Goal: Transaction & Acquisition: Purchase product/service

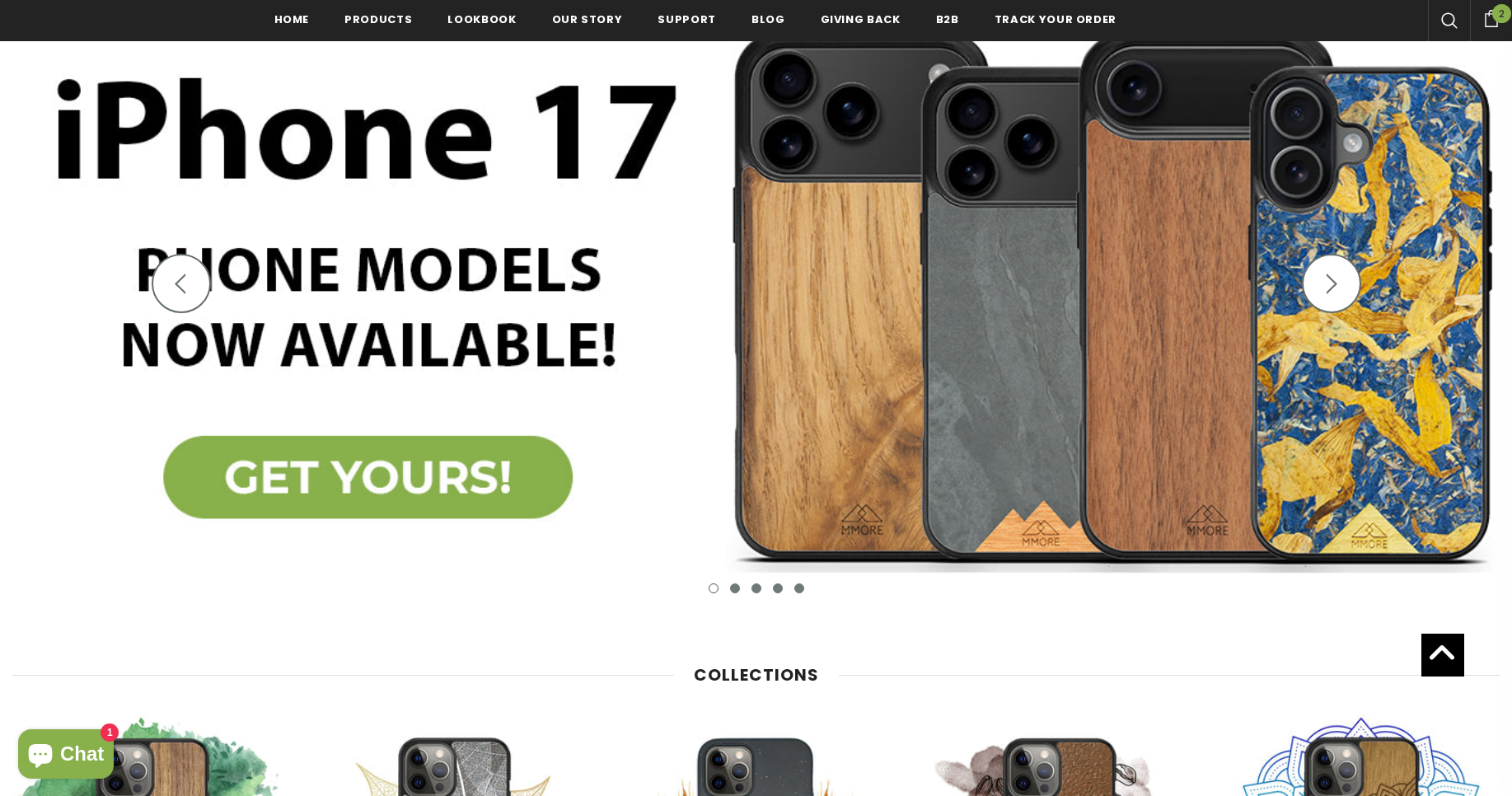
scroll to position [202, 0]
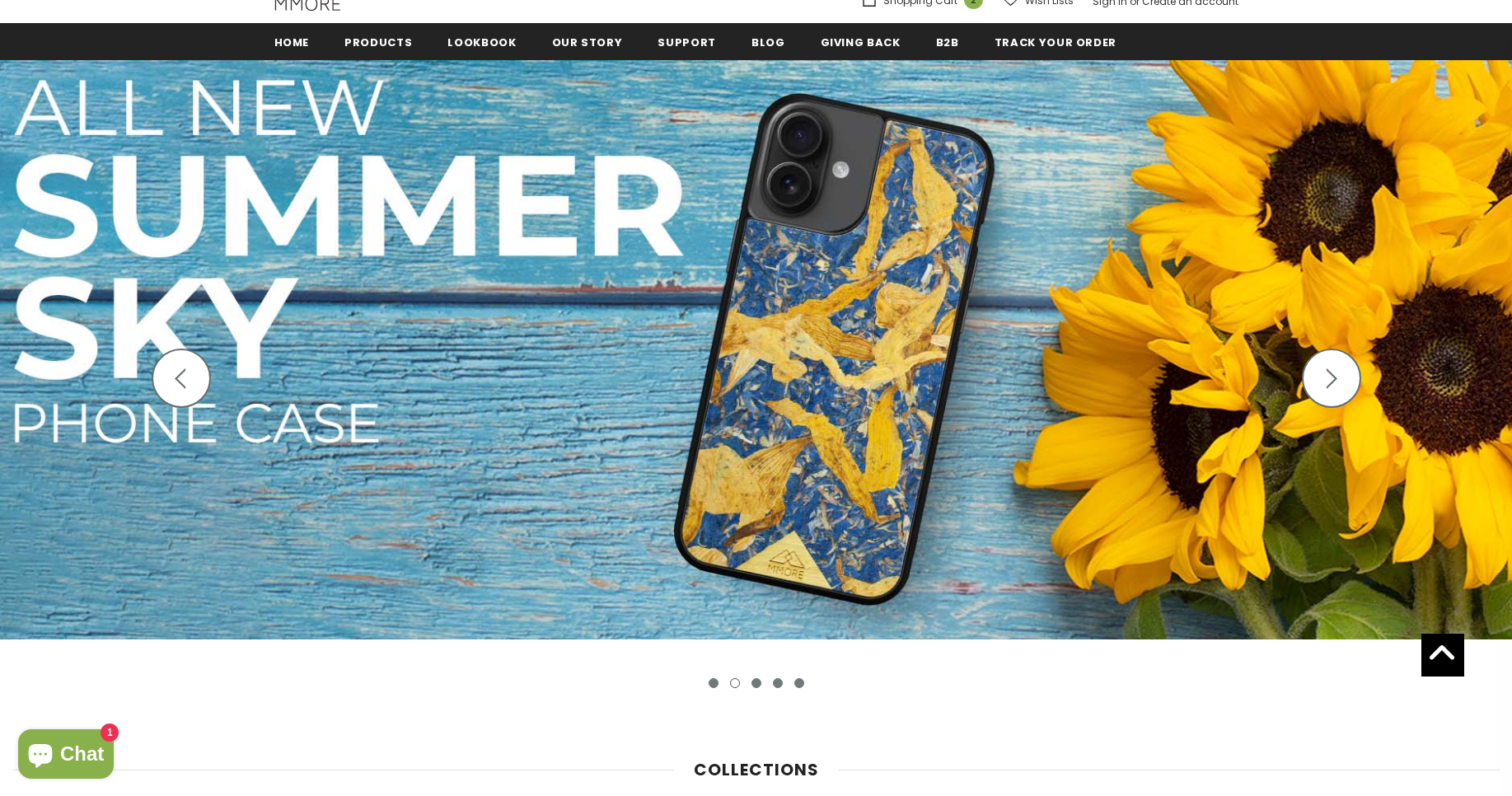
click at [181, 380] on icon "button" at bounding box center [180, 379] width 21 height 21
click at [1325, 380] on icon "button" at bounding box center [1332, 379] width 21 height 21
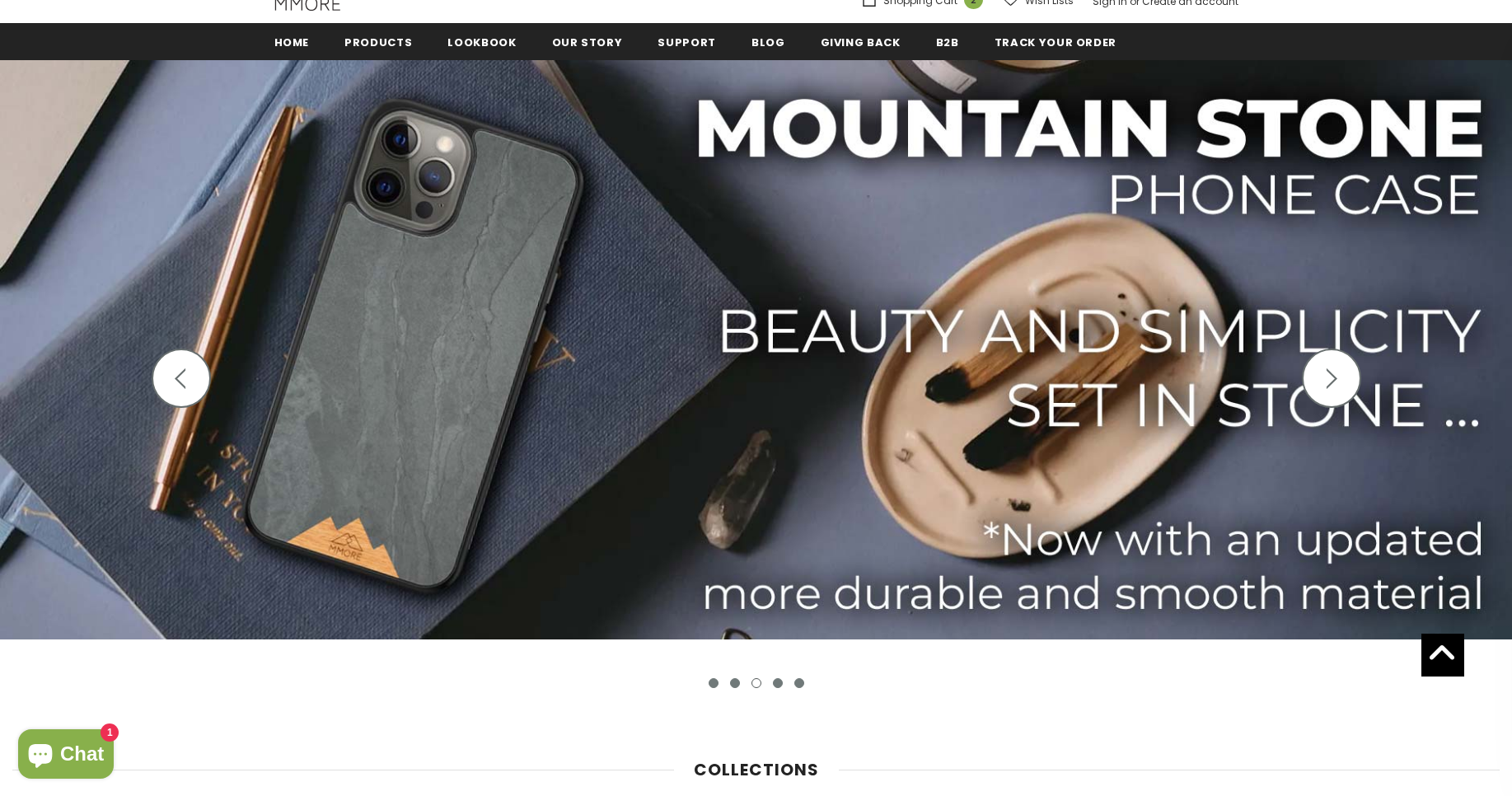
click at [1325, 380] on icon "button" at bounding box center [1332, 379] width 21 height 21
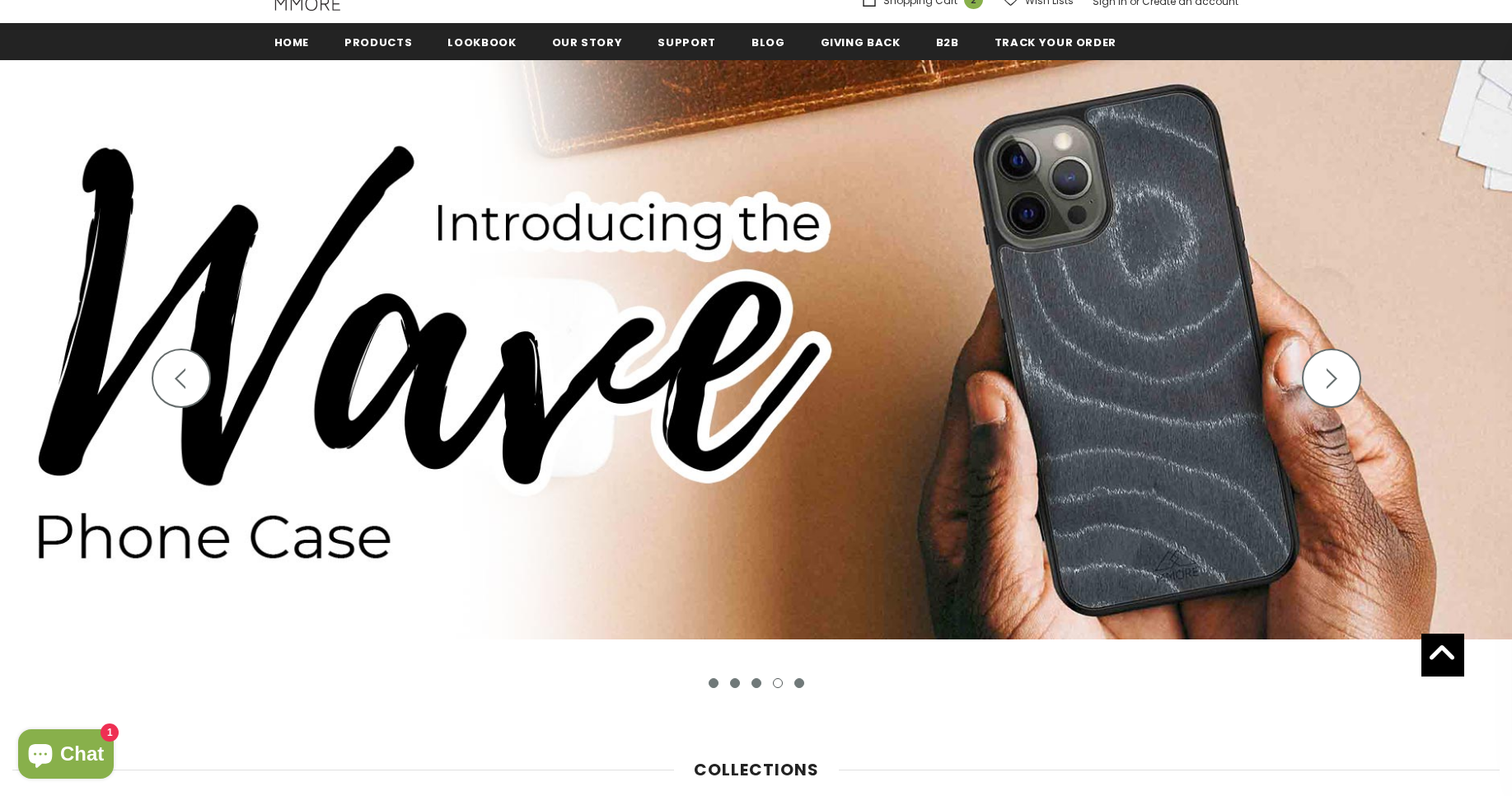
click at [1325, 380] on icon "button" at bounding box center [1332, 379] width 21 height 21
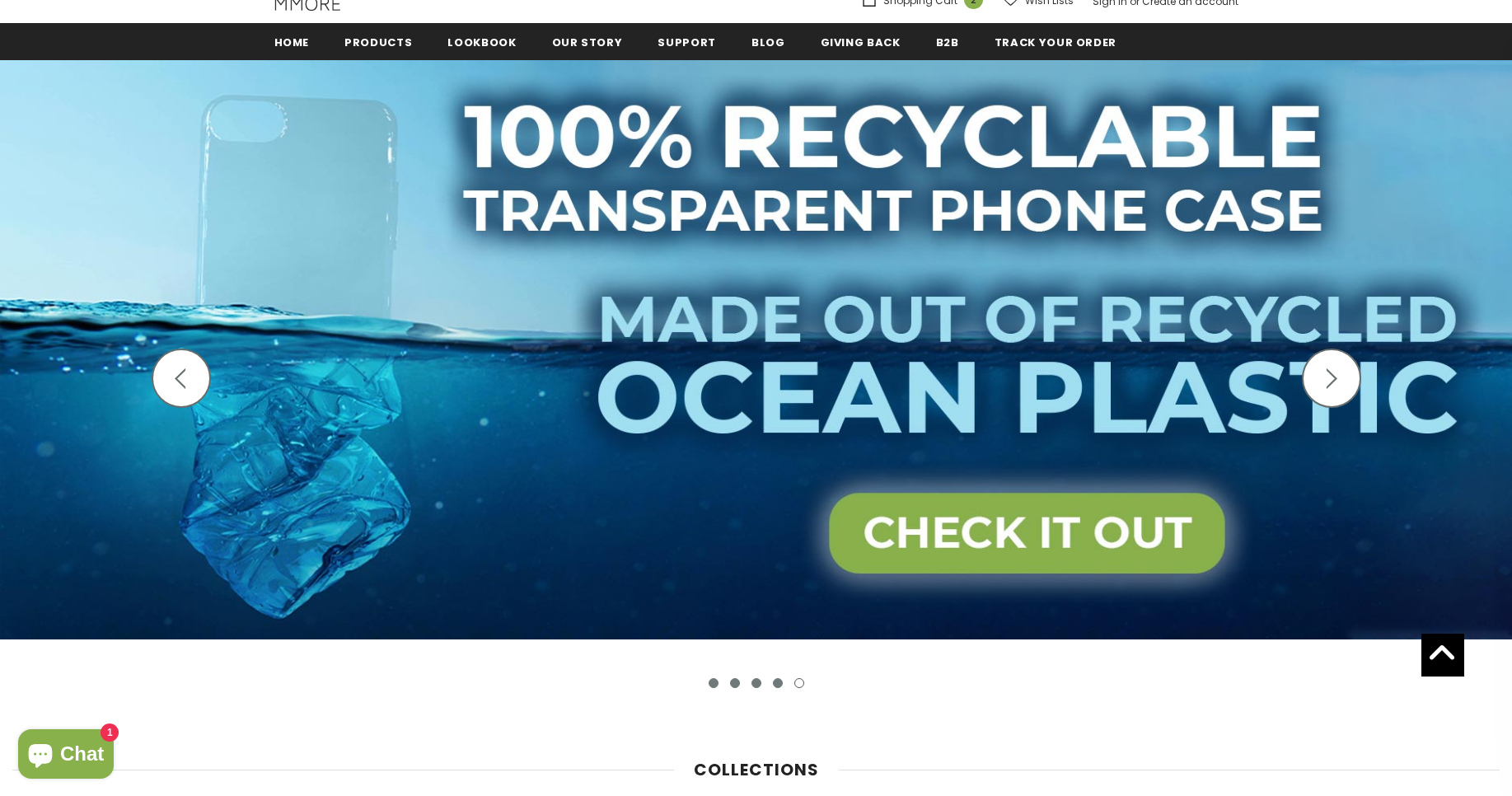
click at [1325, 380] on icon "button" at bounding box center [1332, 379] width 21 height 21
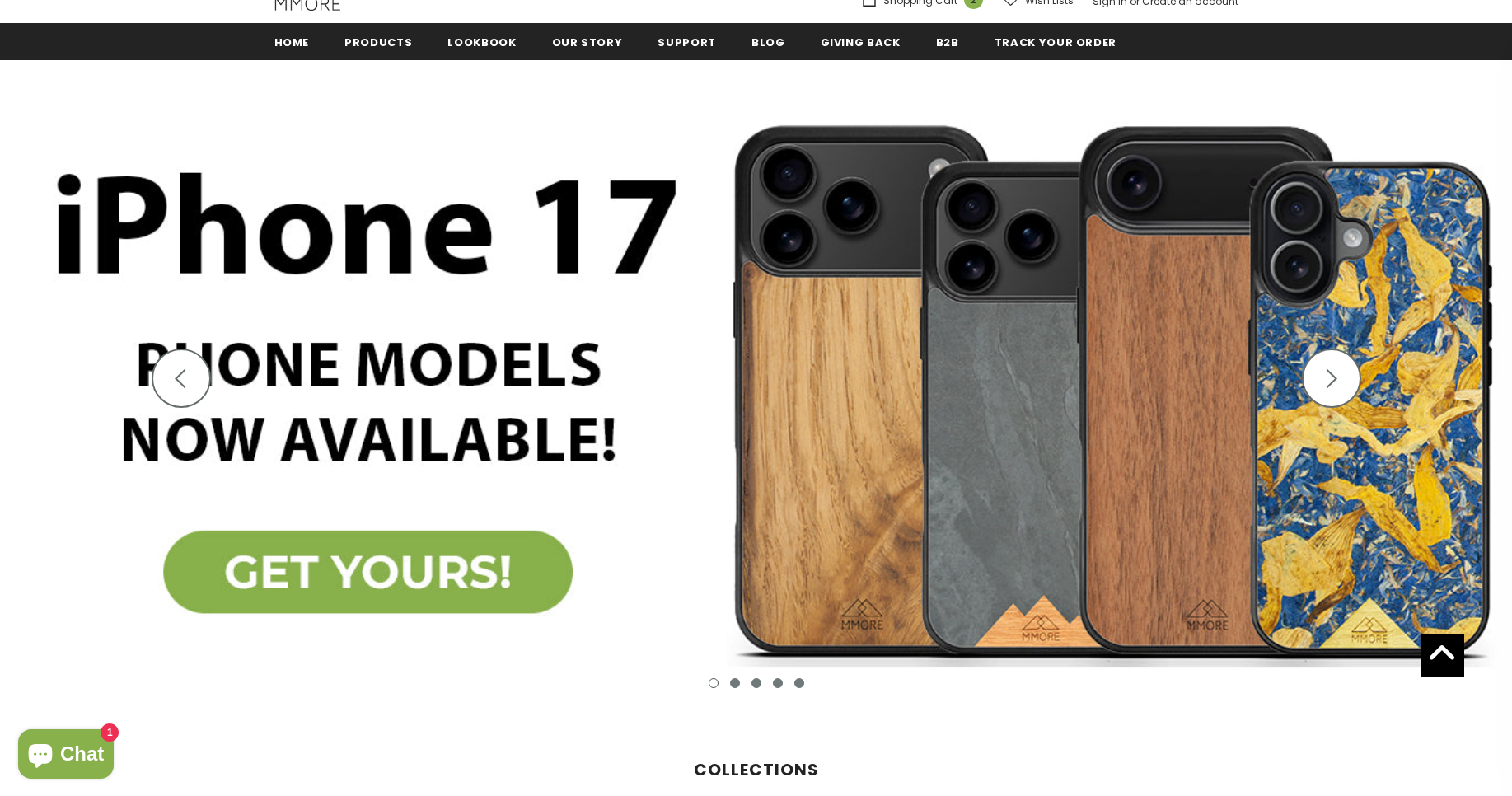
click at [1325, 380] on icon "button" at bounding box center [1332, 379] width 21 height 21
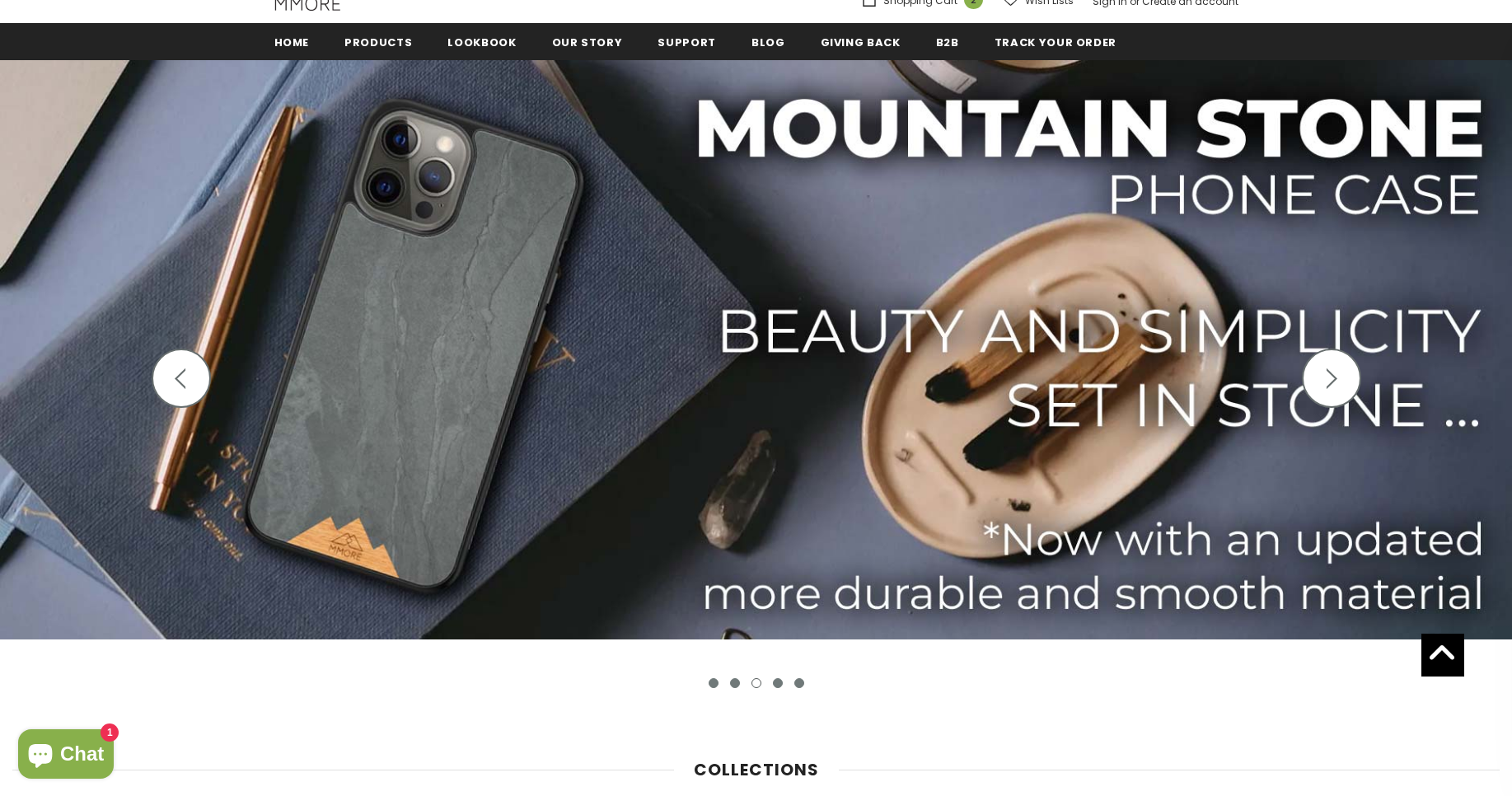
click at [1325, 380] on icon "button" at bounding box center [1332, 379] width 21 height 21
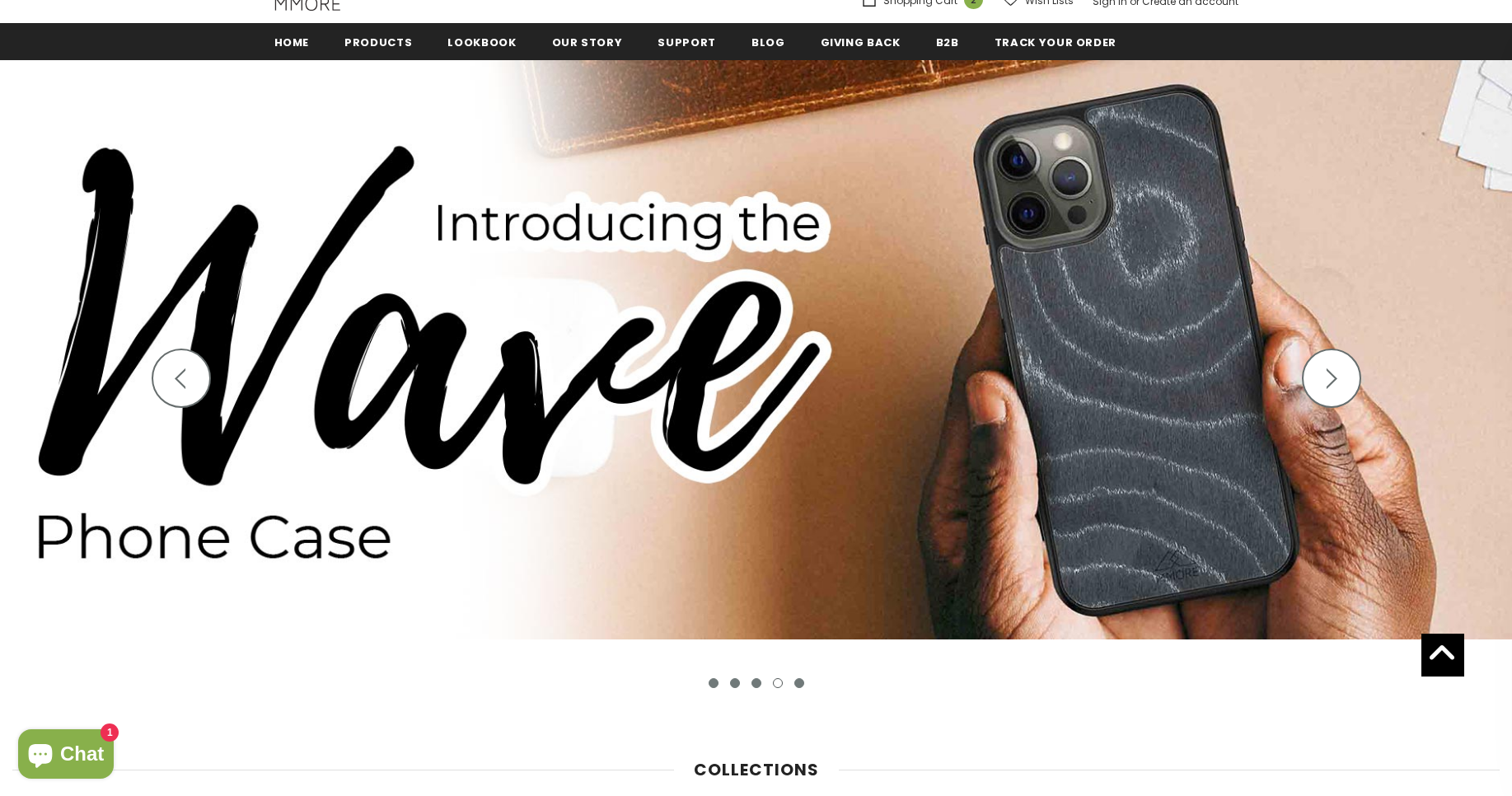
click at [1325, 380] on icon "button" at bounding box center [1332, 379] width 21 height 21
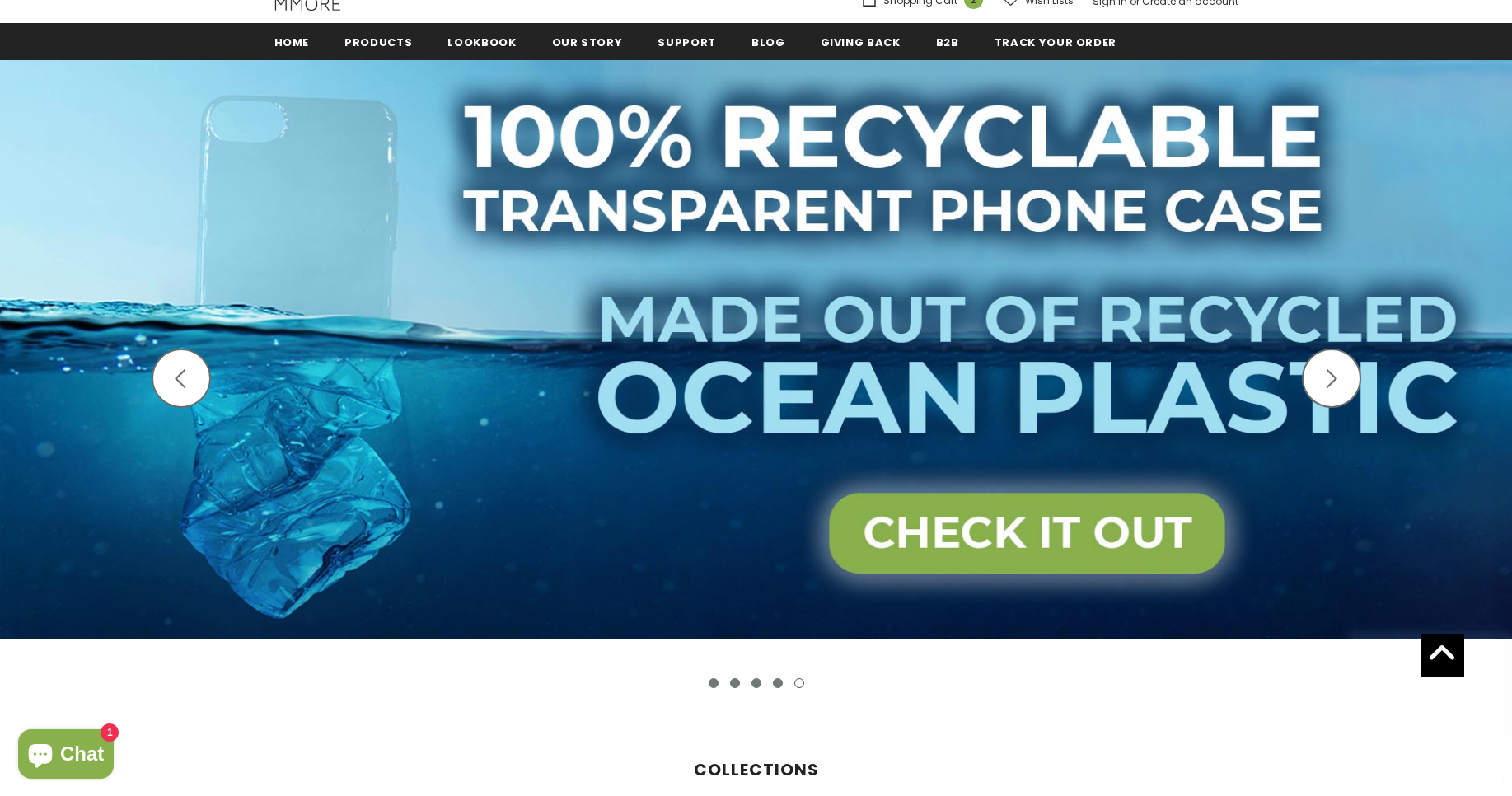
click at [1325, 380] on icon "button" at bounding box center [1332, 379] width 21 height 21
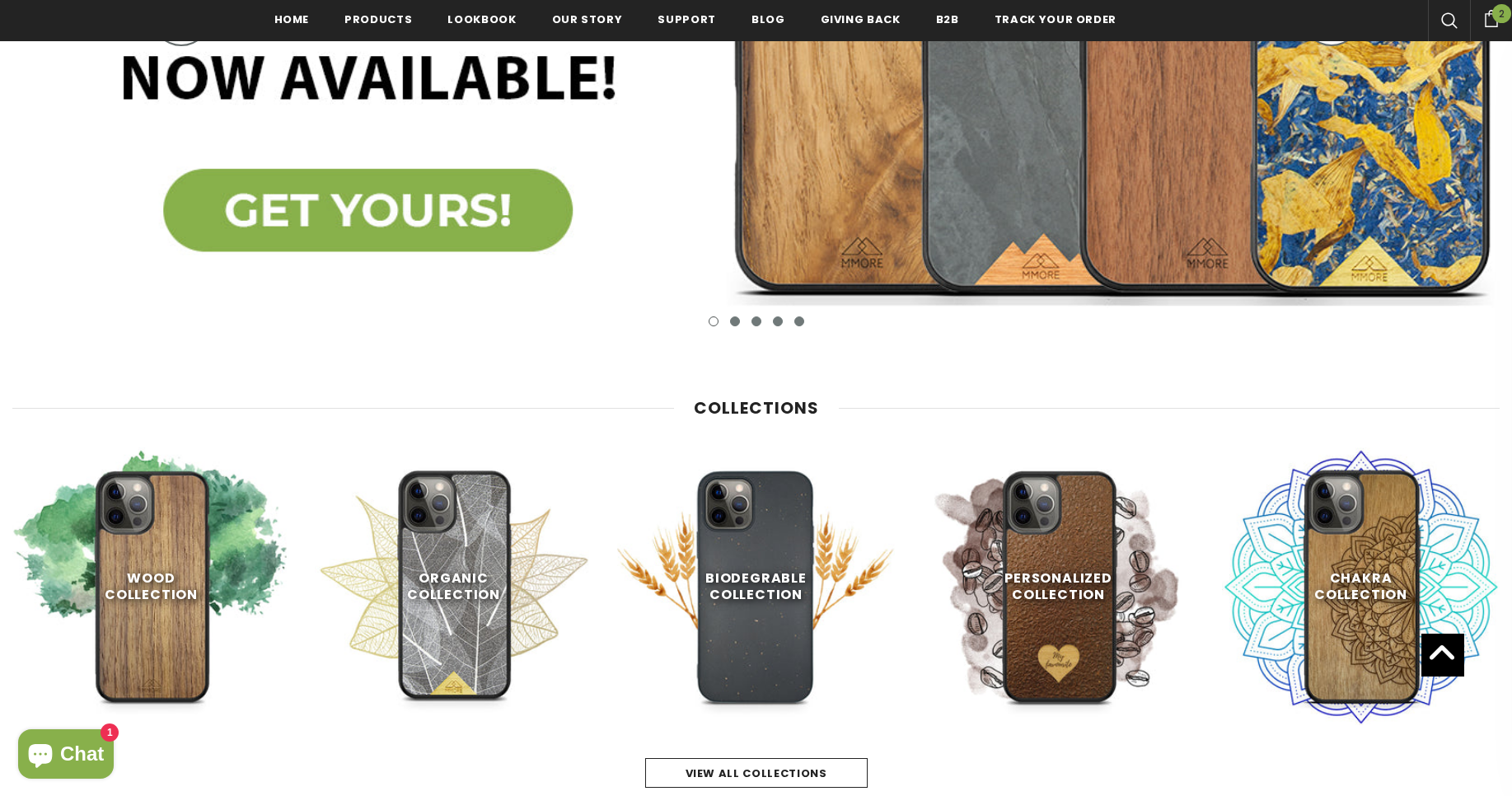
scroll to position [696, 0]
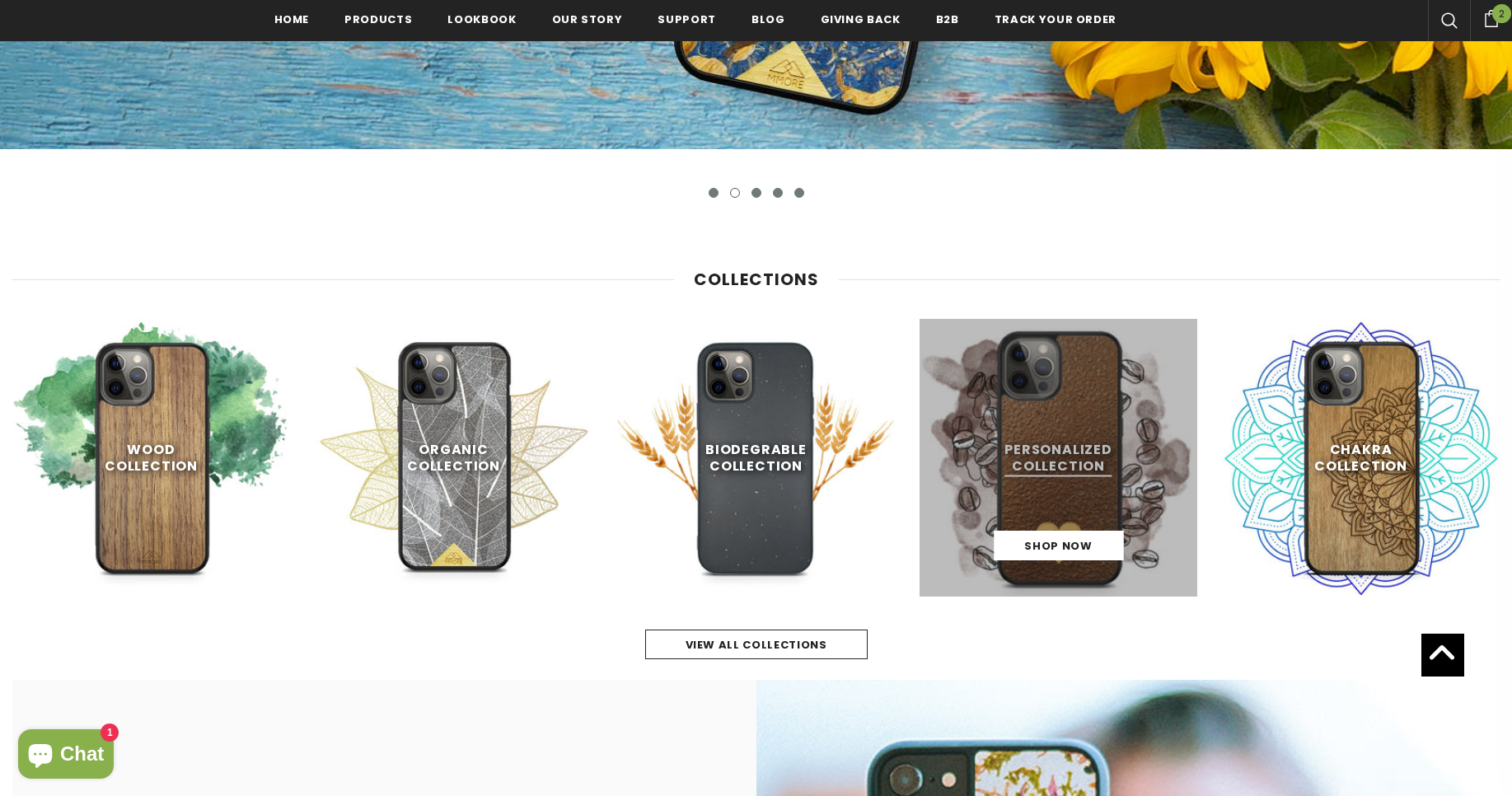
click at [1067, 468] on link at bounding box center [1058, 458] width 278 height 278
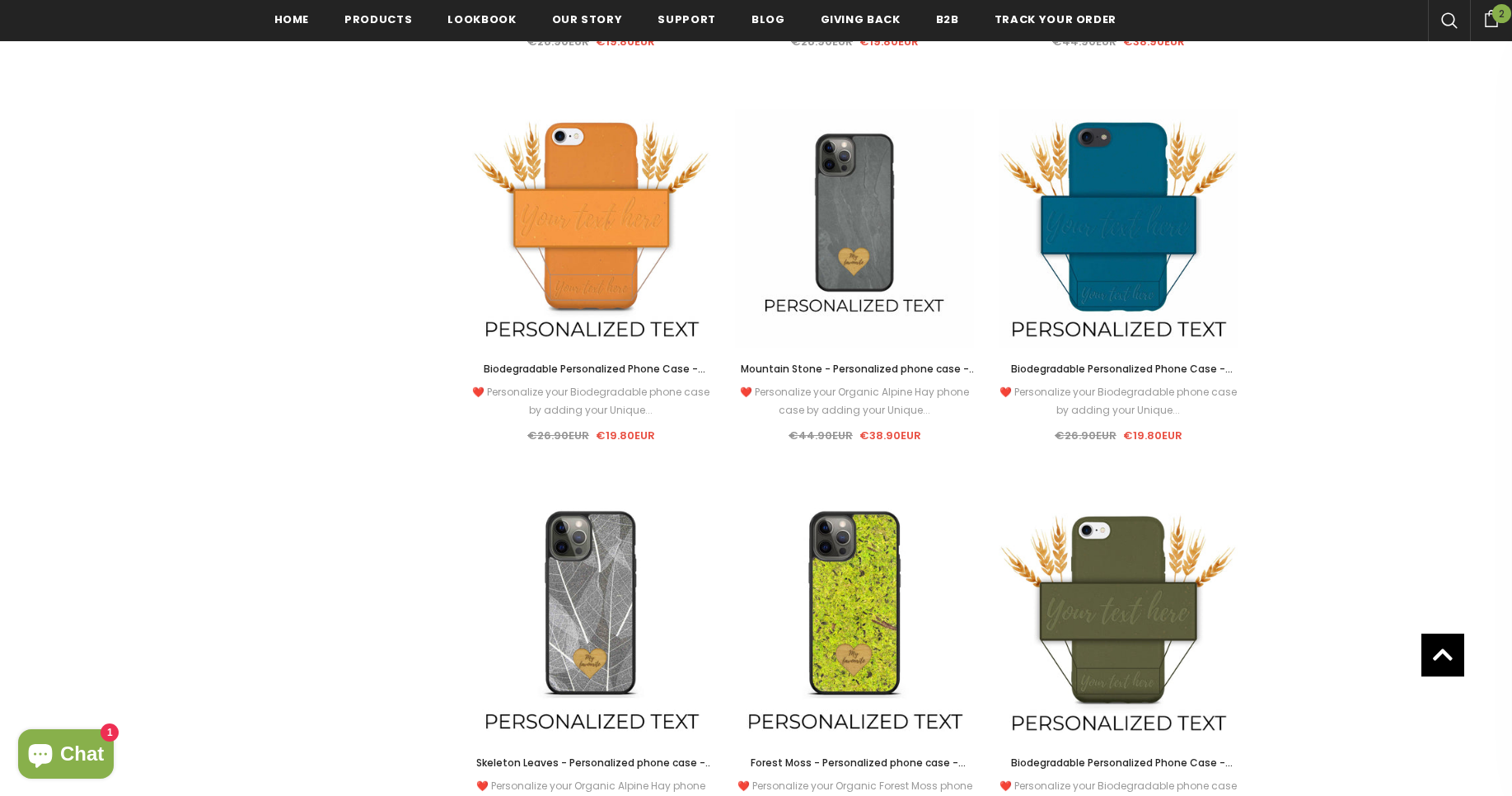
scroll to position [1582, 0]
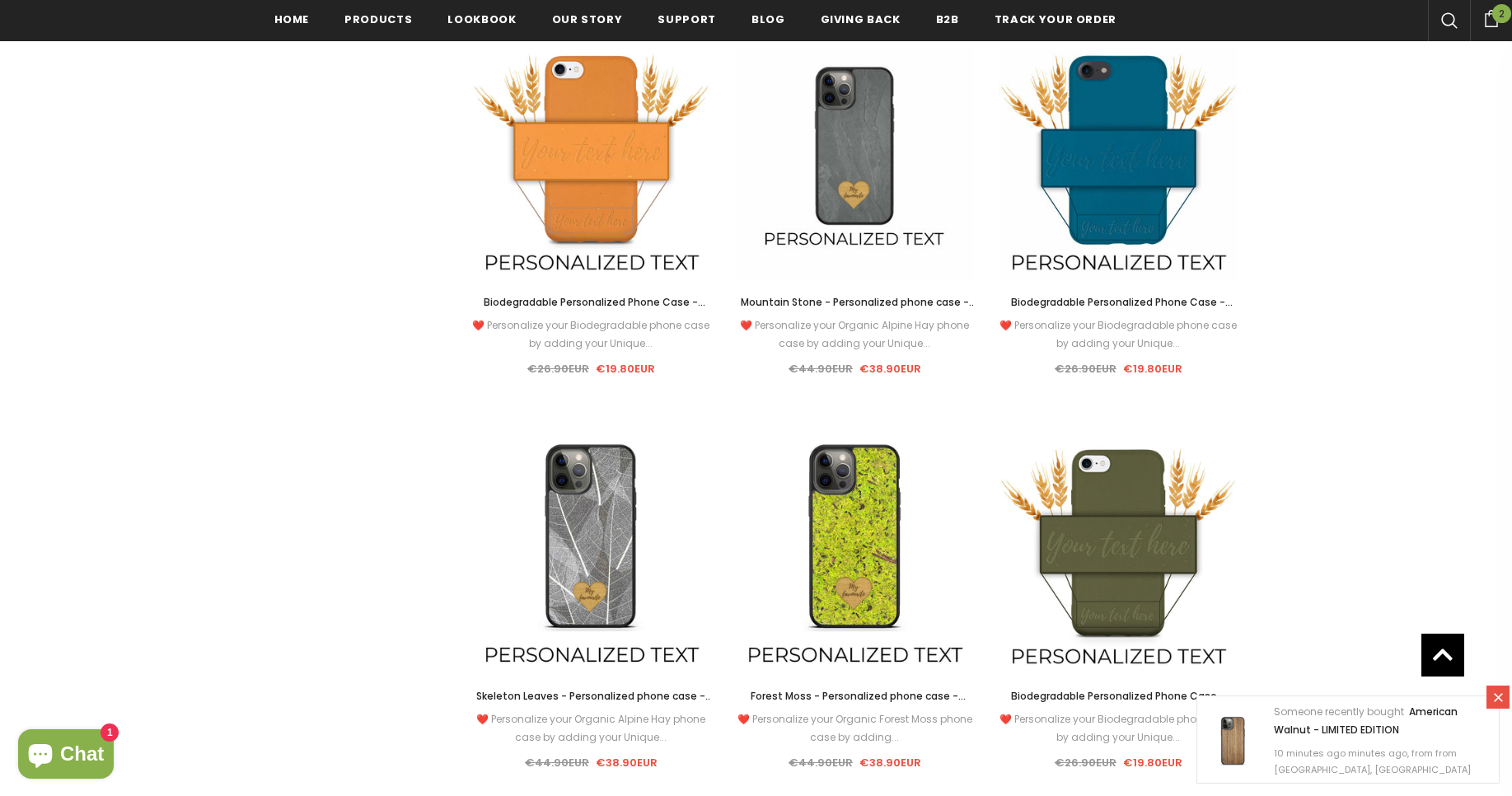
click at [1134, 288] on div "Sale Select options Quick View Biodegradable Personalized Phone Case - Deep Sea…" at bounding box center [1118, 210] width 239 height 336
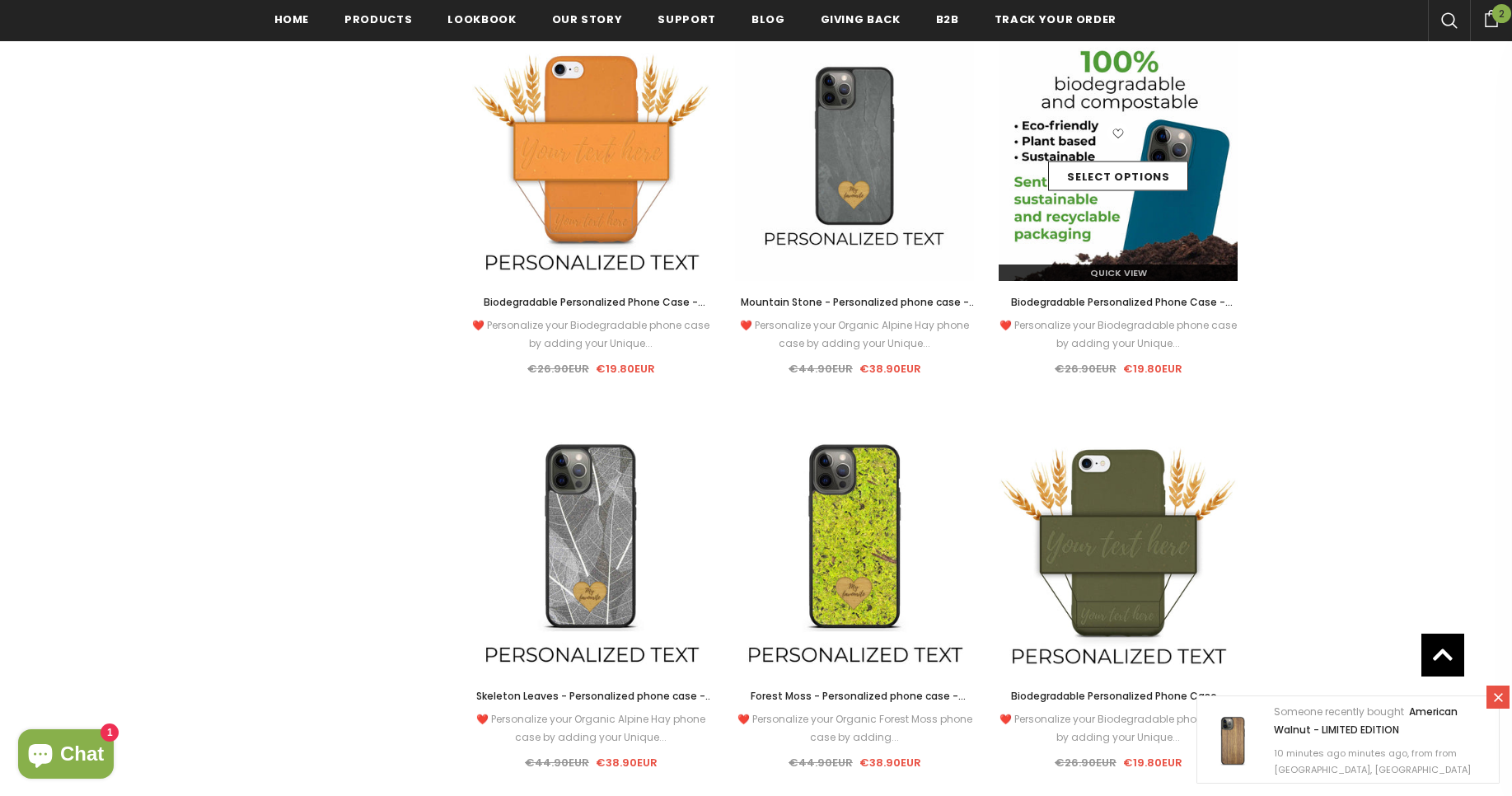
click at [1149, 230] on img at bounding box center [1118, 161] width 239 height 239
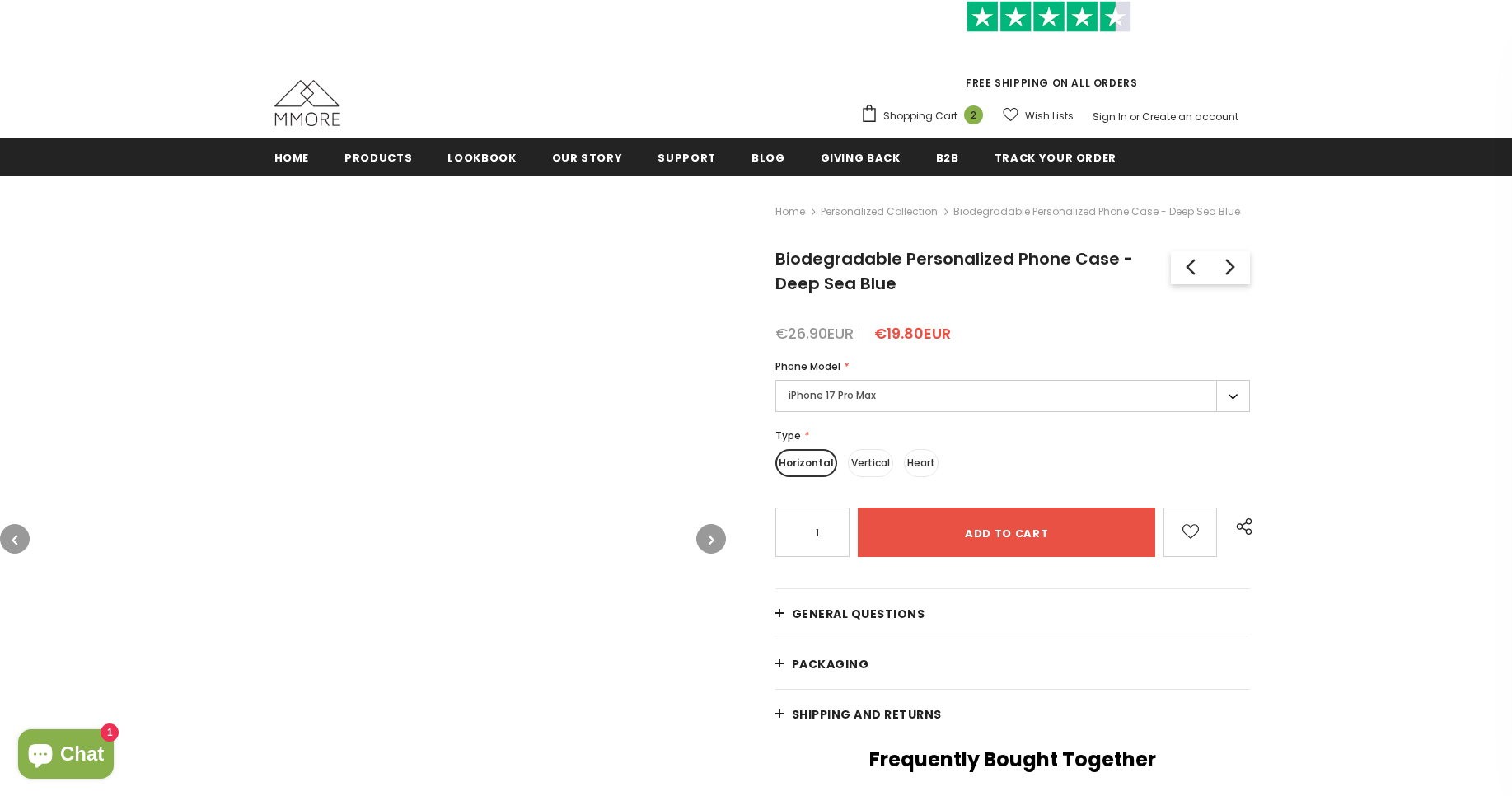
scroll to position [99, 0]
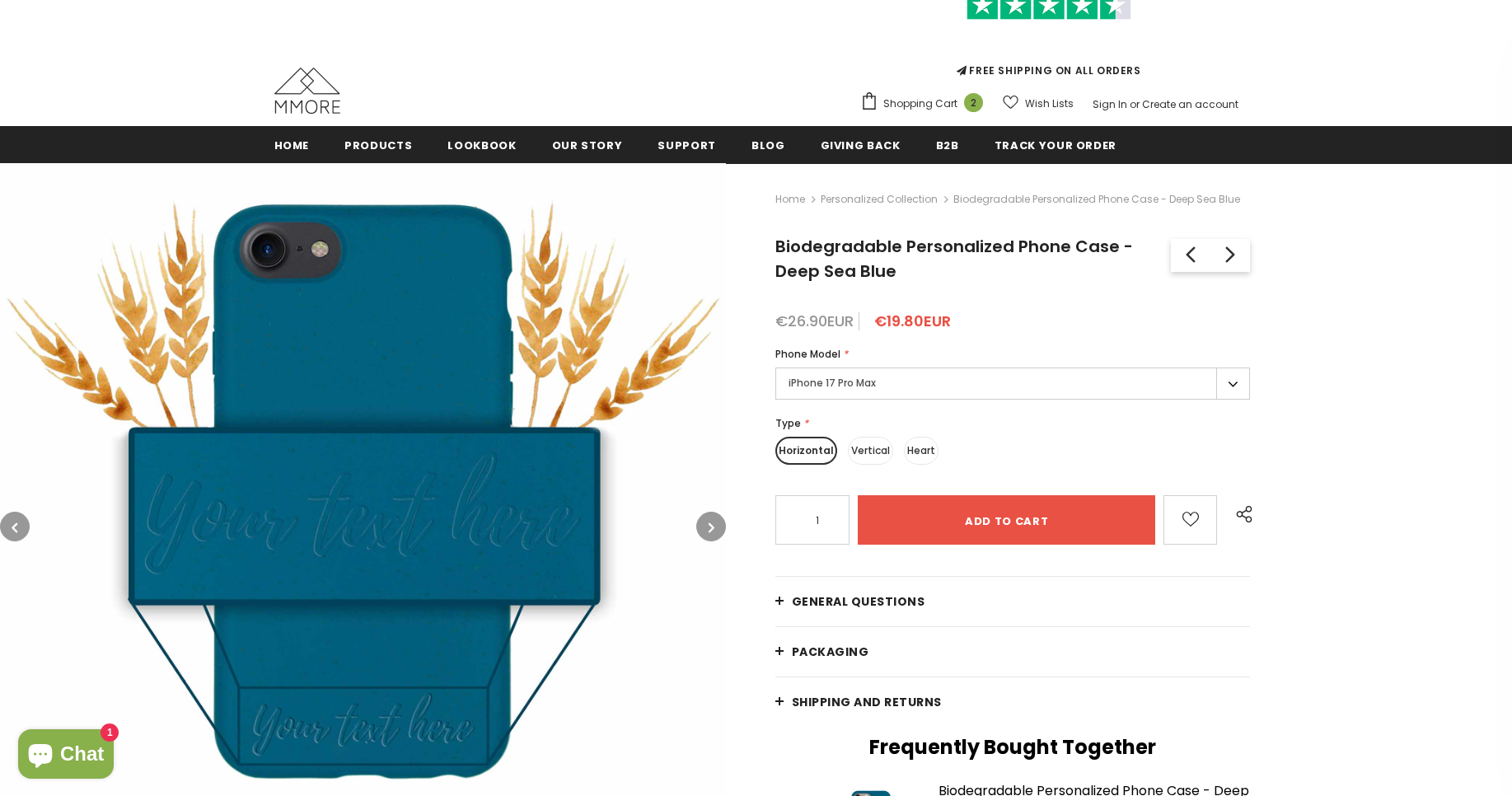
click at [863, 444] on label "Vertical" at bounding box center [870, 450] width 46 height 28
click at [0, 0] on input "Vertical" at bounding box center [0, 0] width 0 height 0
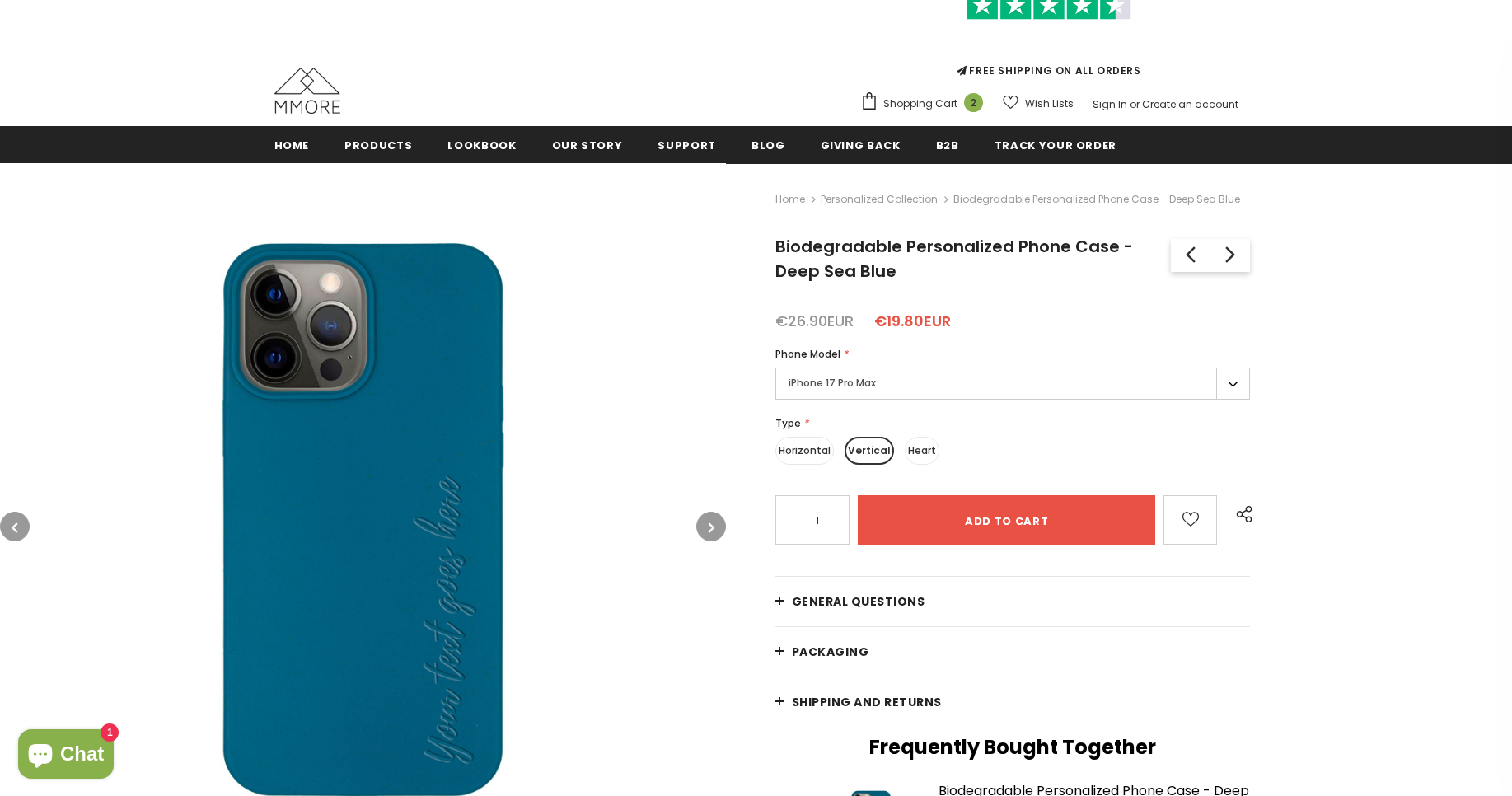
click at [915, 454] on label "Heart" at bounding box center [922, 450] width 35 height 28
click at [0, 0] on input "Heart" at bounding box center [0, 0] width 0 height 0
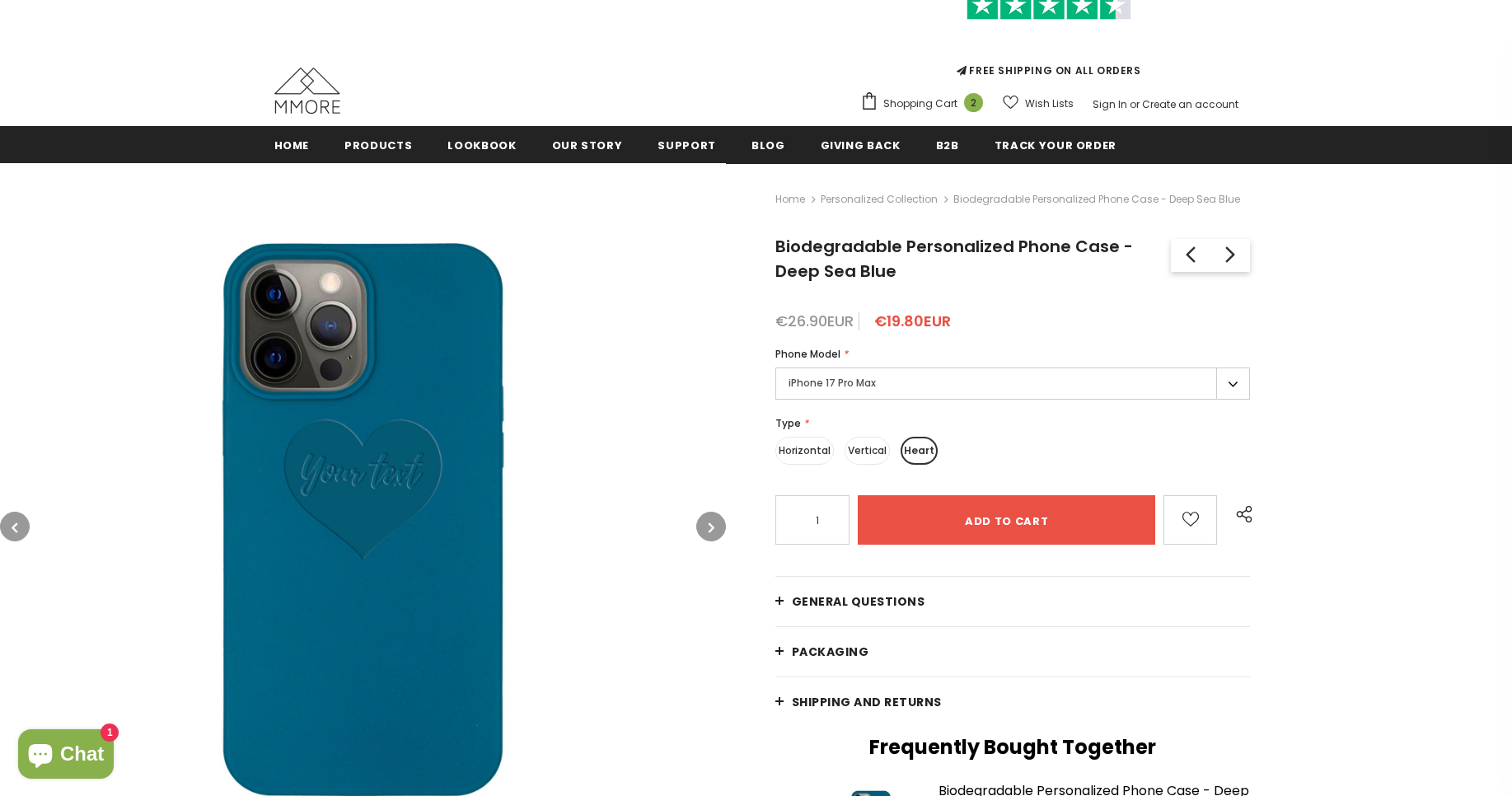
click at [878, 454] on label "Vertical" at bounding box center [867, 450] width 46 height 28
click at [0, 0] on input "Vertical" at bounding box center [0, 0] width 0 height 0
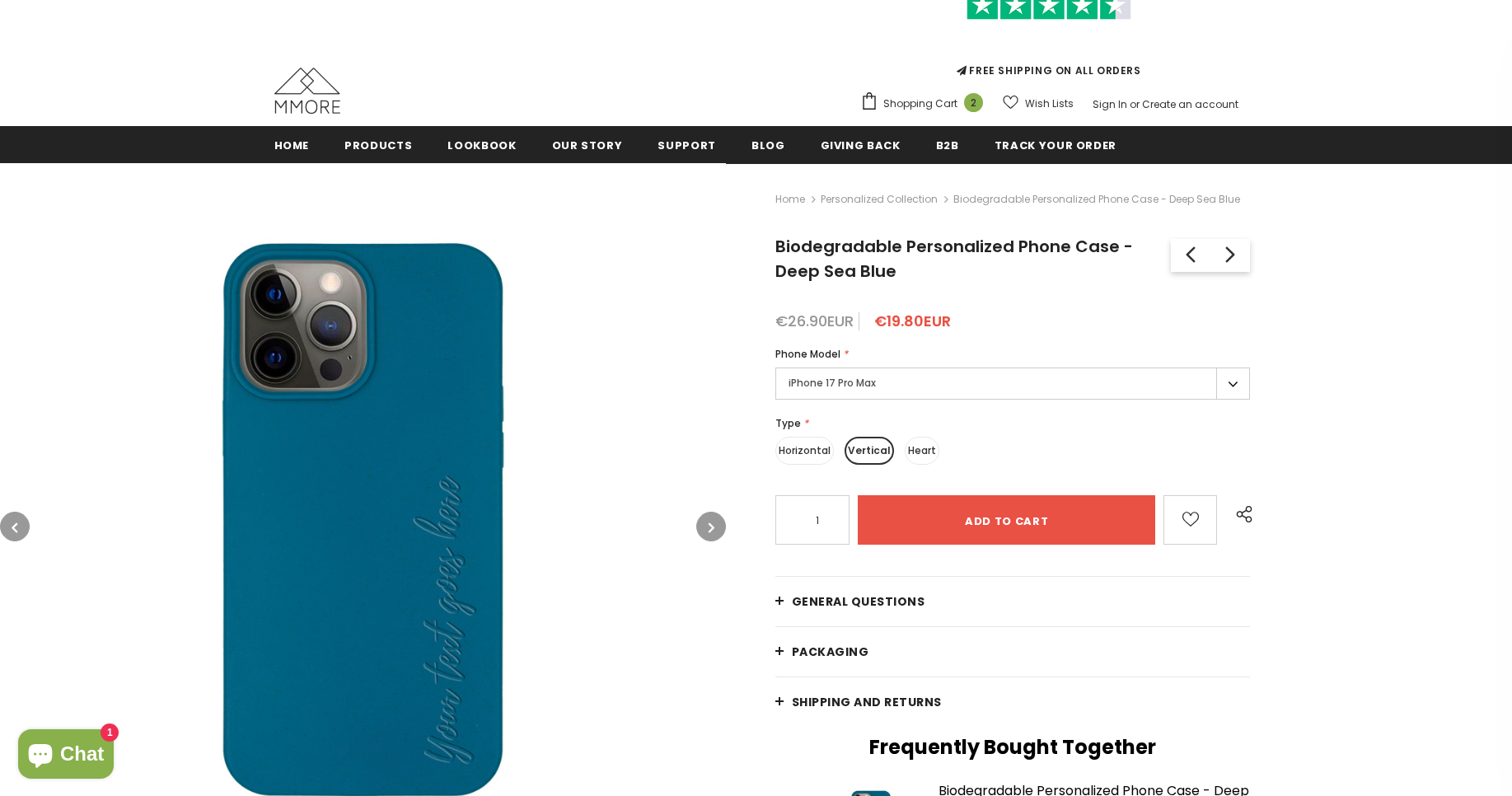
click at [807, 454] on label "Horizontal" at bounding box center [805, 450] width 59 height 28
click at [0, 0] on input "Horizontal" at bounding box center [0, 0] width 0 height 0
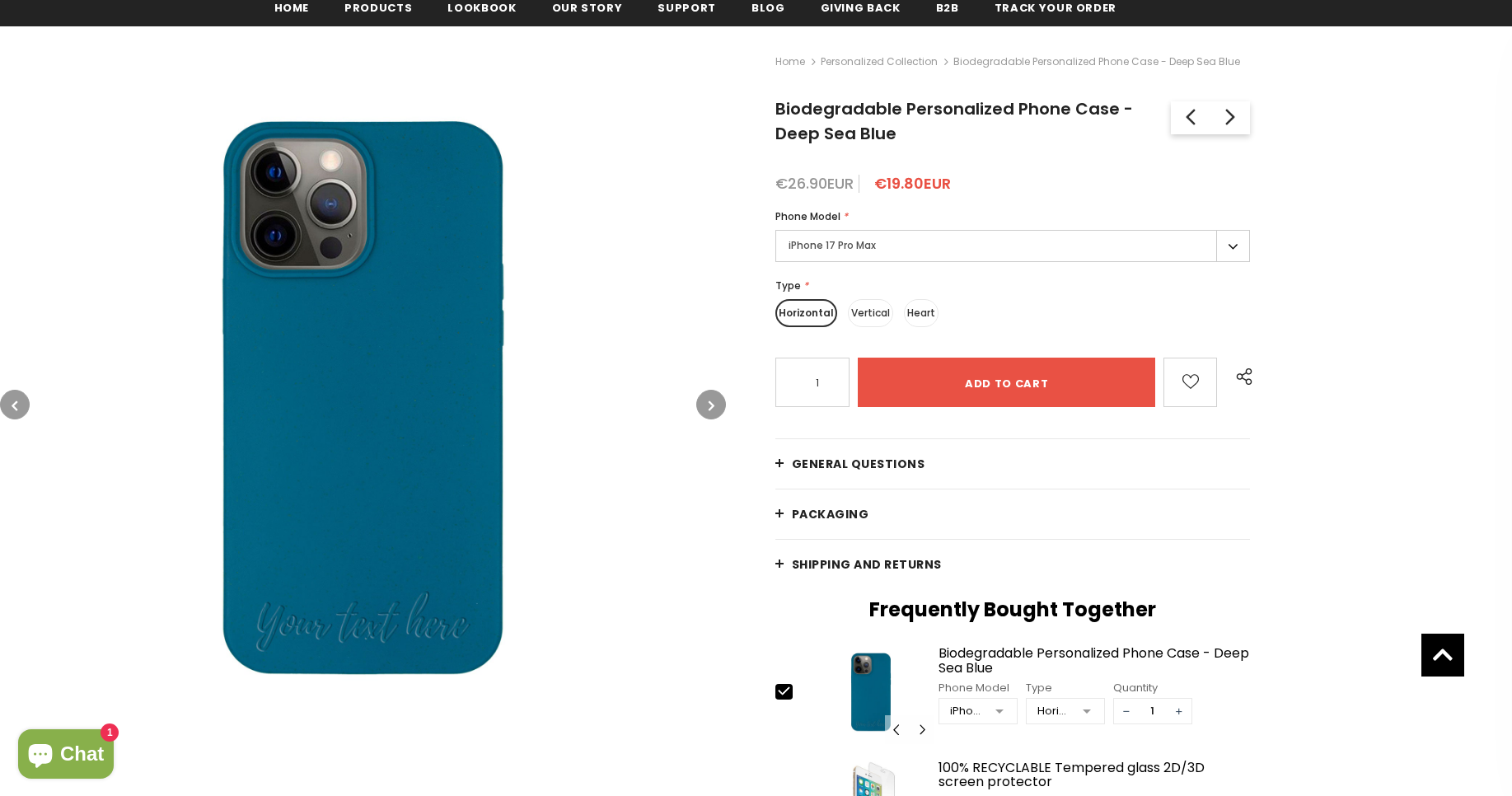
scroll to position [202, 0]
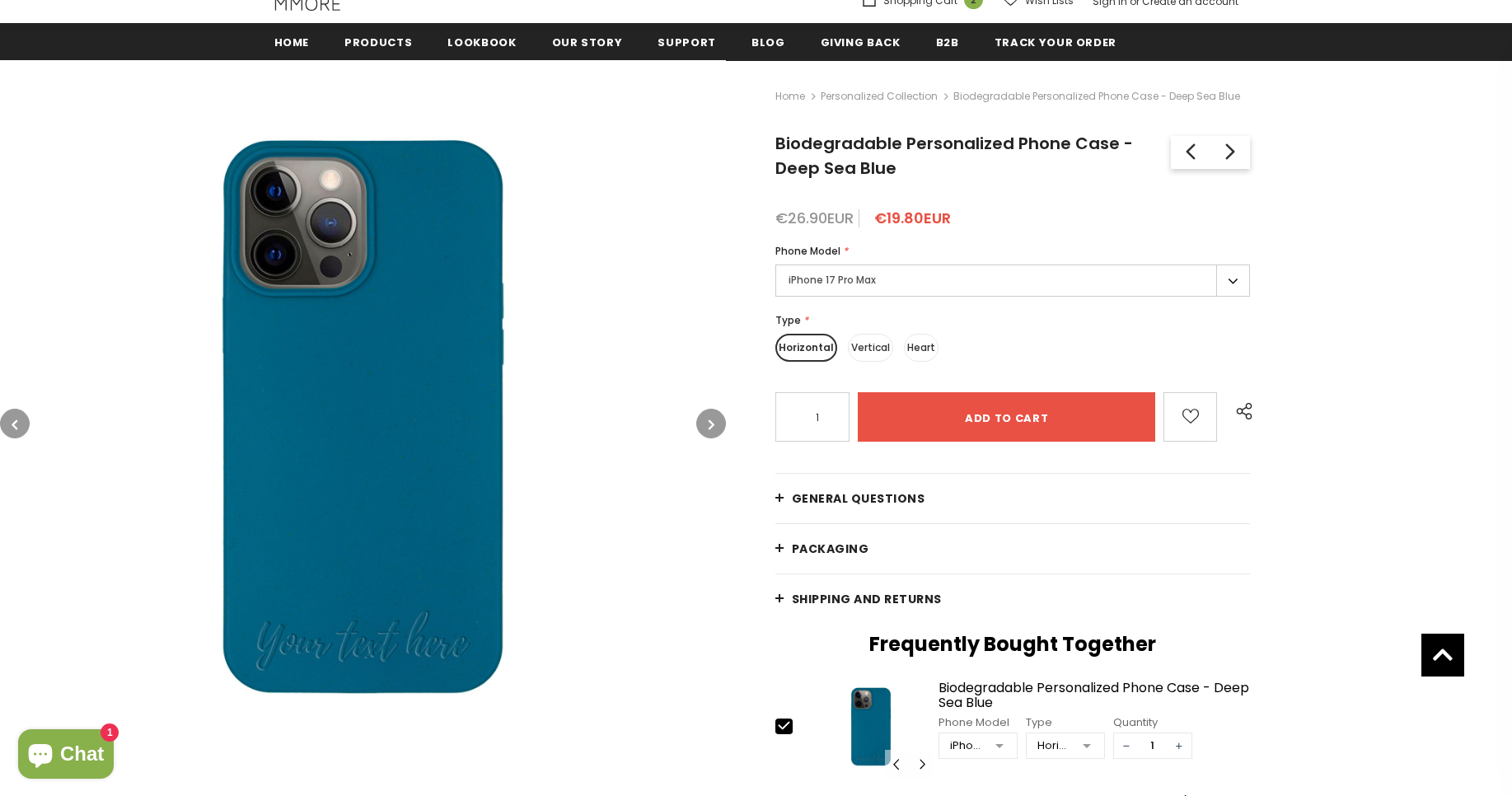
click at [872, 352] on label "Vertical" at bounding box center [870, 348] width 46 height 28
click at [0, 0] on input "Vertical" at bounding box center [0, 0] width 0 height 0
click at [923, 343] on label "Heart" at bounding box center [922, 348] width 35 height 28
click at [0, 0] on input "Heart" at bounding box center [0, 0] width 0 height 0
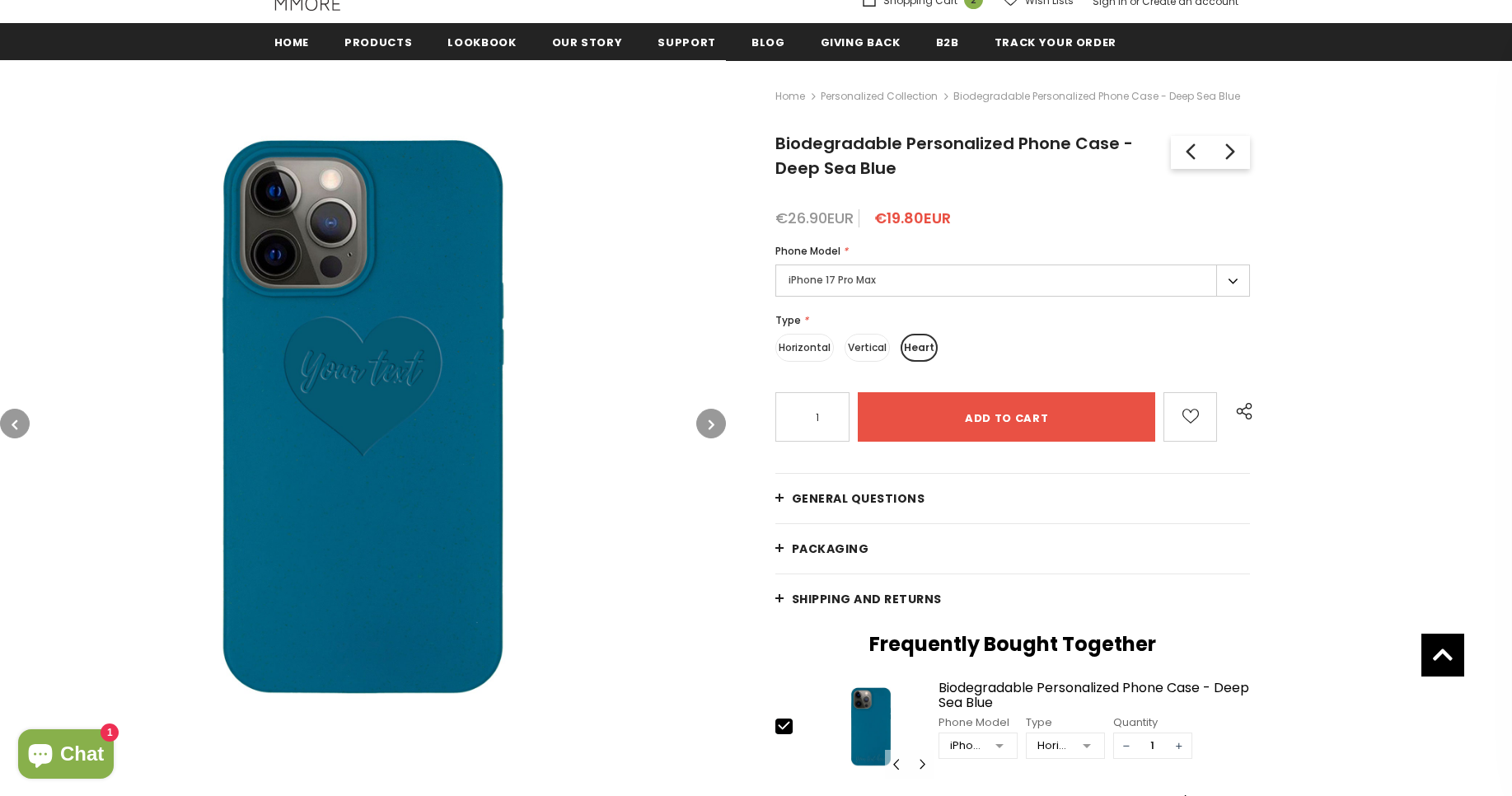
click at [871, 348] on label "Vertical" at bounding box center [867, 348] width 46 height 28
click at [0, 0] on input "Vertical" at bounding box center [0, 0] width 0 height 0
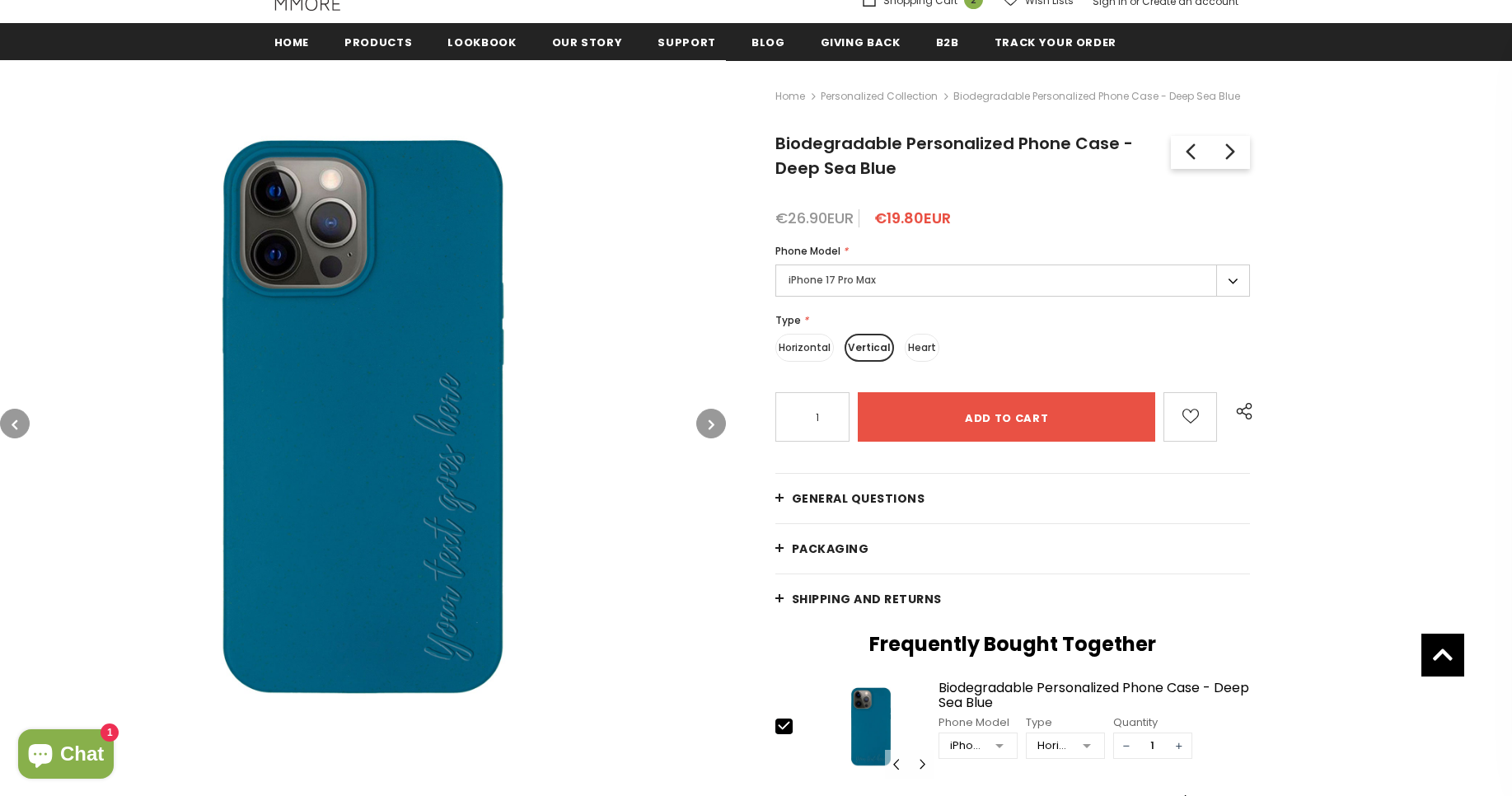
click at [792, 348] on label "Horizontal" at bounding box center [805, 348] width 59 height 28
click at [0, 0] on input "Horizontal" at bounding box center [0, 0] width 0 height 0
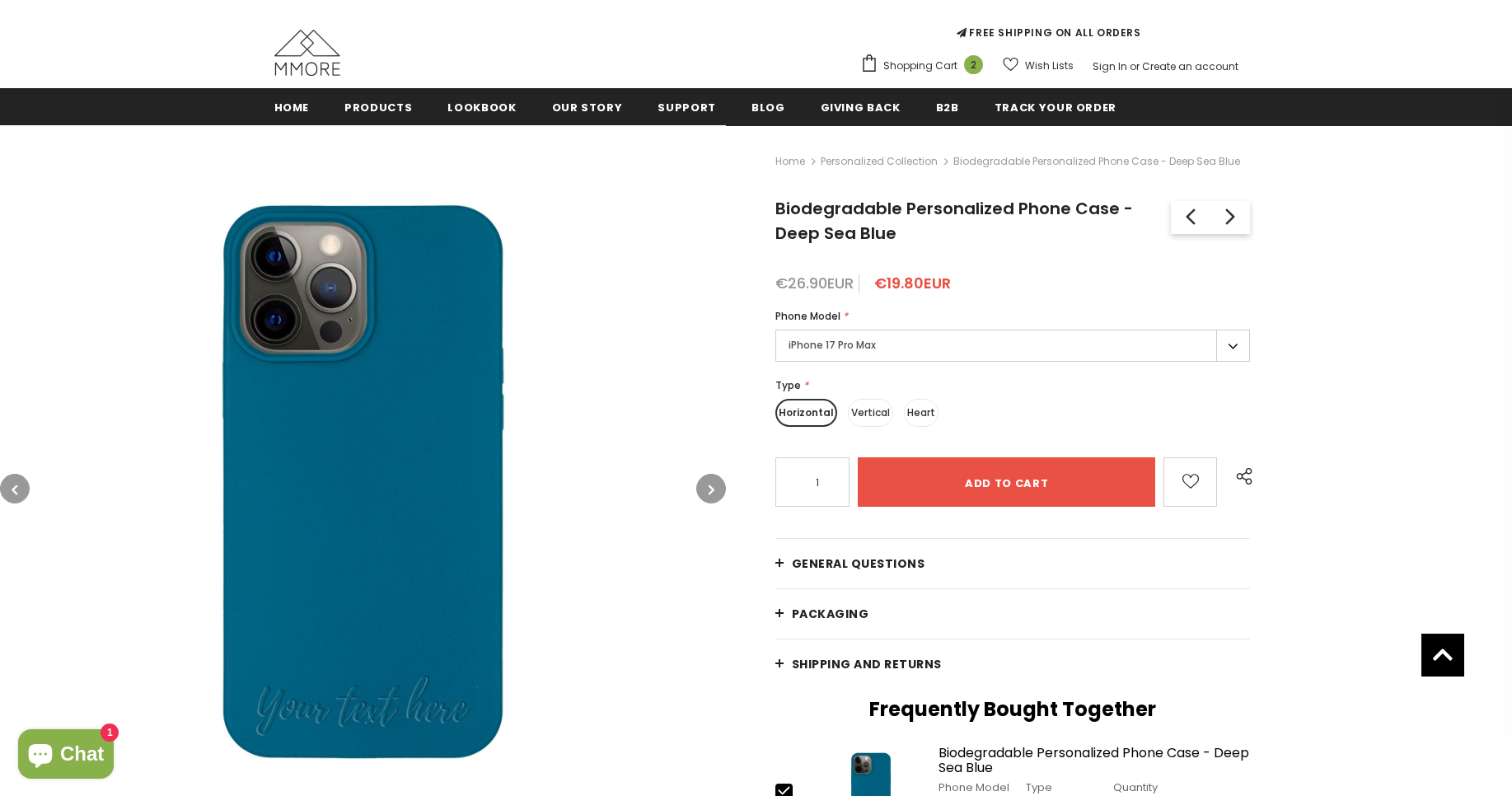
scroll to position [103, 0]
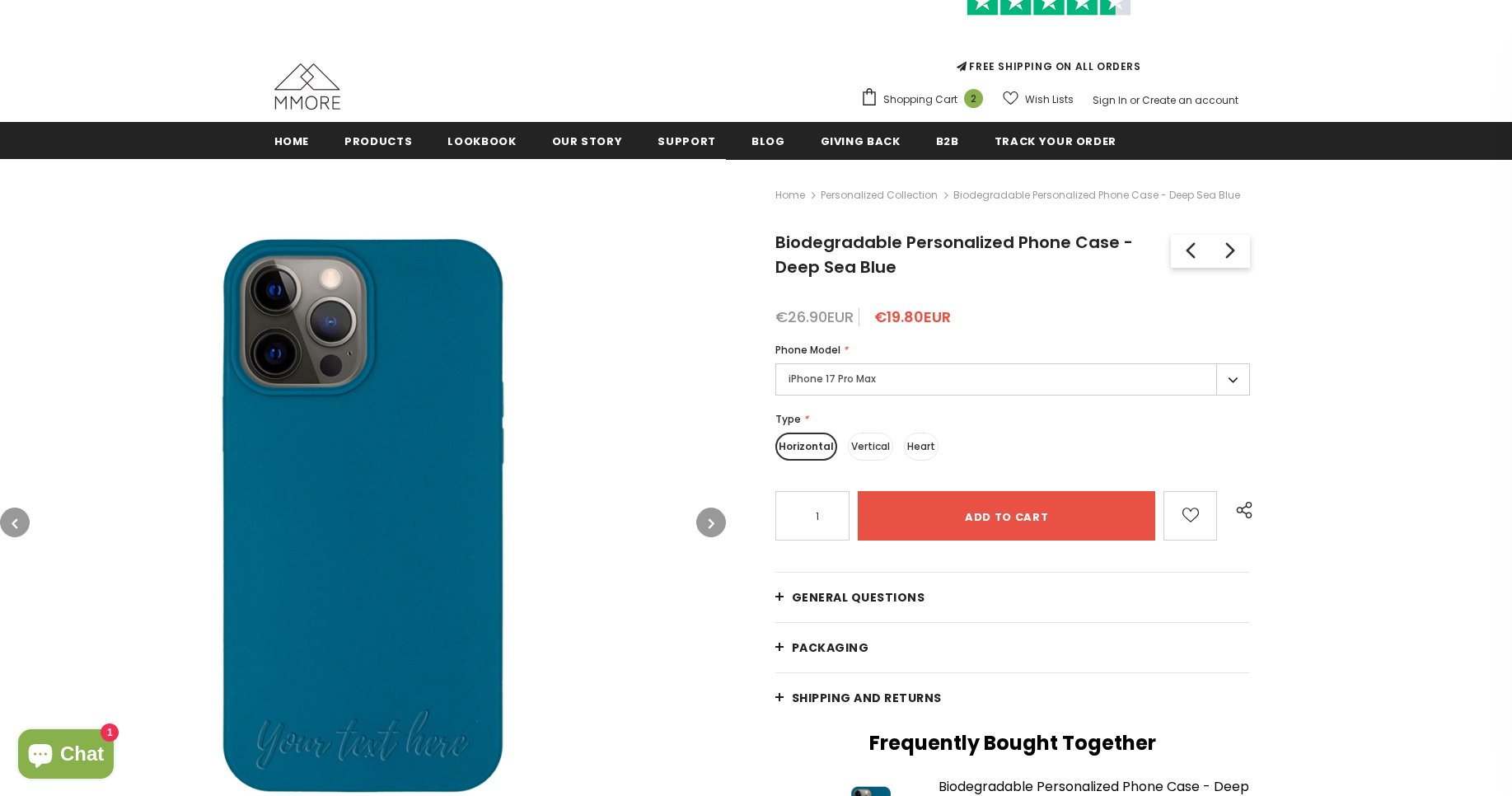
click at [709, 521] on icon "button" at bounding box center [712, 523] width 6 height 16
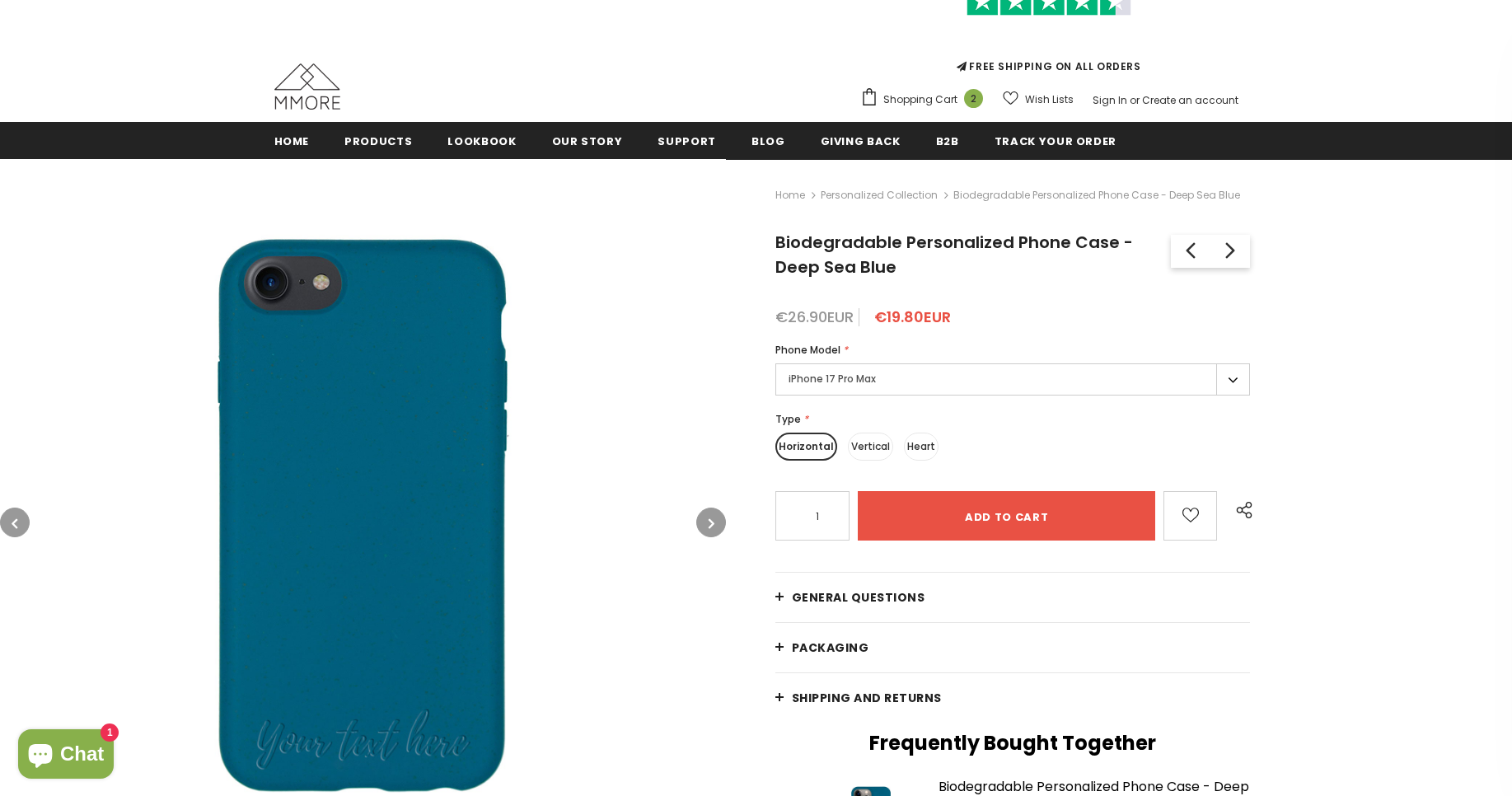
click at [709, 521] on icon "button" at bounding box center [712, 523] width 6 height 16
click at [5, 523] on button "button" at bounding box center [15, 523] width 29 height 29
click at [6, 523] on button "button" at bounding box center [15, 523] width 29 height 29
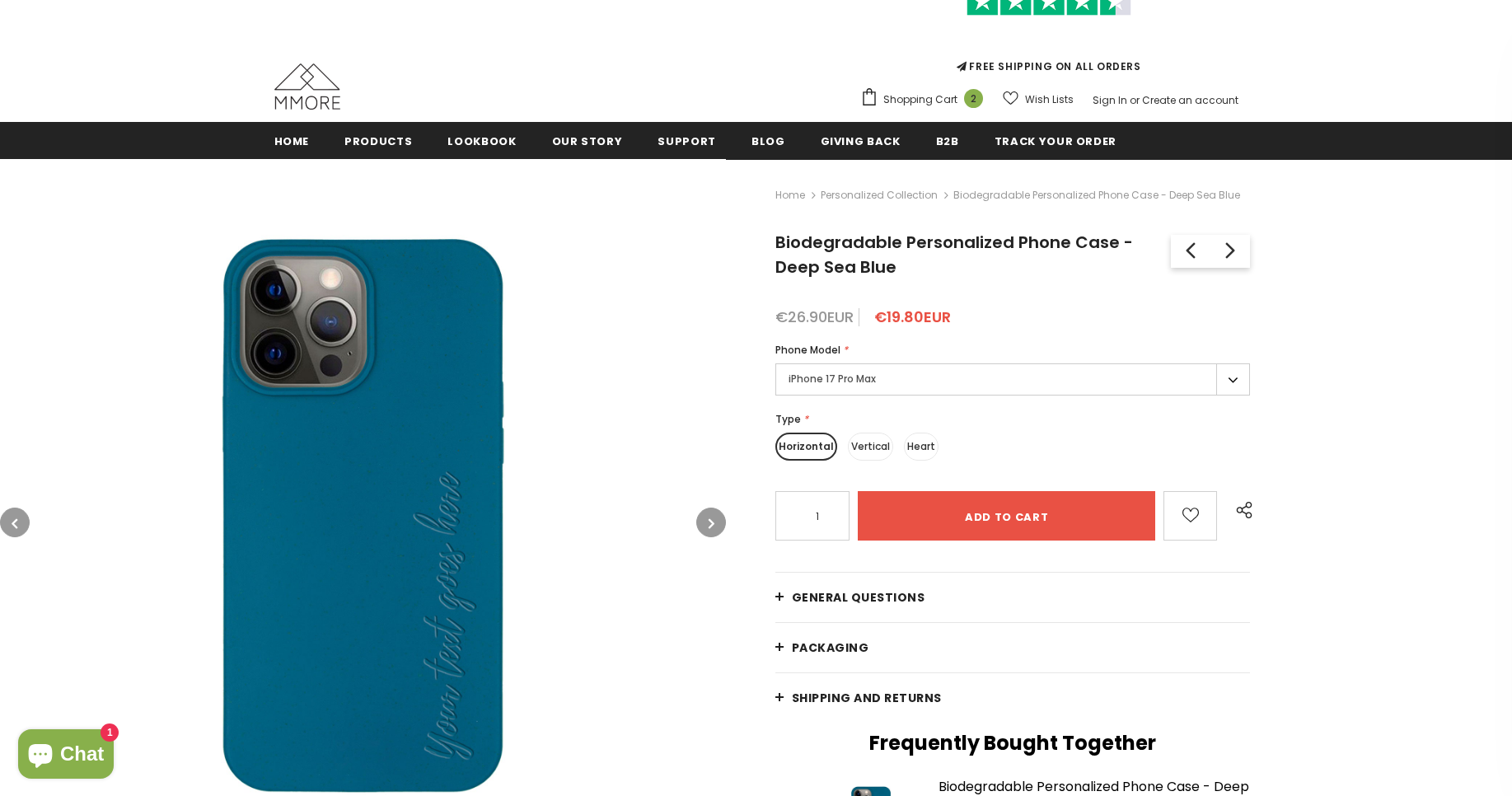
click at [6, 523] on button "button" at bounding box center [15, 523] width 29 height 29
click at [6, 522] on button "button" at bounding box center [15, 523] width 29 height 29
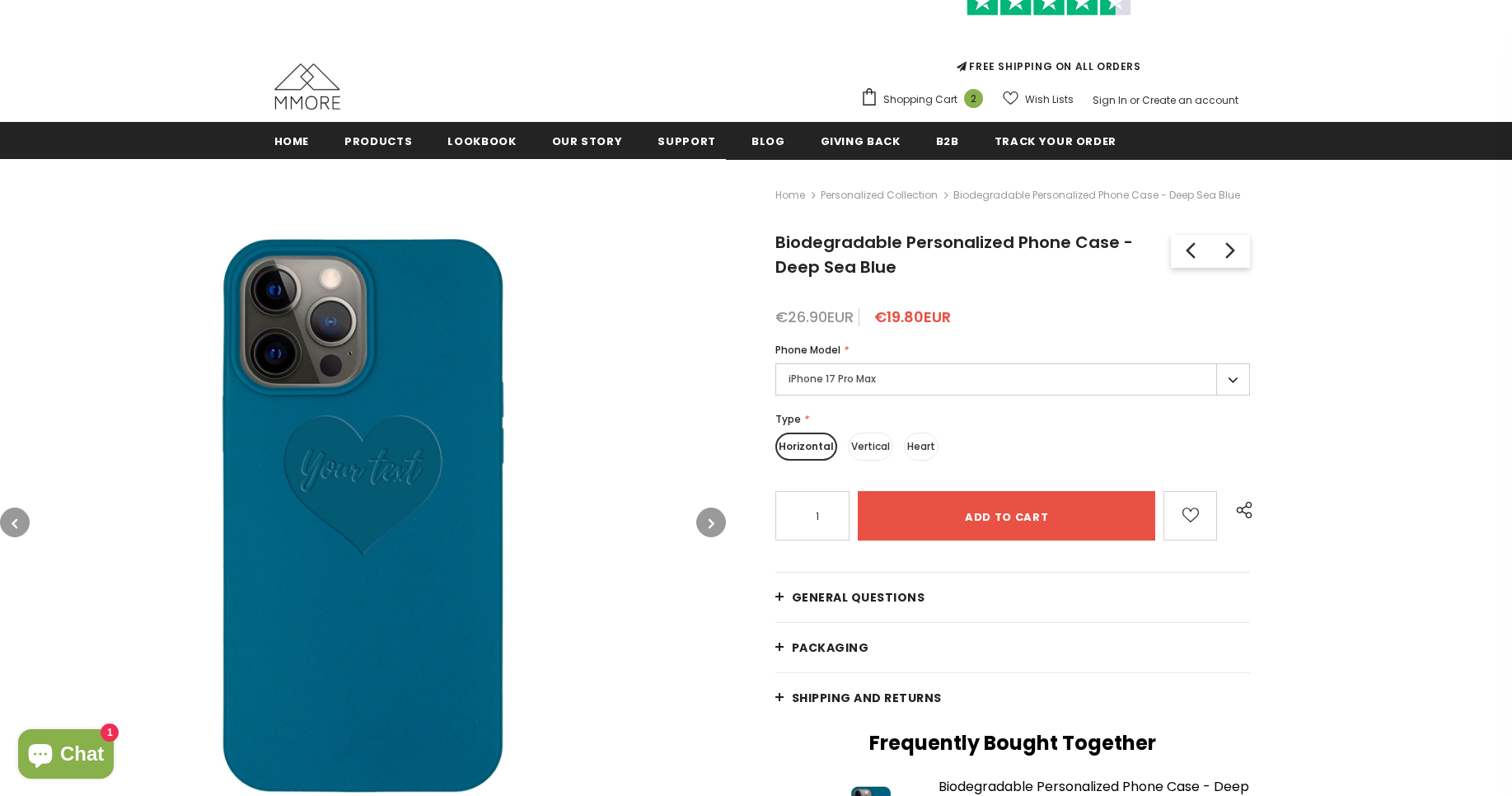
click at [6, 521] on button "button" at bounding box center [15, 523] width 29 height 29
click at [1171, 256] on link at bounding box center [1191, 251] width 40 height 33
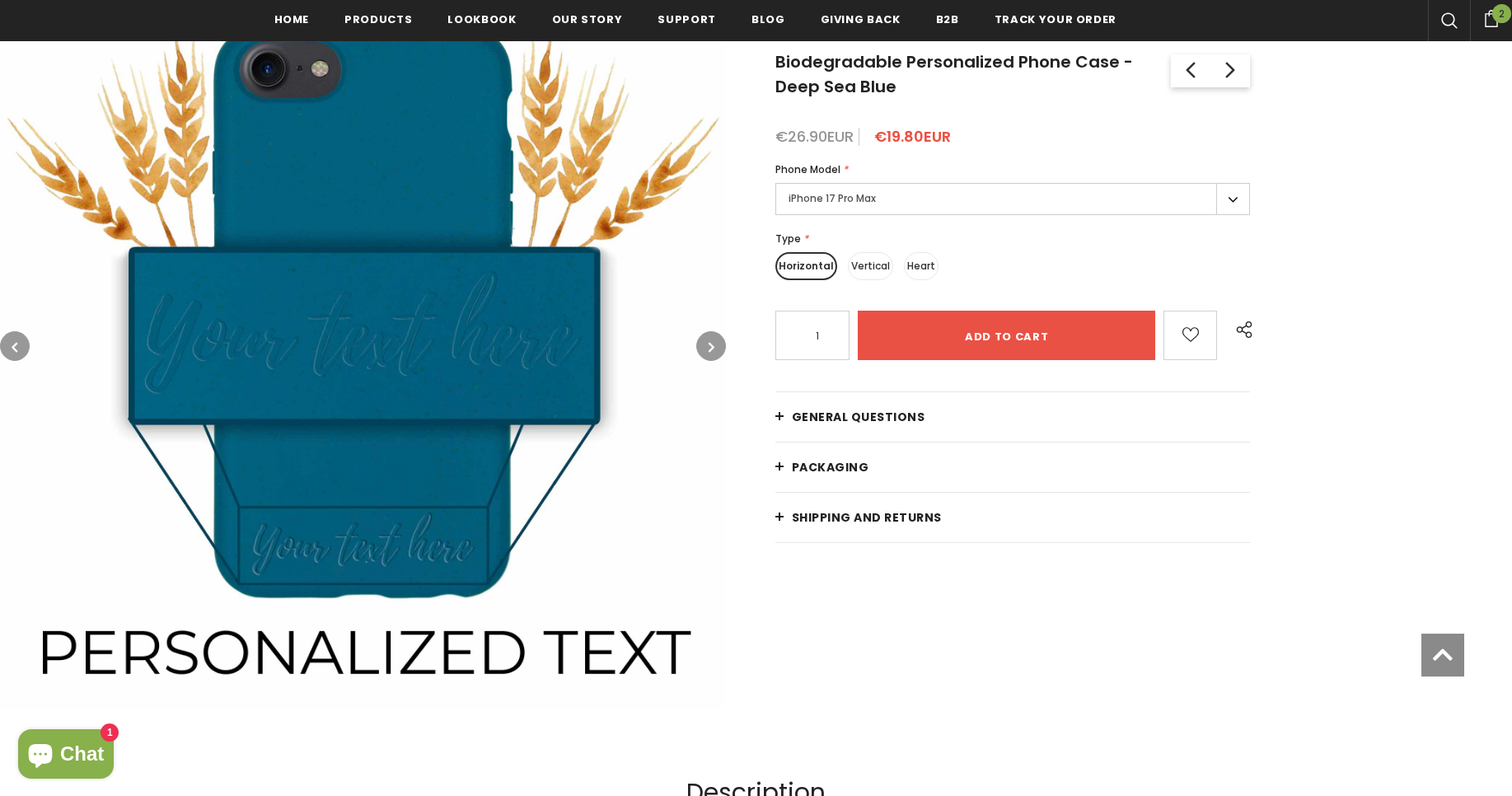
scroll to position [301, 0]
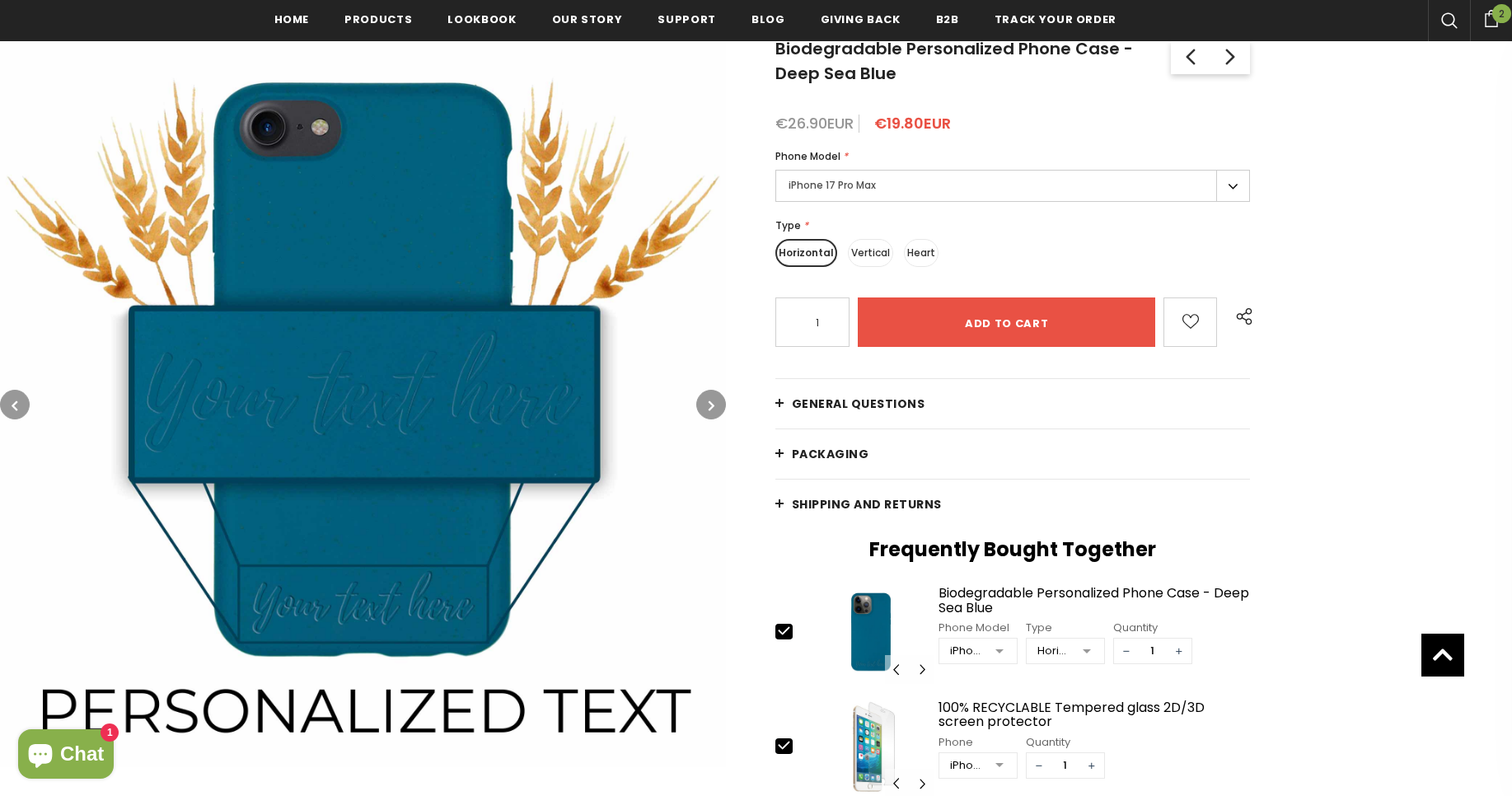
click at [718, 396] on button "button" at bounding box center [711, 404] width 29 height 29
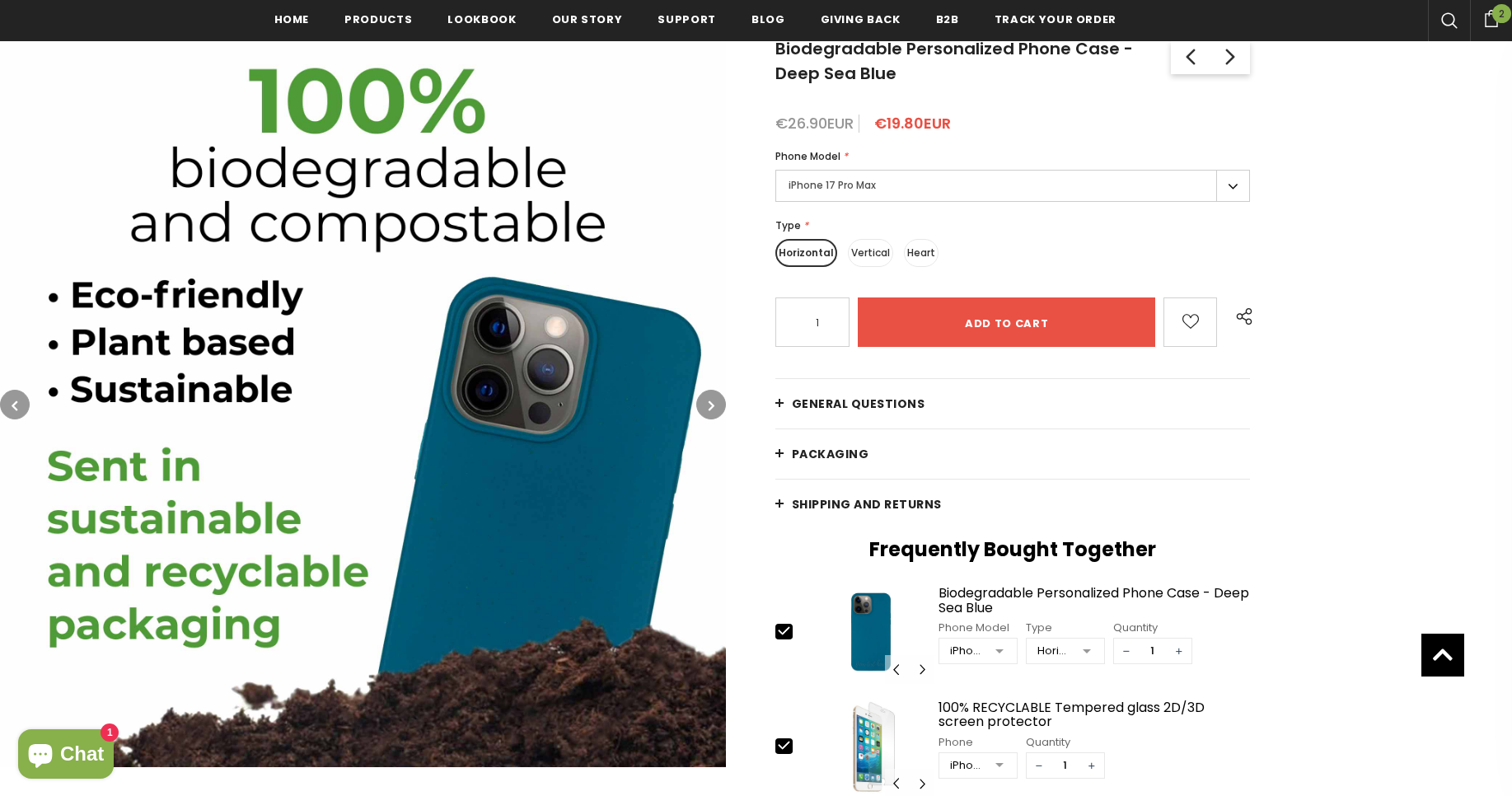
click at [715, 405] on button "button" at bounding box center [711, 404] width 29 height 29
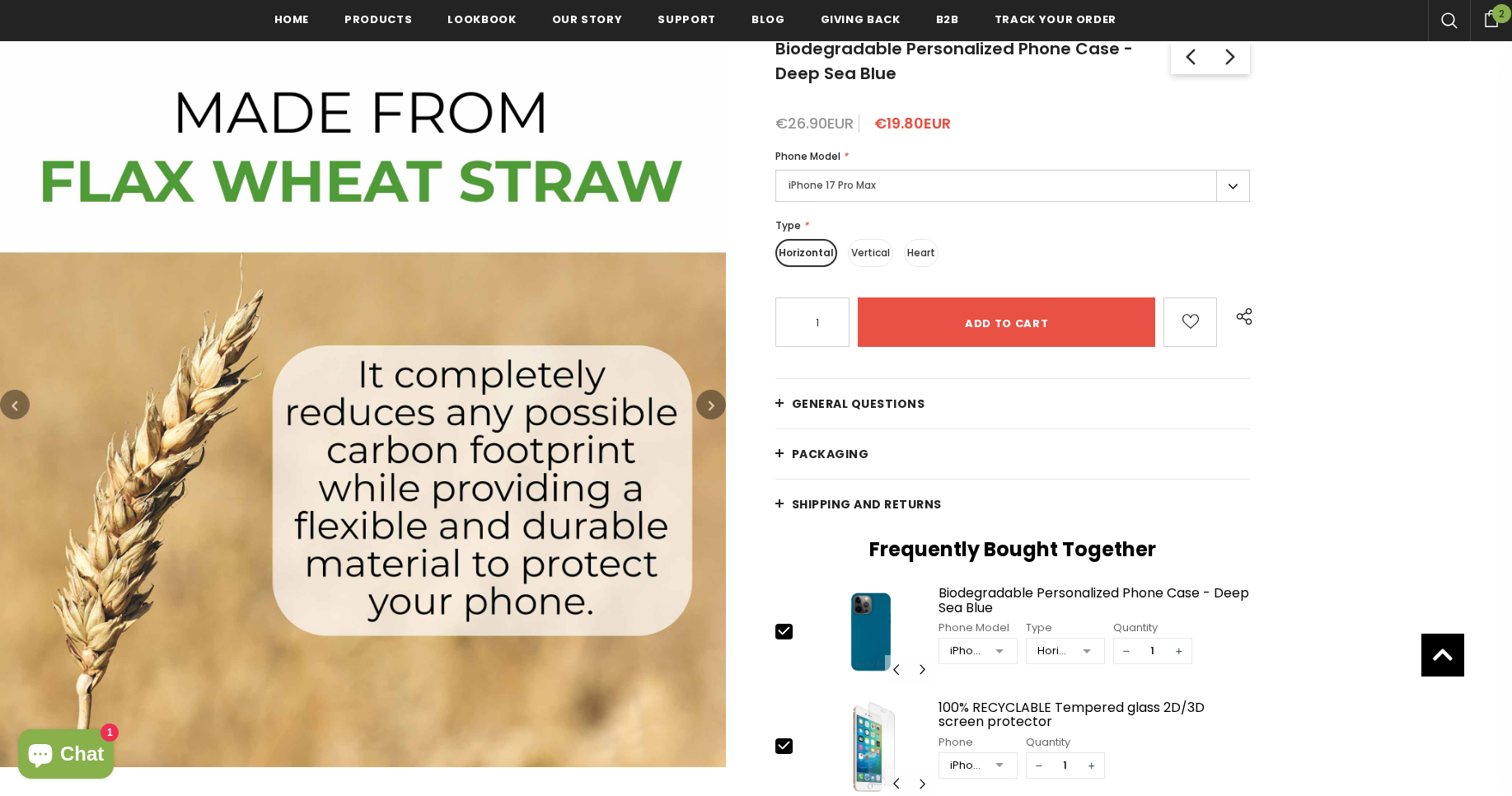
click at [715, 405] on button "button" at bounding box center [711, 404] width 29 height 29
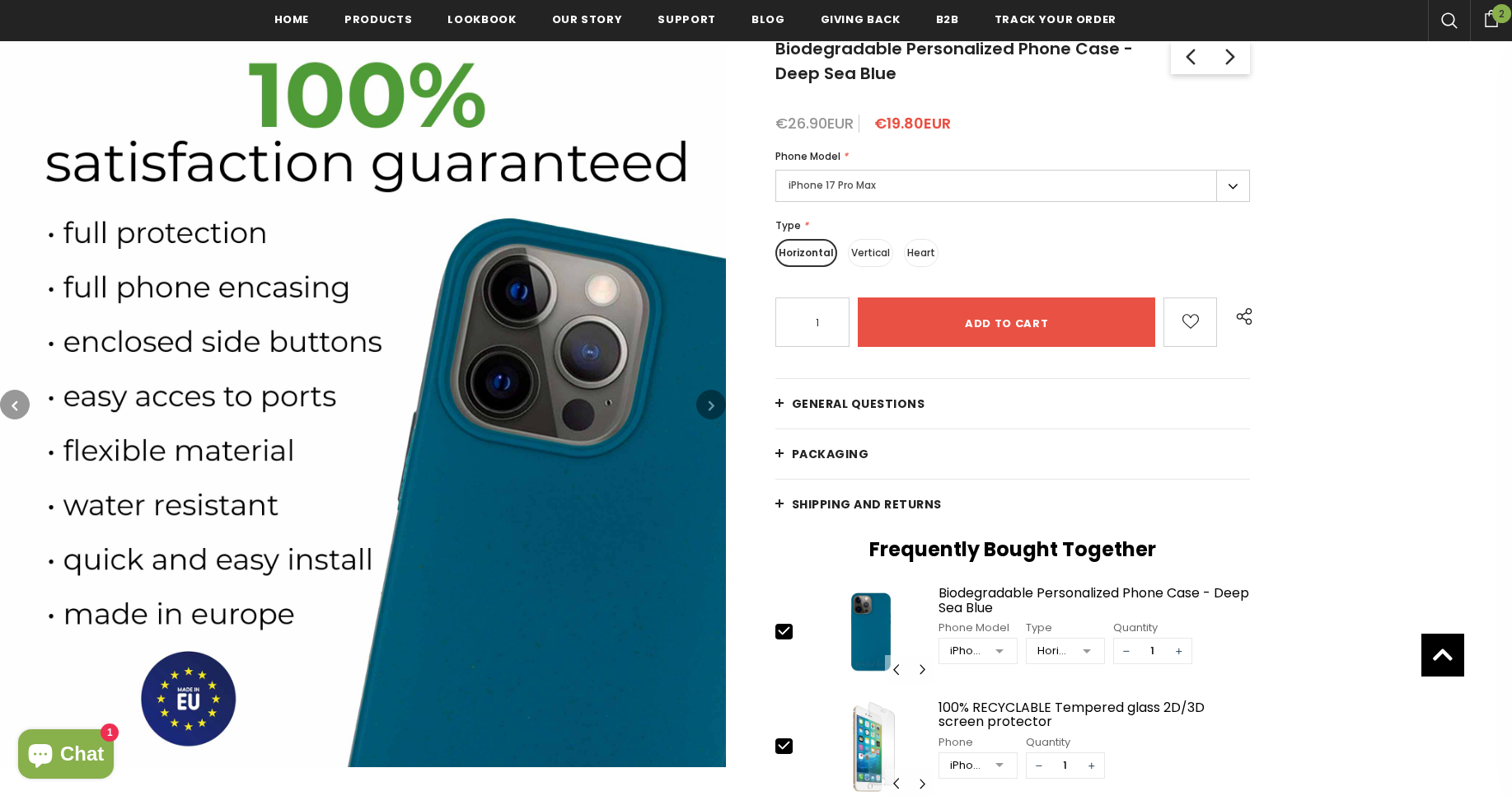
click at [715, 405] on button "button" at bounding box center [711, 404] width 29 height 29
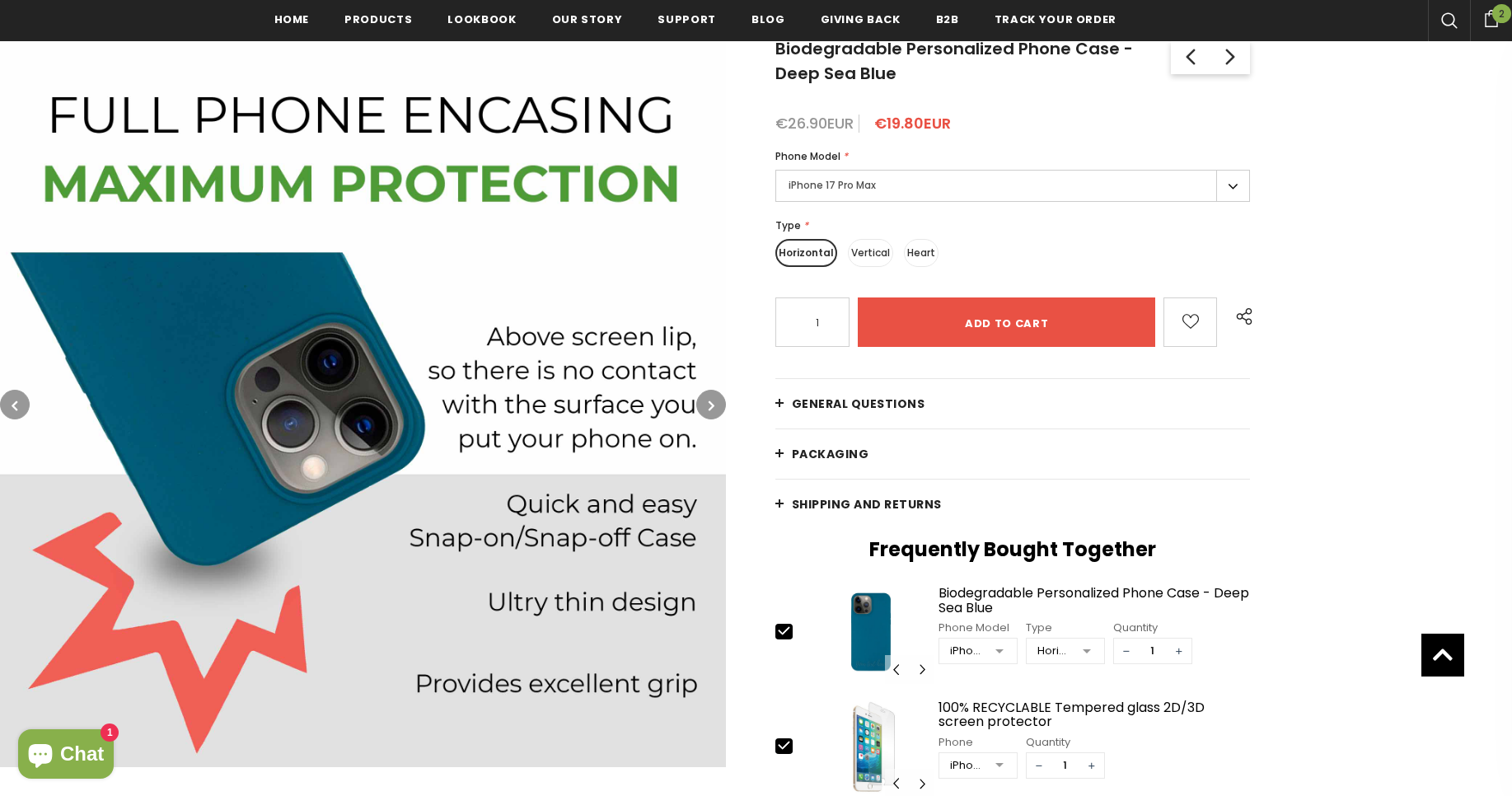
click at [715, 405] on button "button" at bounding box center [711, 404] width 29 height 29
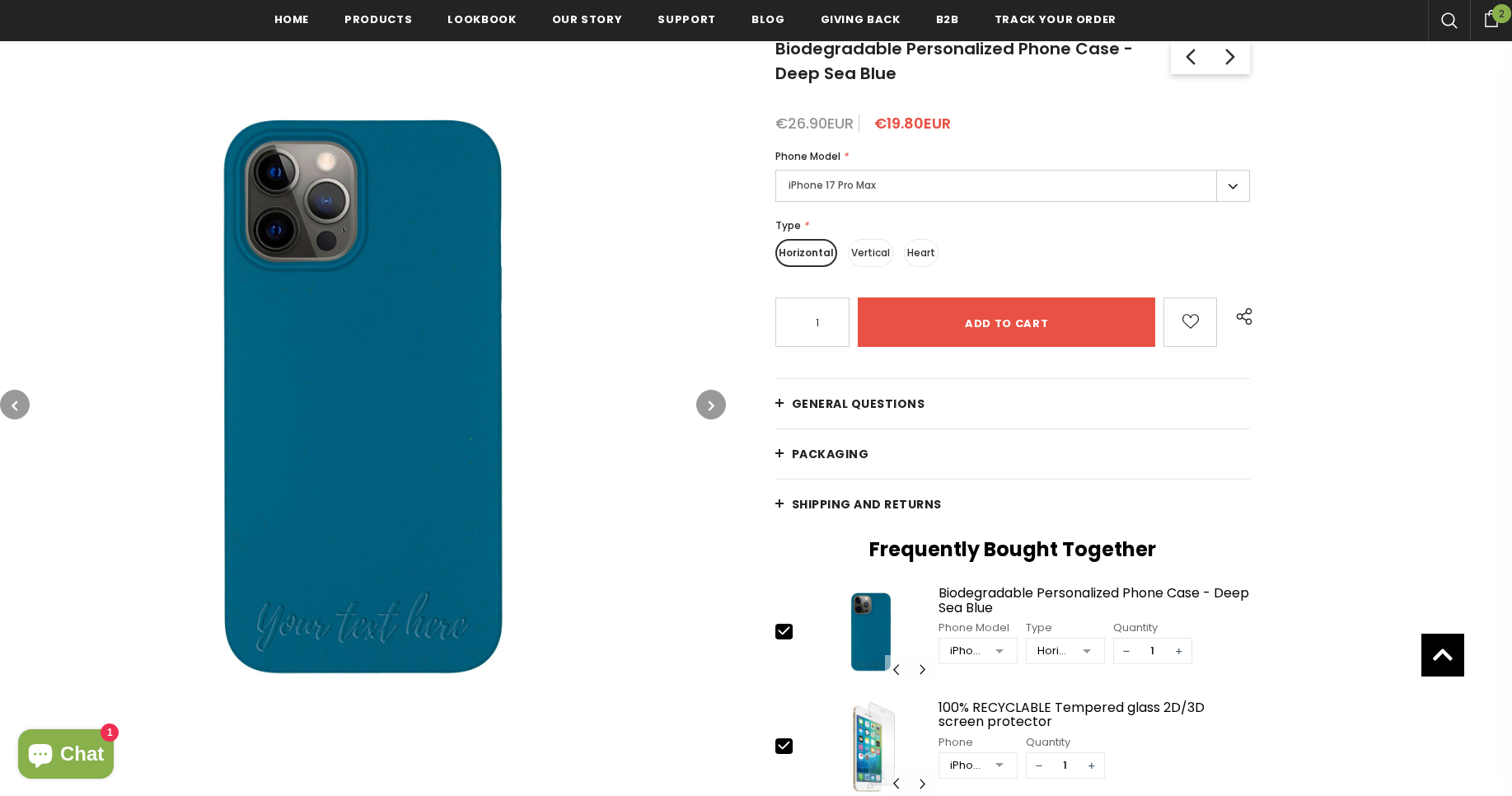
click at [715, 405] on button "button" at bounding box center [711, 404] width 29 height 29
click at [715, 404] on button "button" at bounding box center [711, 404] width 29 height 29
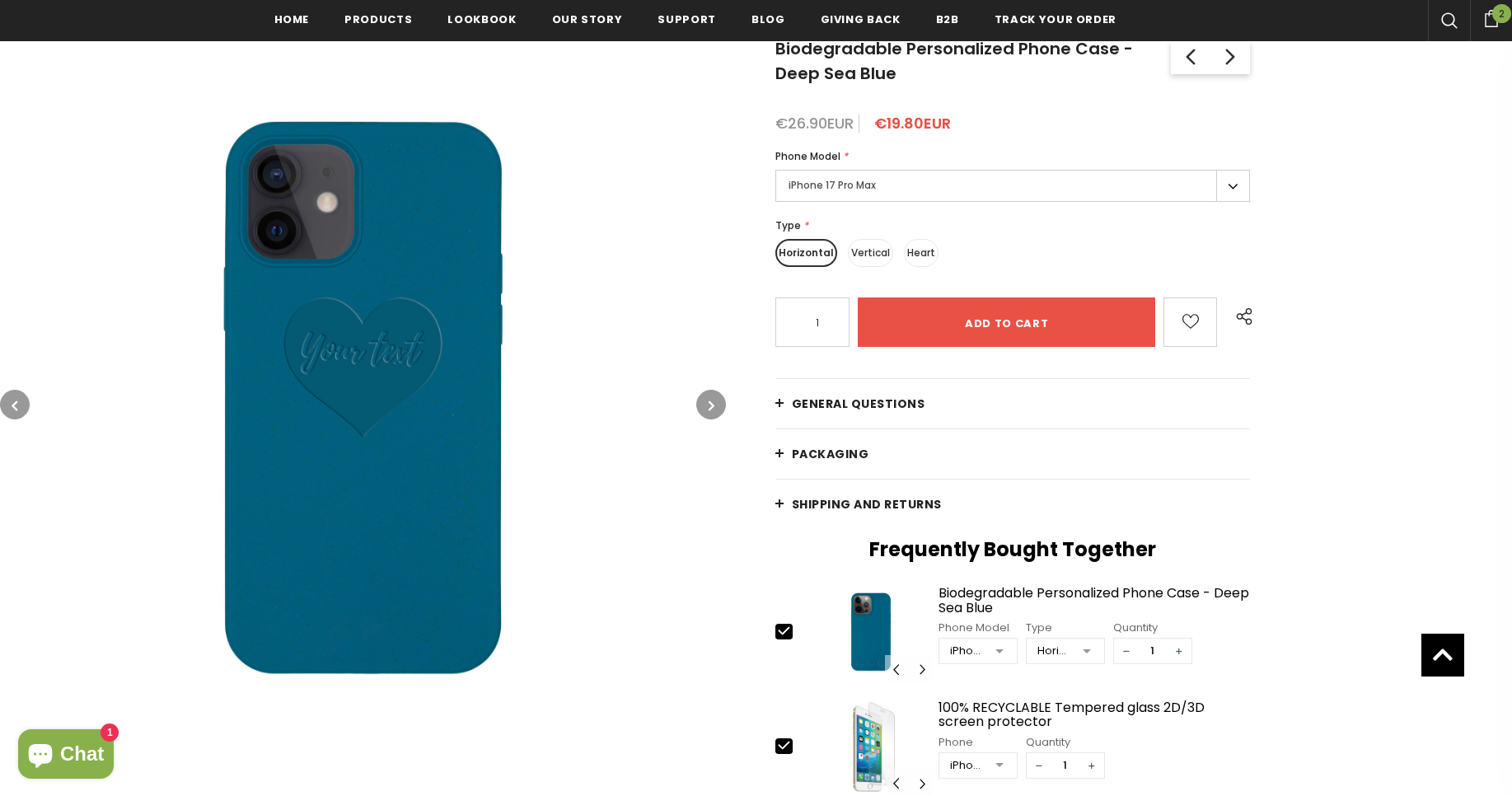
click at [715, 404] on button "button" at bounding box center [711, 404] width 29 height 29
click at [715, 405] on button "button" at bounding box center [711, 404] width 29 height 29
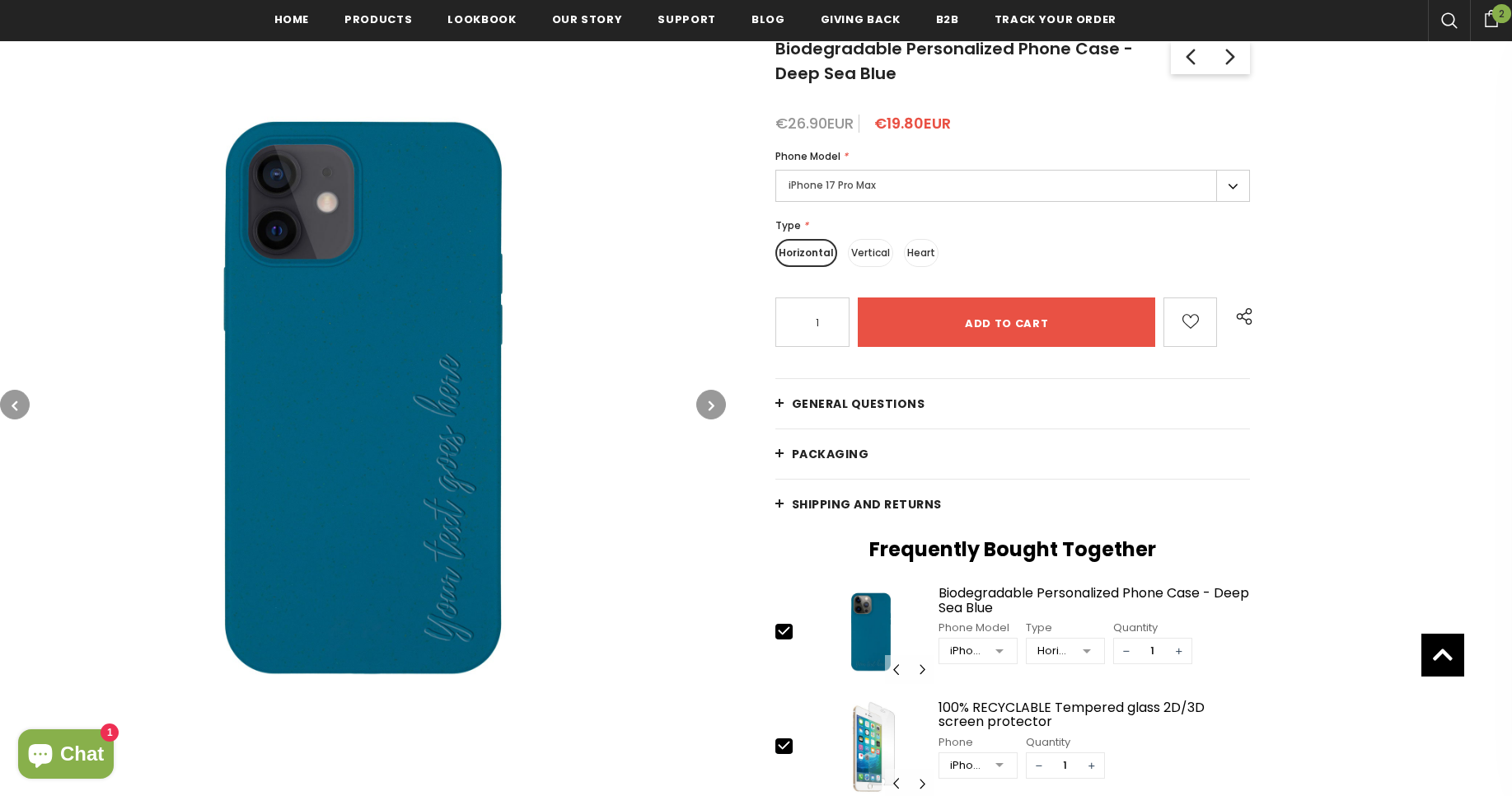
click at [715, 405] on button "button" at bounding box center [711, 404] width 29 height 29
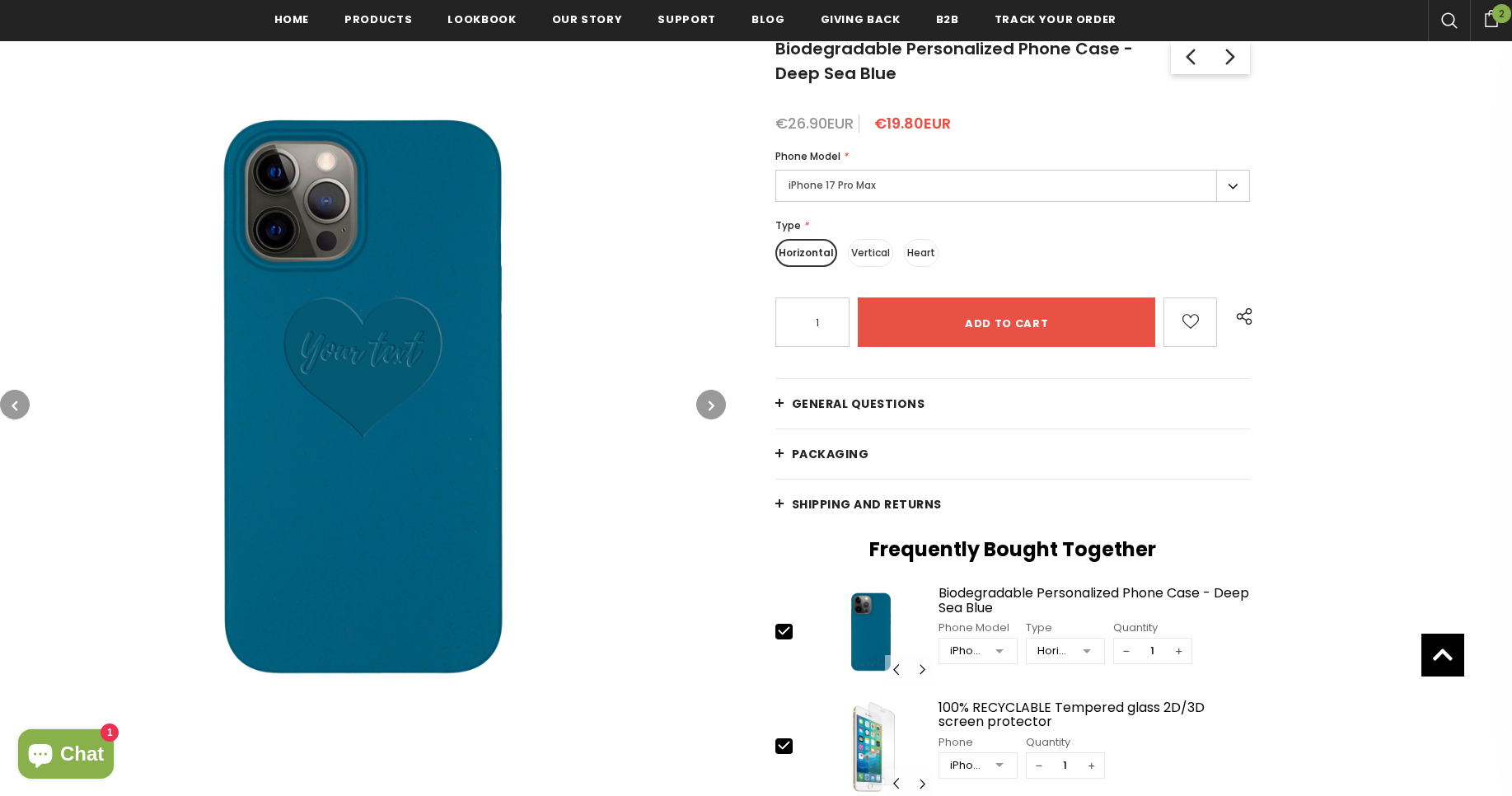
click at [715, 405] on button "button" at bounding box center [711, 404] width 29 height 29
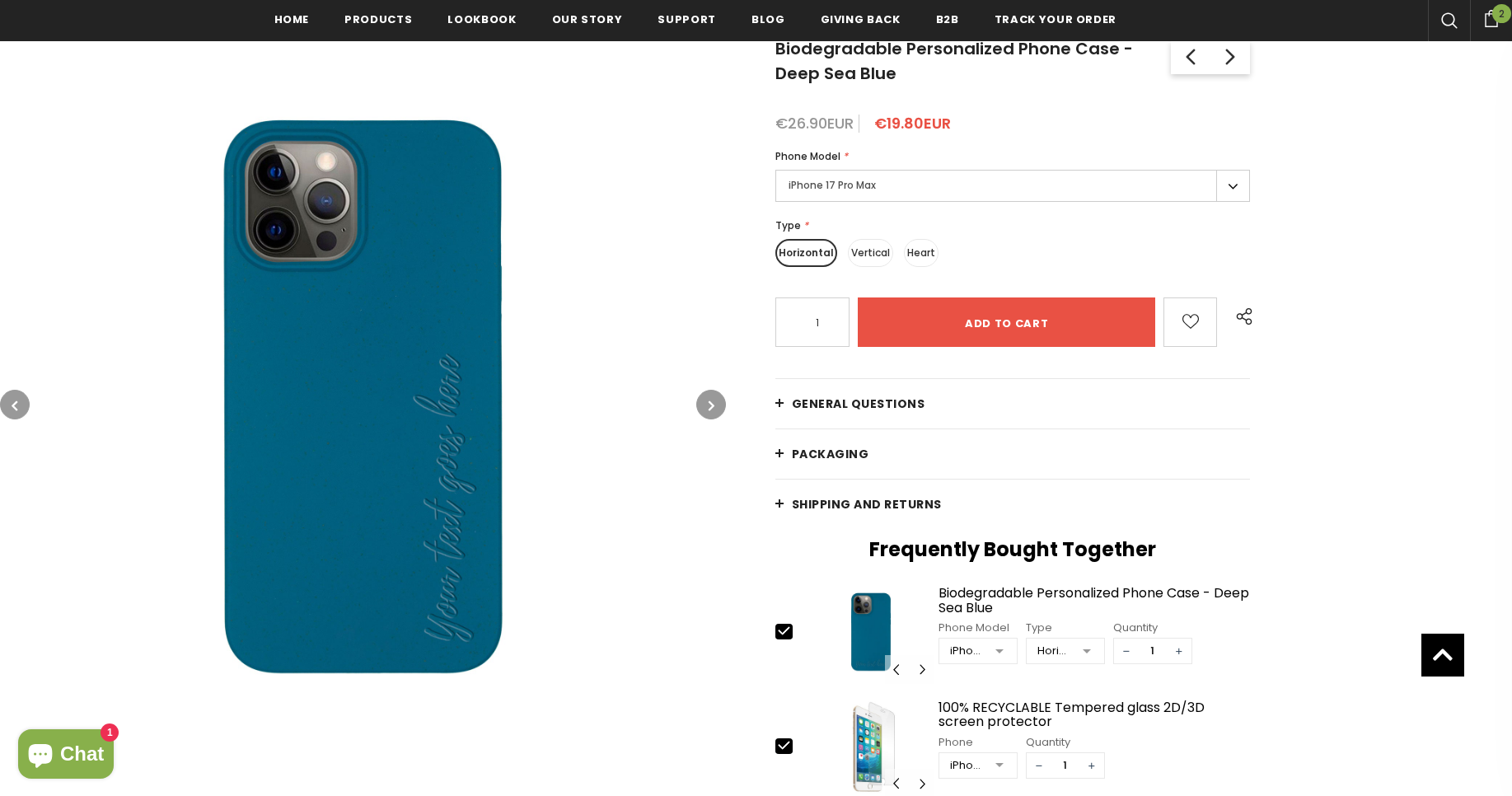
click at [715, 405] on button "button" at bounding box center [711, 404] width 29 height 29
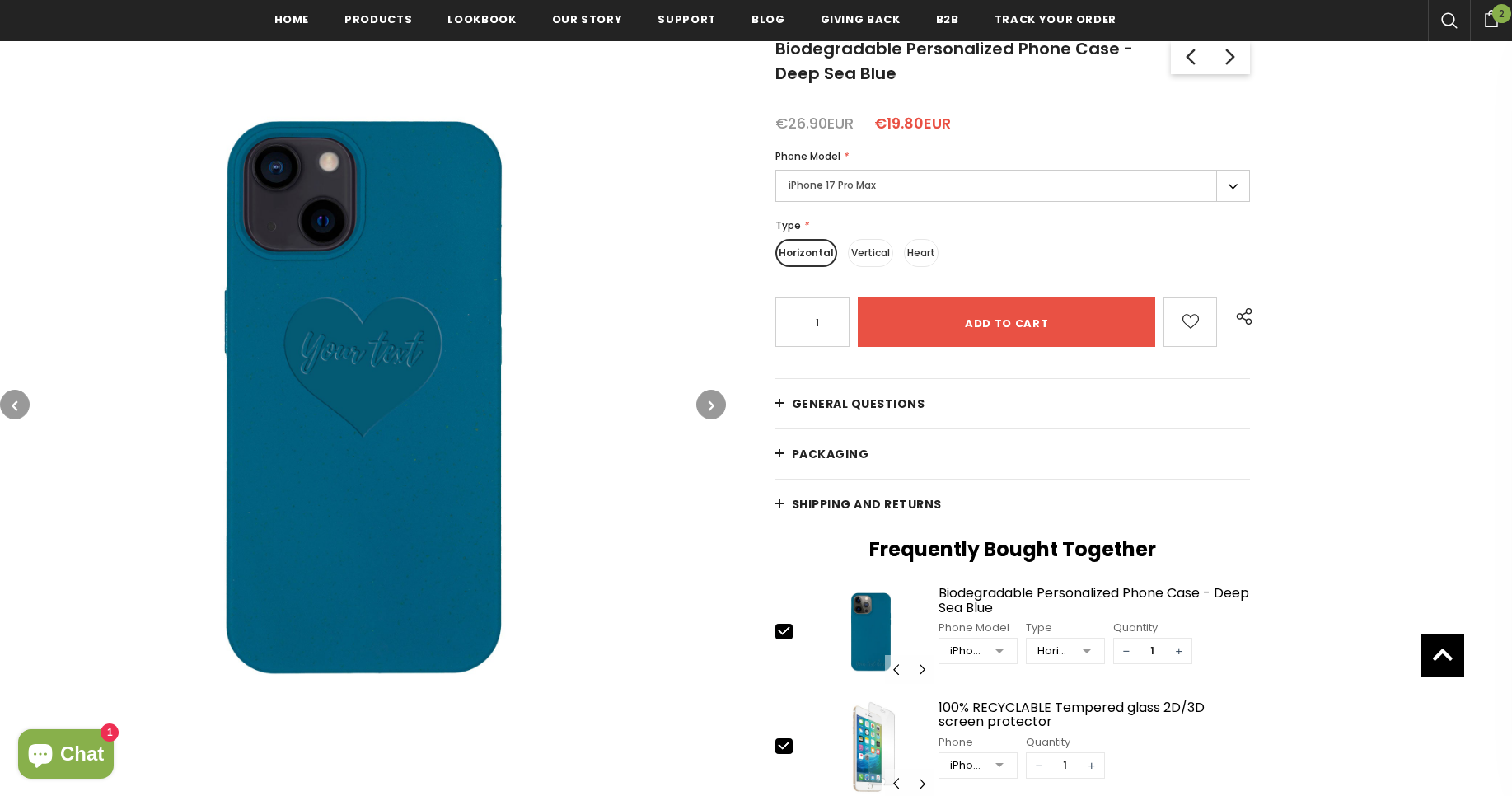
click at [715, 405] on button "button" at bounding box center [711, 404] width 29 height 29
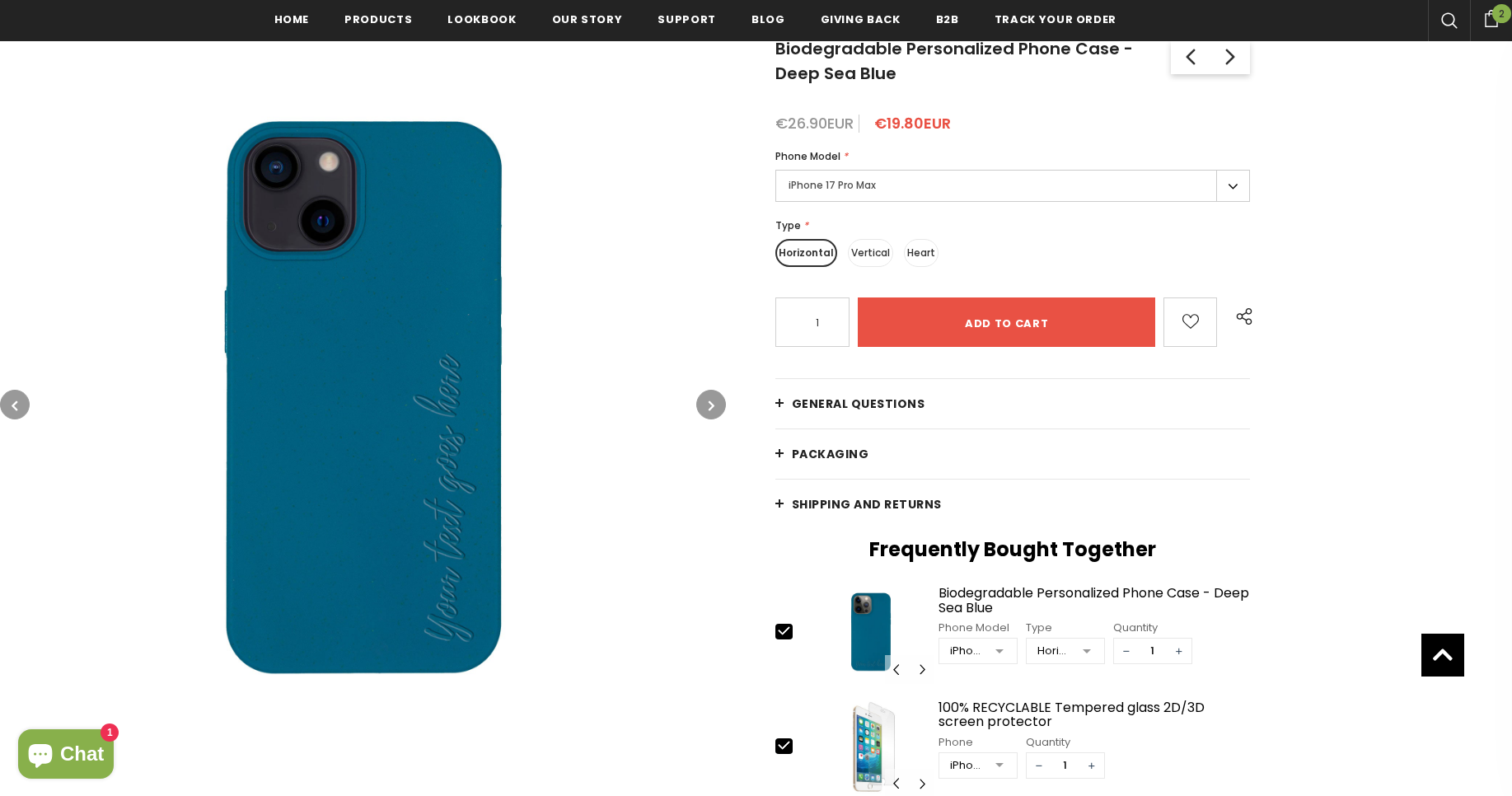
click at [715, 405] on button "button" at bounding box center [711, 404] width 29 height 29
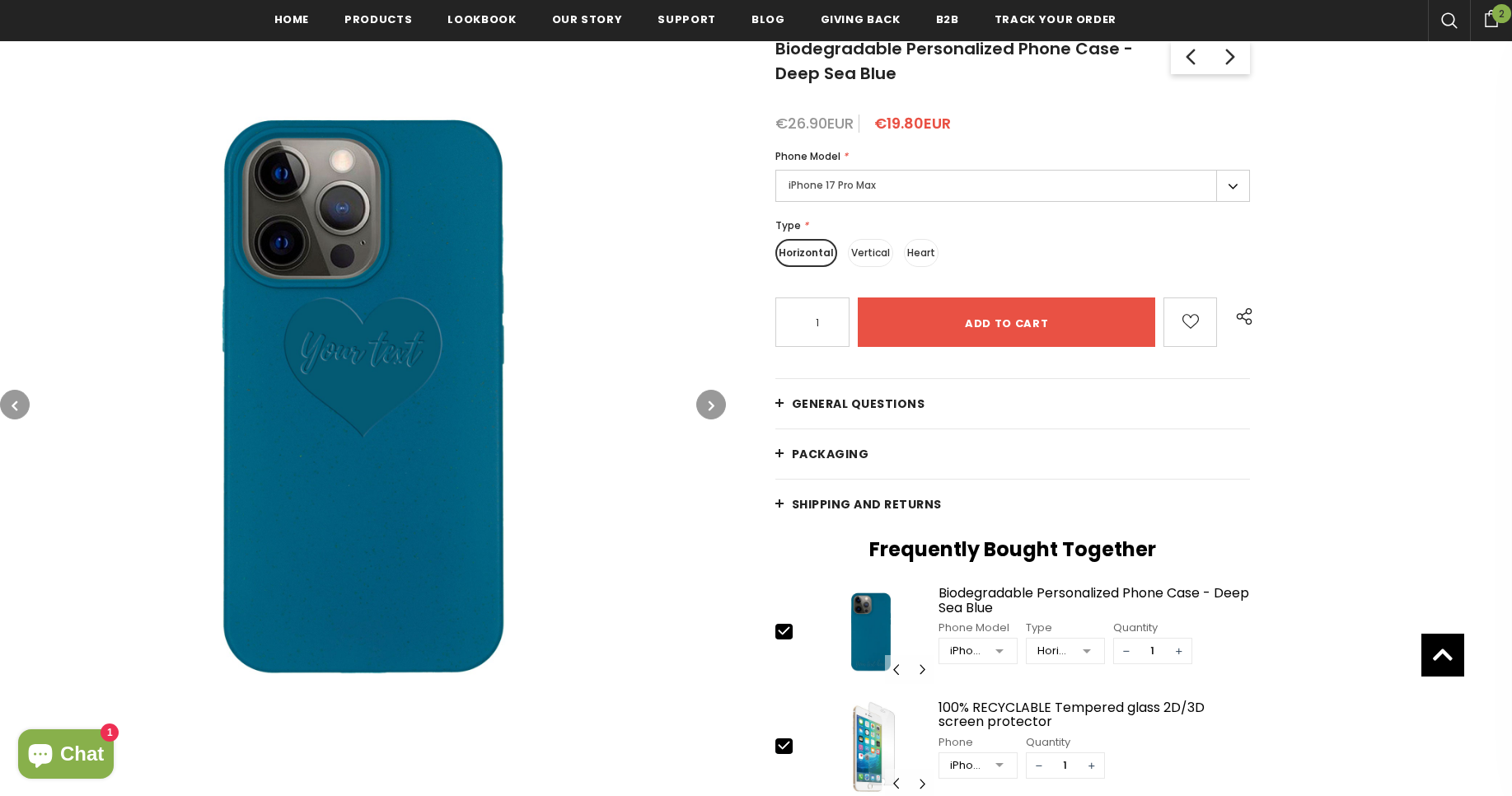
click at [715, 405] on button "button" at bounding box center [711, 404] width 29 height 29
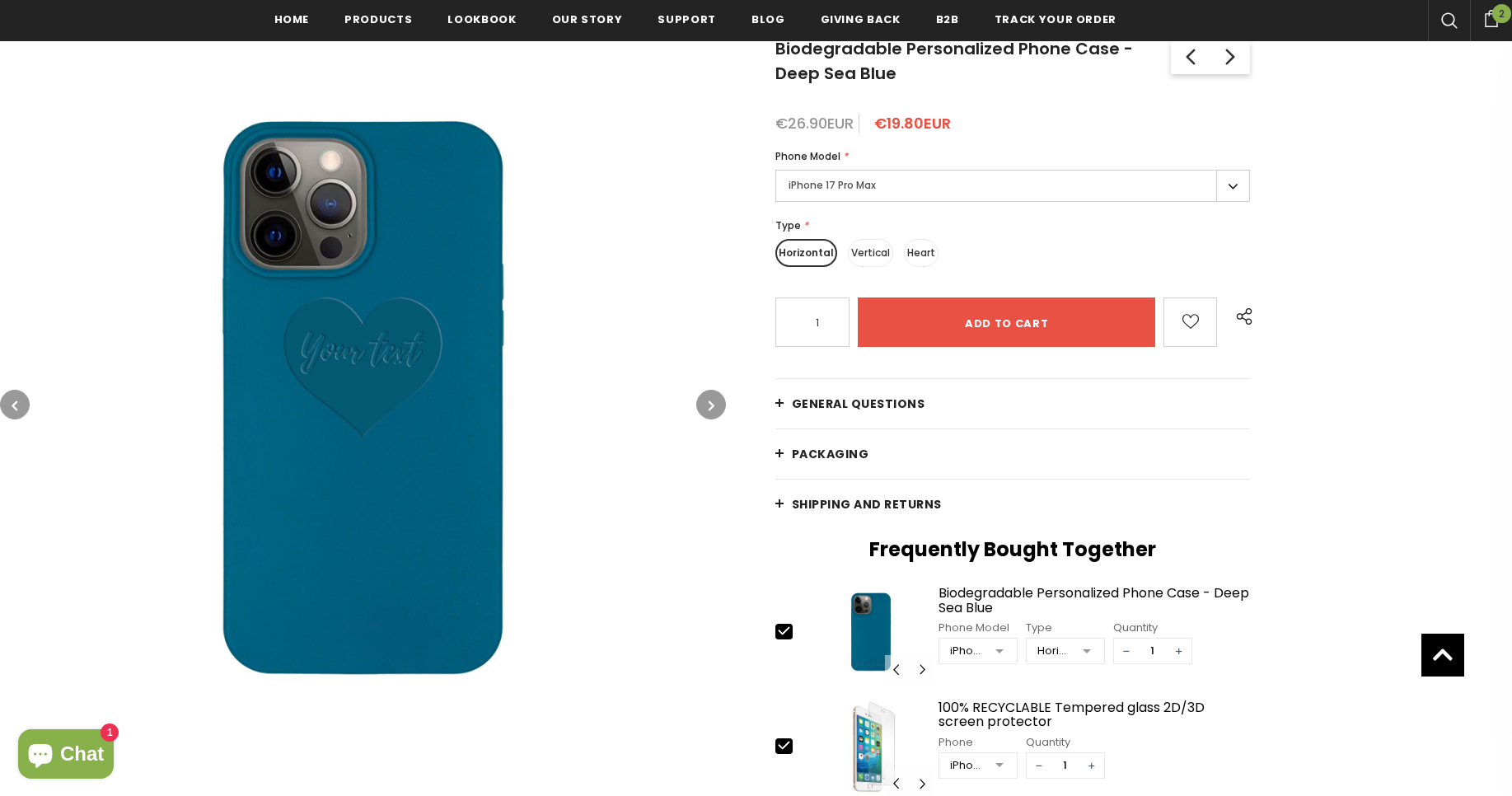
click at [715, 405] on button "button" at bounding box center [711, 404] width 29 height 29
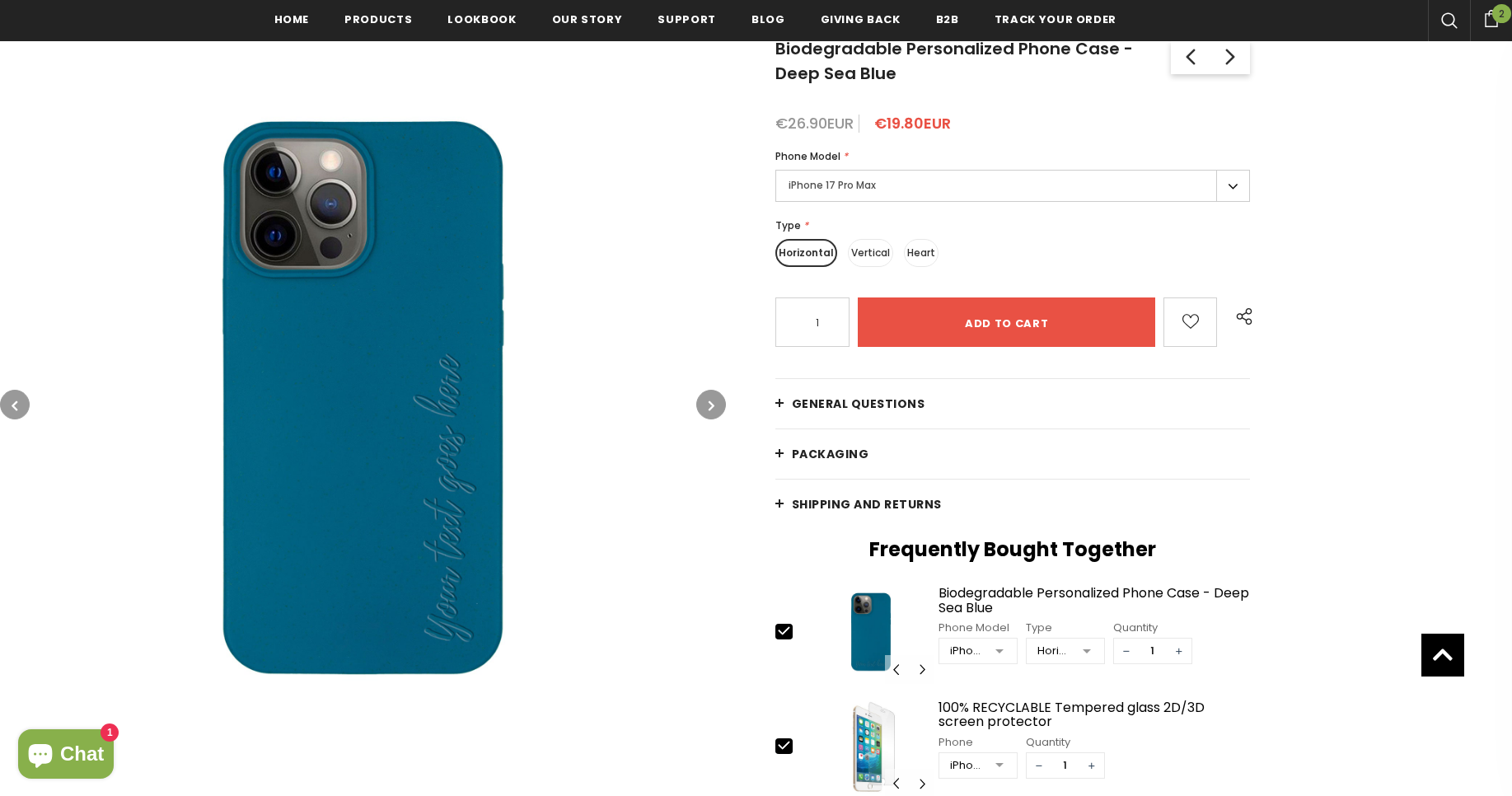
click at [715, 405] on button "button" at bounding box center [711, 404] width 29 height 29
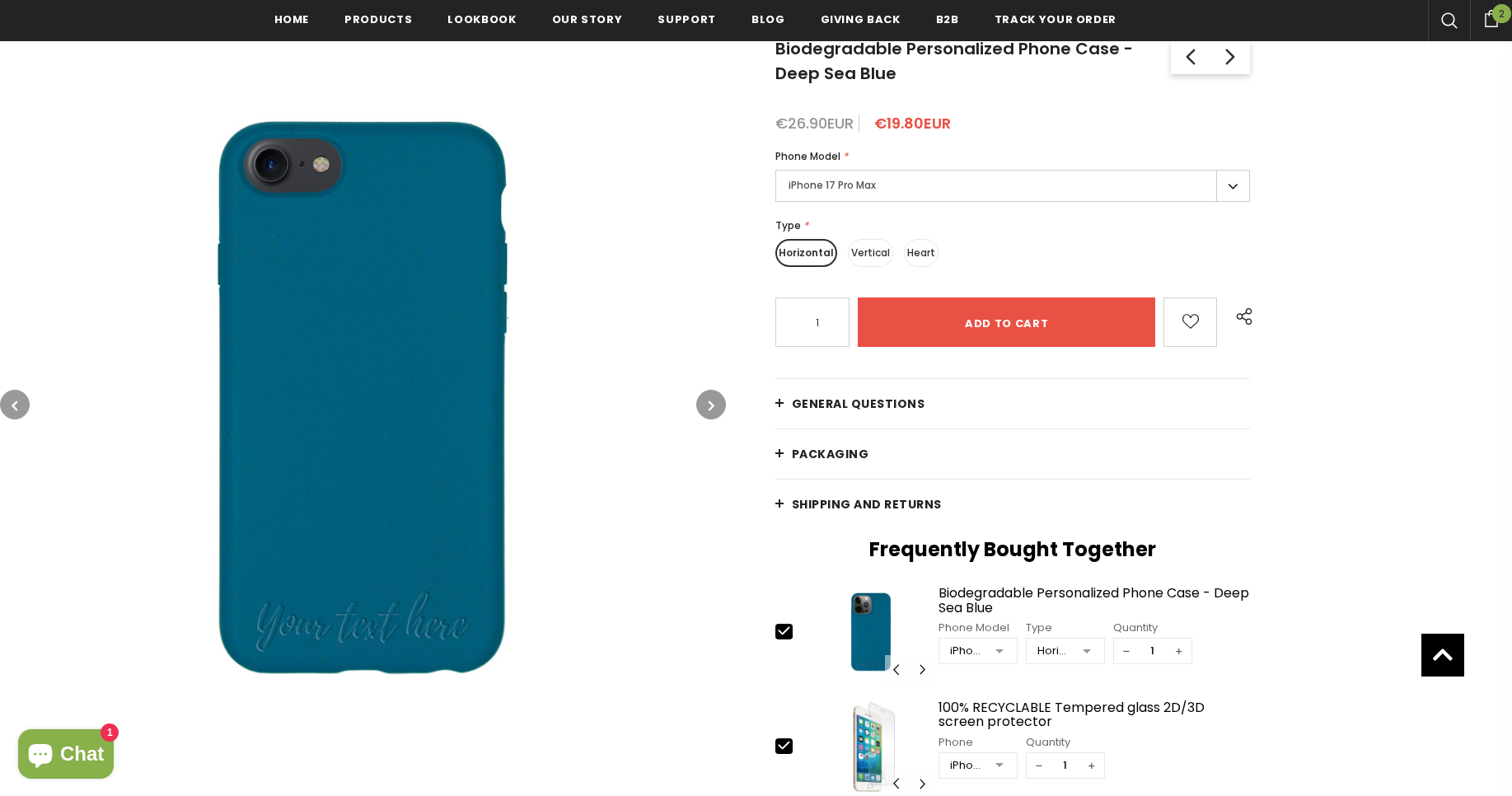
click at [1226, 185] on label "iPhone 17 Pro Max" at bounding box center [1013, 185] width 475 height 32
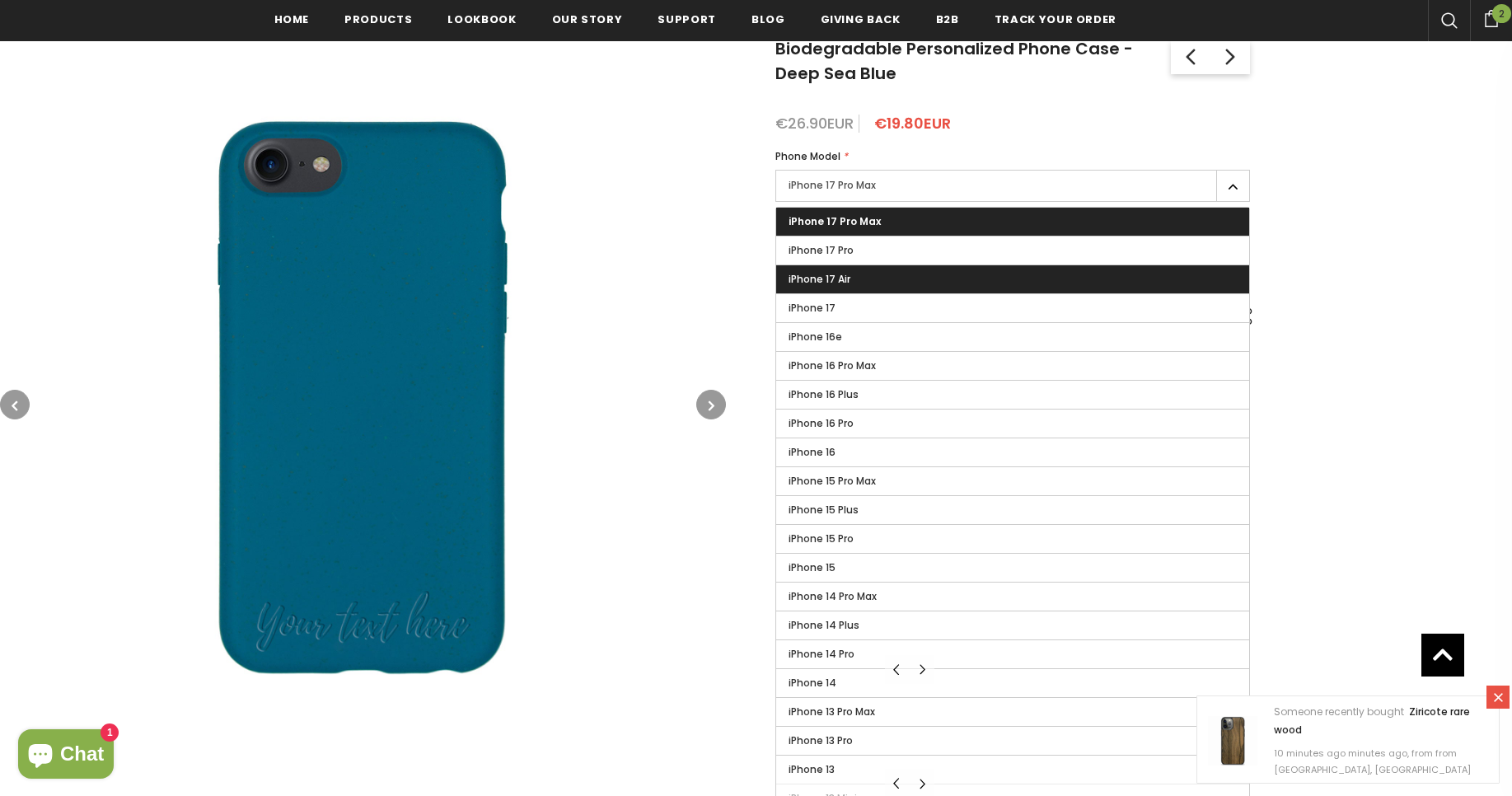
click at [883, 276] on label "iPhone 17 Air" at bounding box center [1013, 279] width 474 height 28
click at [0, 0] on input "iPhone 17 Air" at bounding box center [0, 0] width 0 height 0
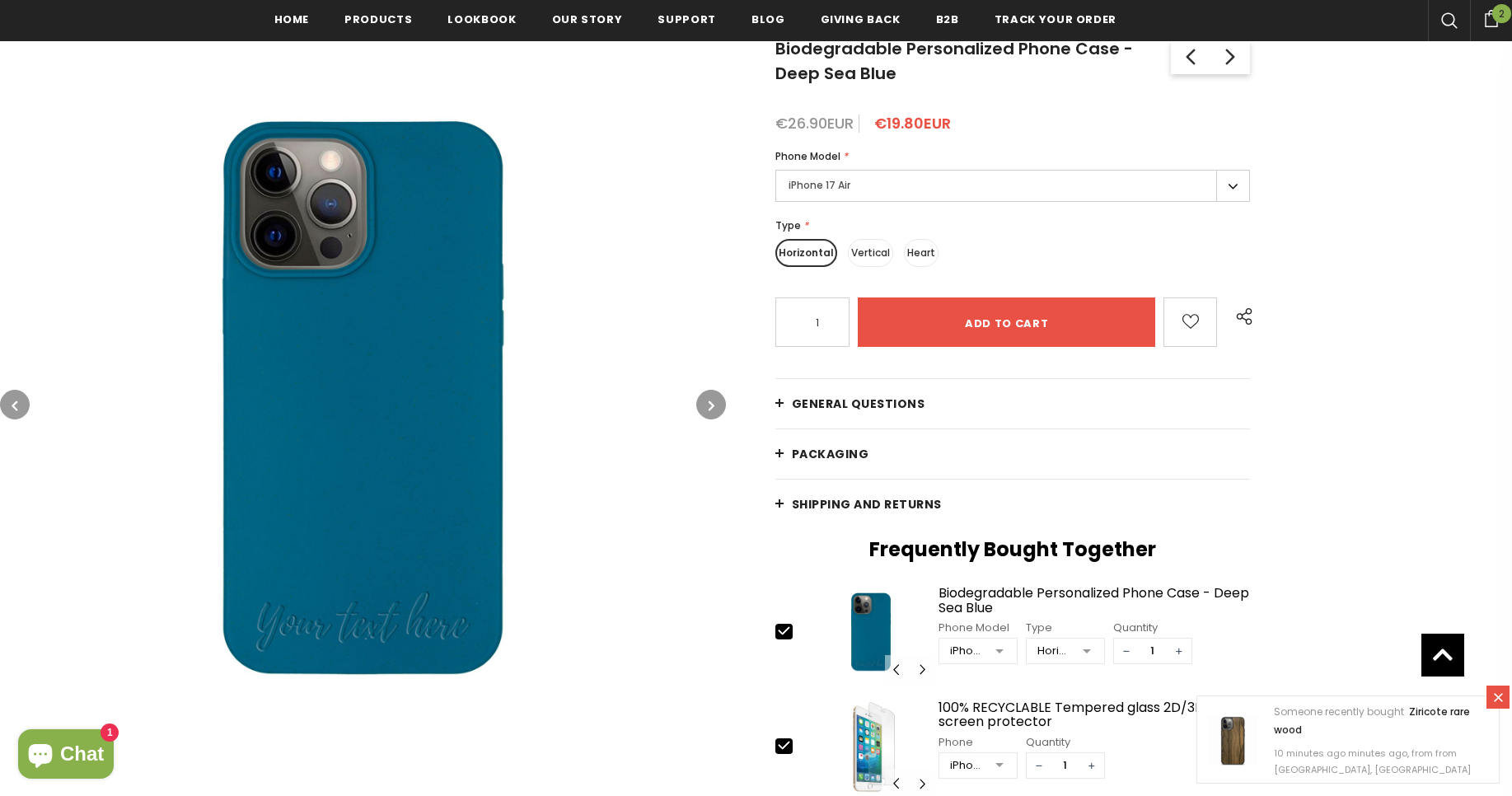
click at [712, 408] on icon "button" at bounding box center [712, 405] width 6 height 16
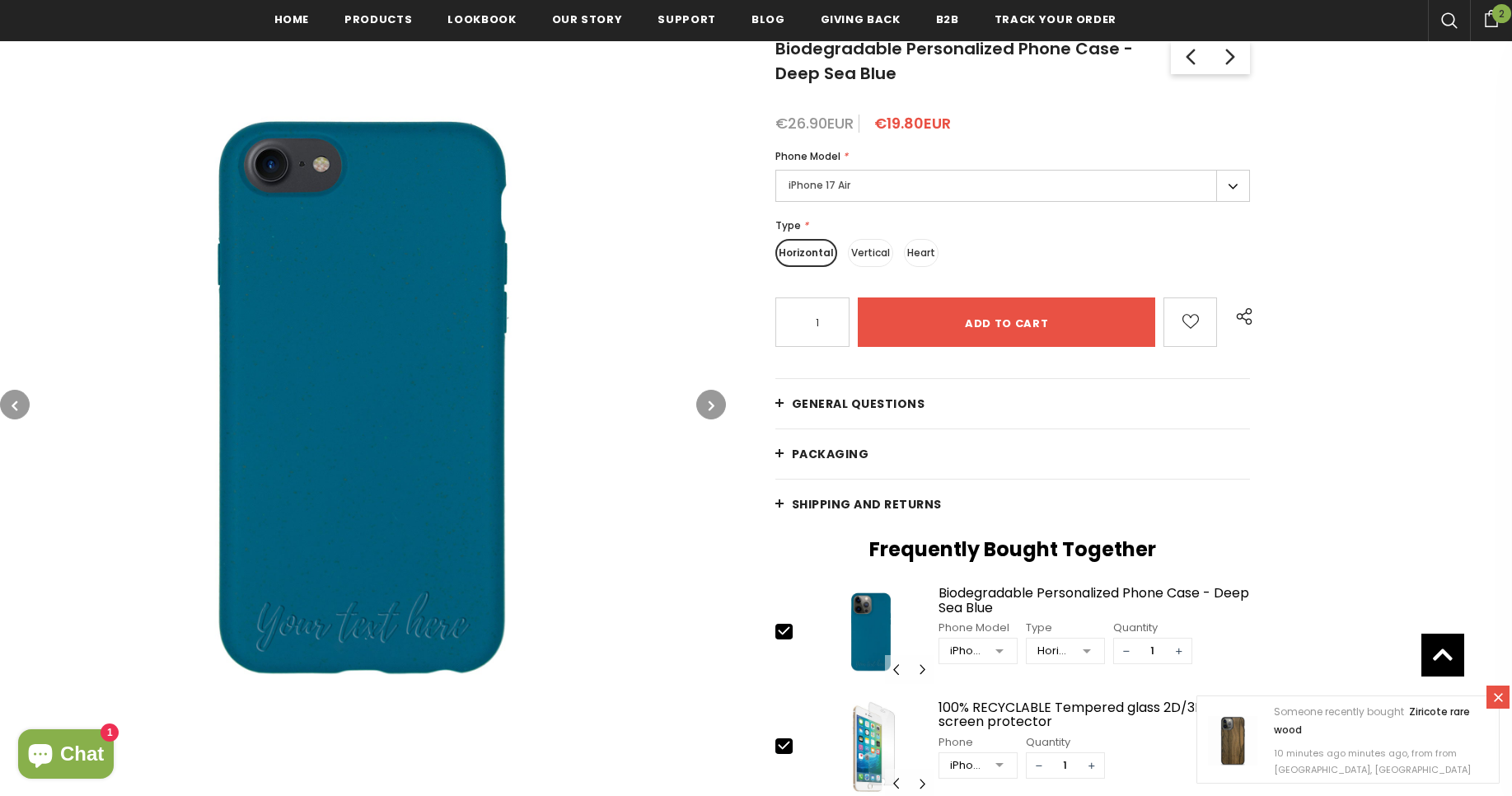
click at [712, 408] on icon "button" at bounding box center [712, 405] width 6 height 16
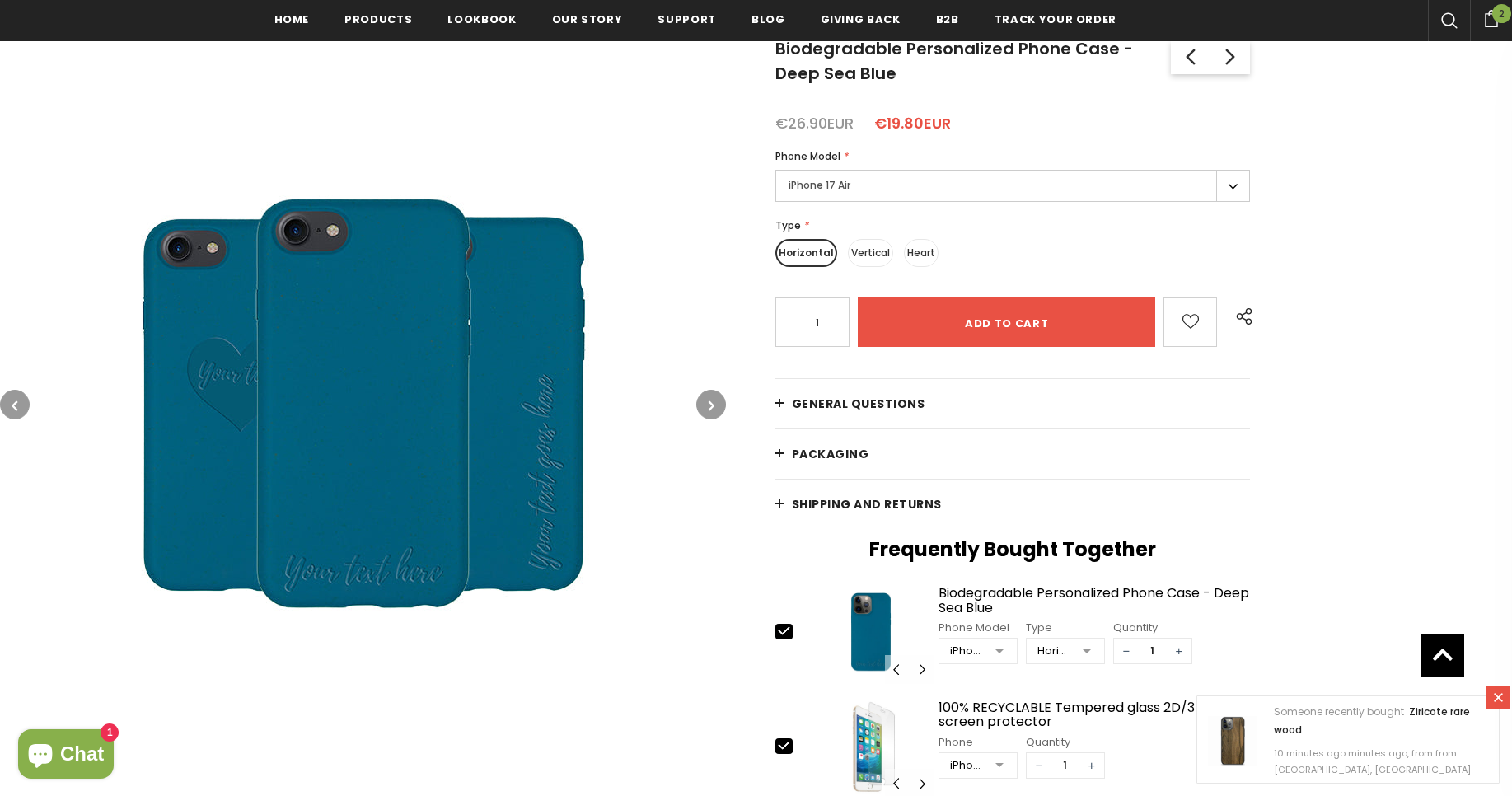
click at [712, 408] on icon "button" at bounding box center [712, 405] width 6 height 16
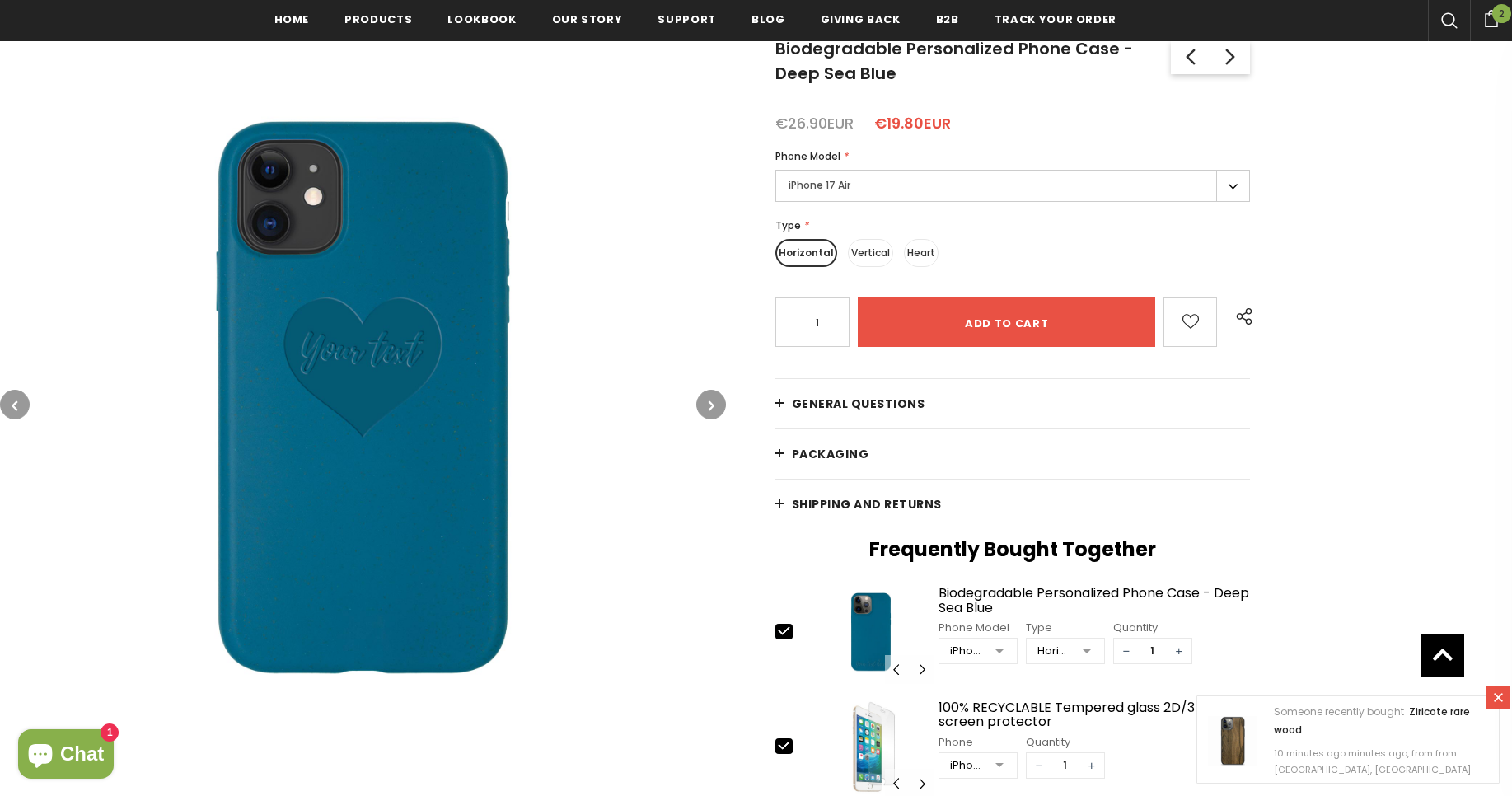
click at [712, 408] on icon "button" at bounding box center [712, 405] width 6 height 16
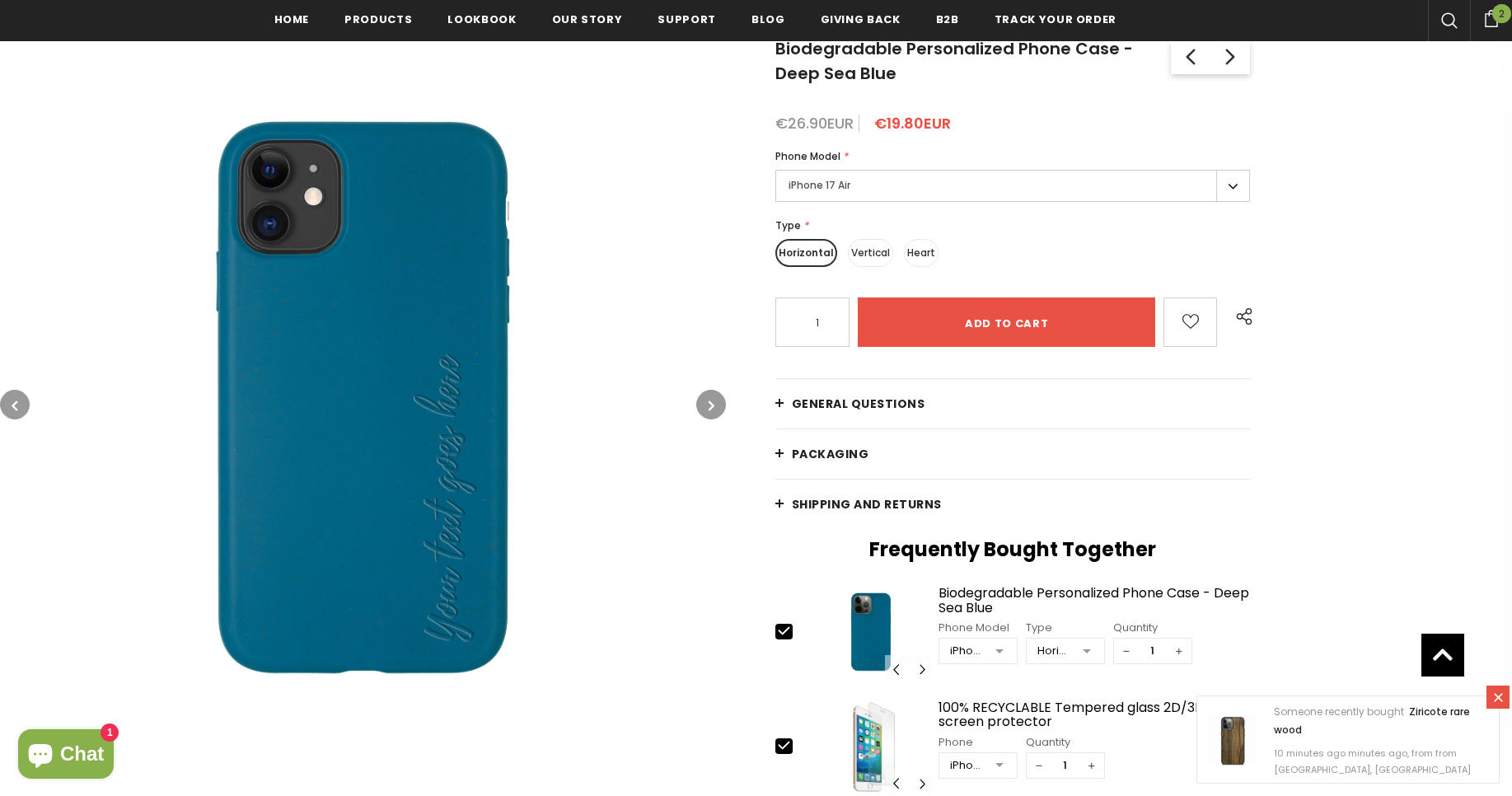
click at [712, 408] on icon "button" at bounding box center [712, 405] width 6 height 16
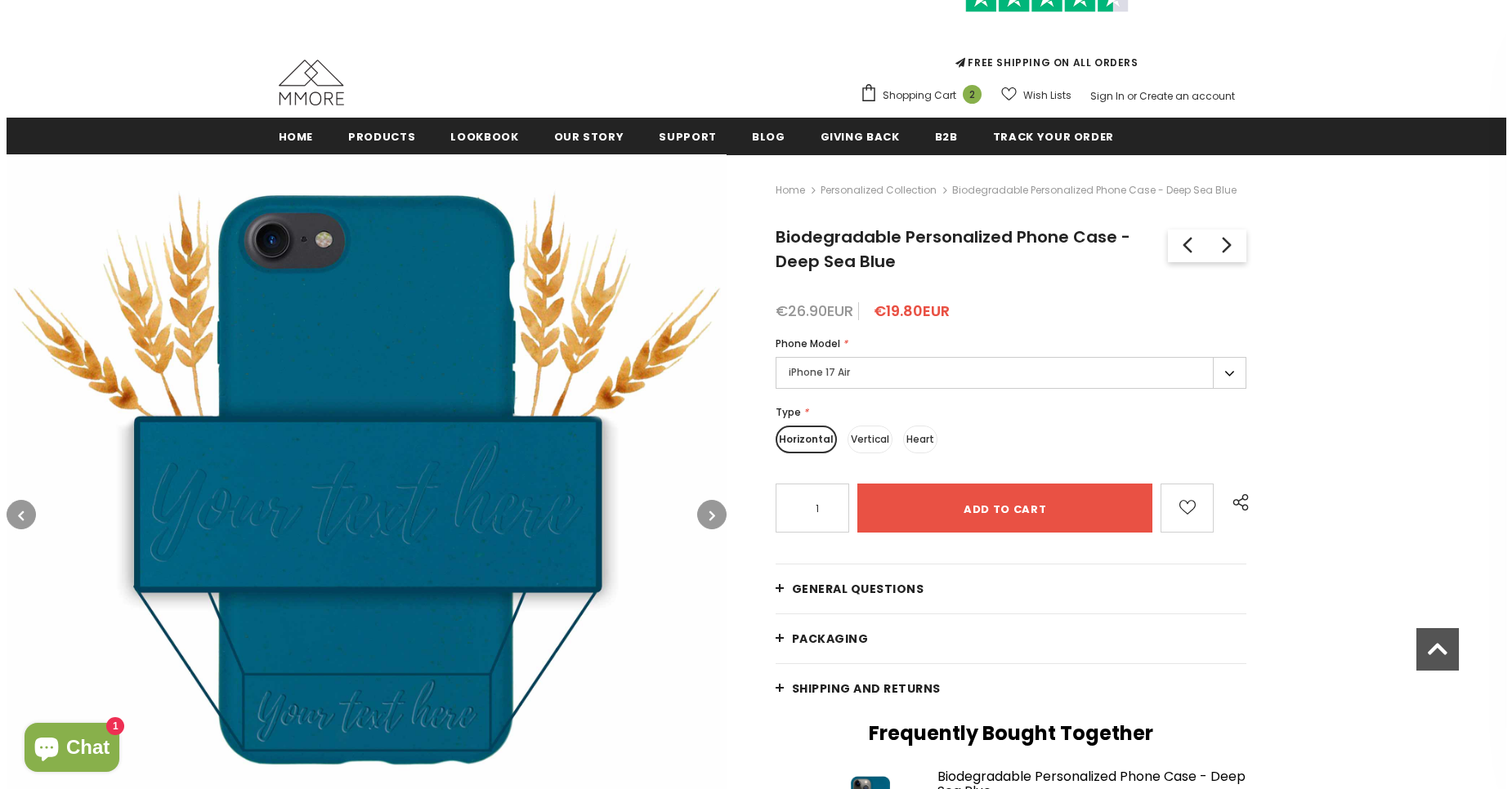
scroll to position [102, 0]
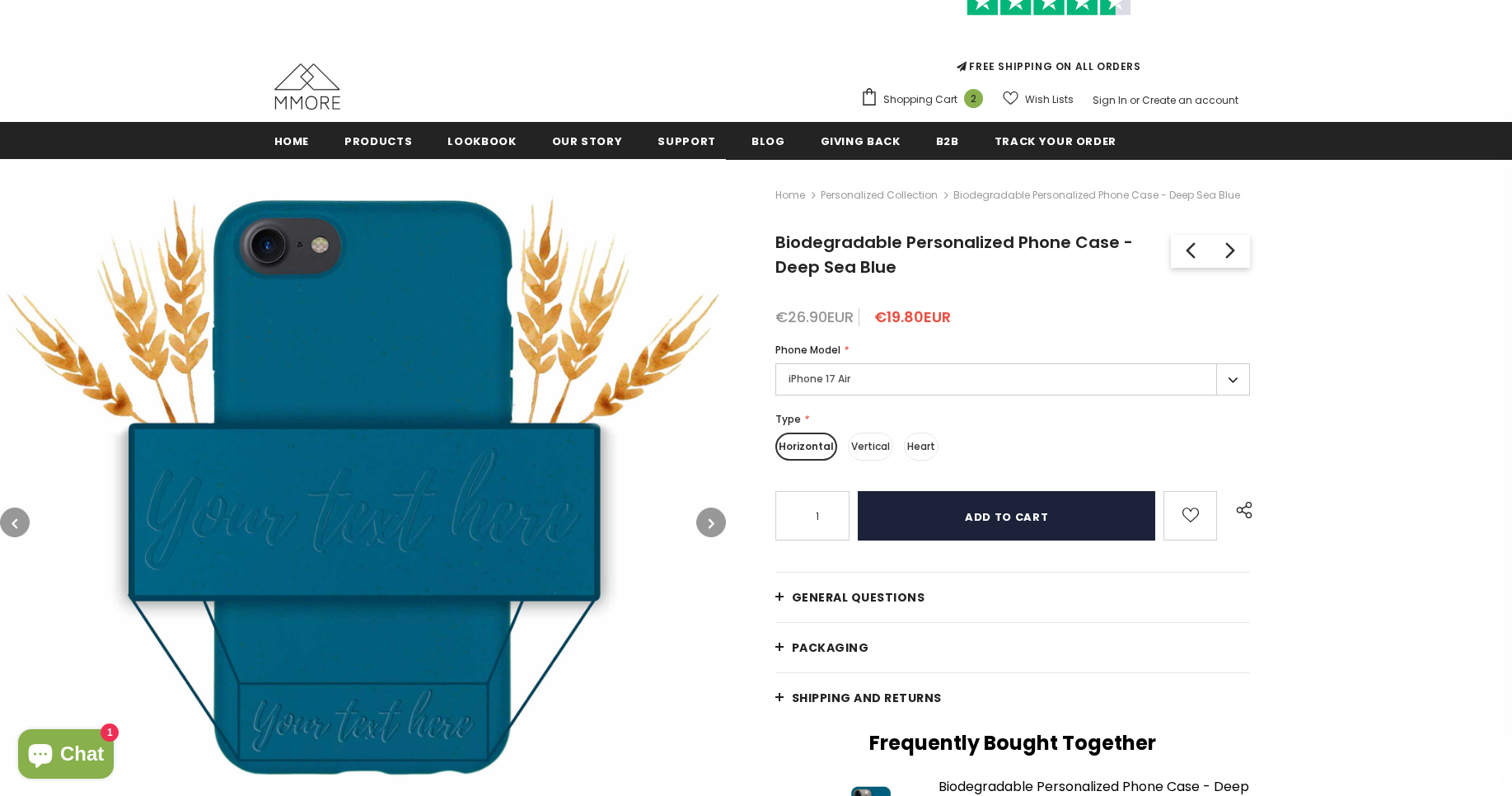
click at [982, 520] on input "Add to cart" at bounding box center [1007, 515] width 298 height 49
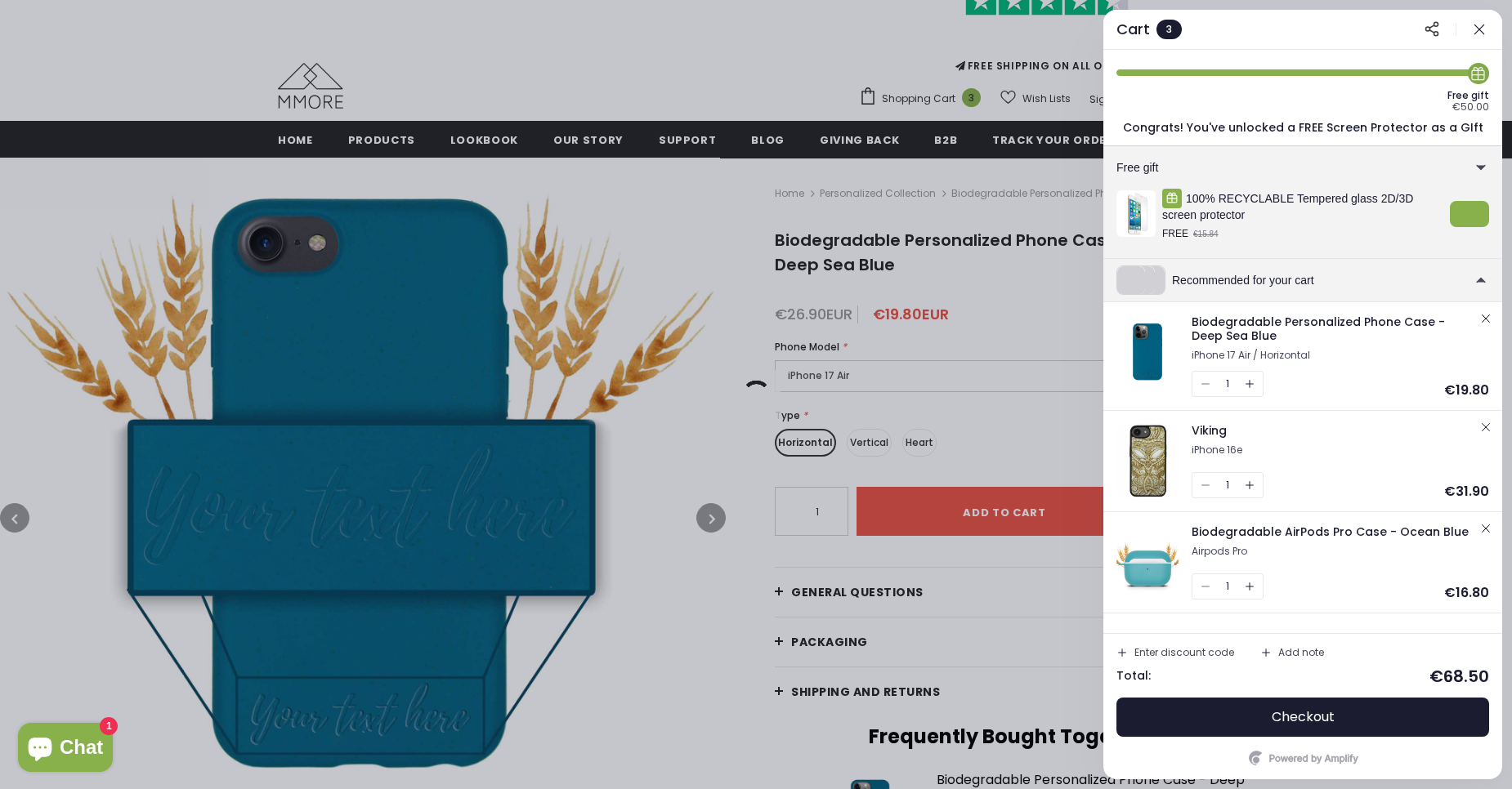
click at [1490, 430] on icon "button" at bounding box center [1485, 427] width 13 height 13
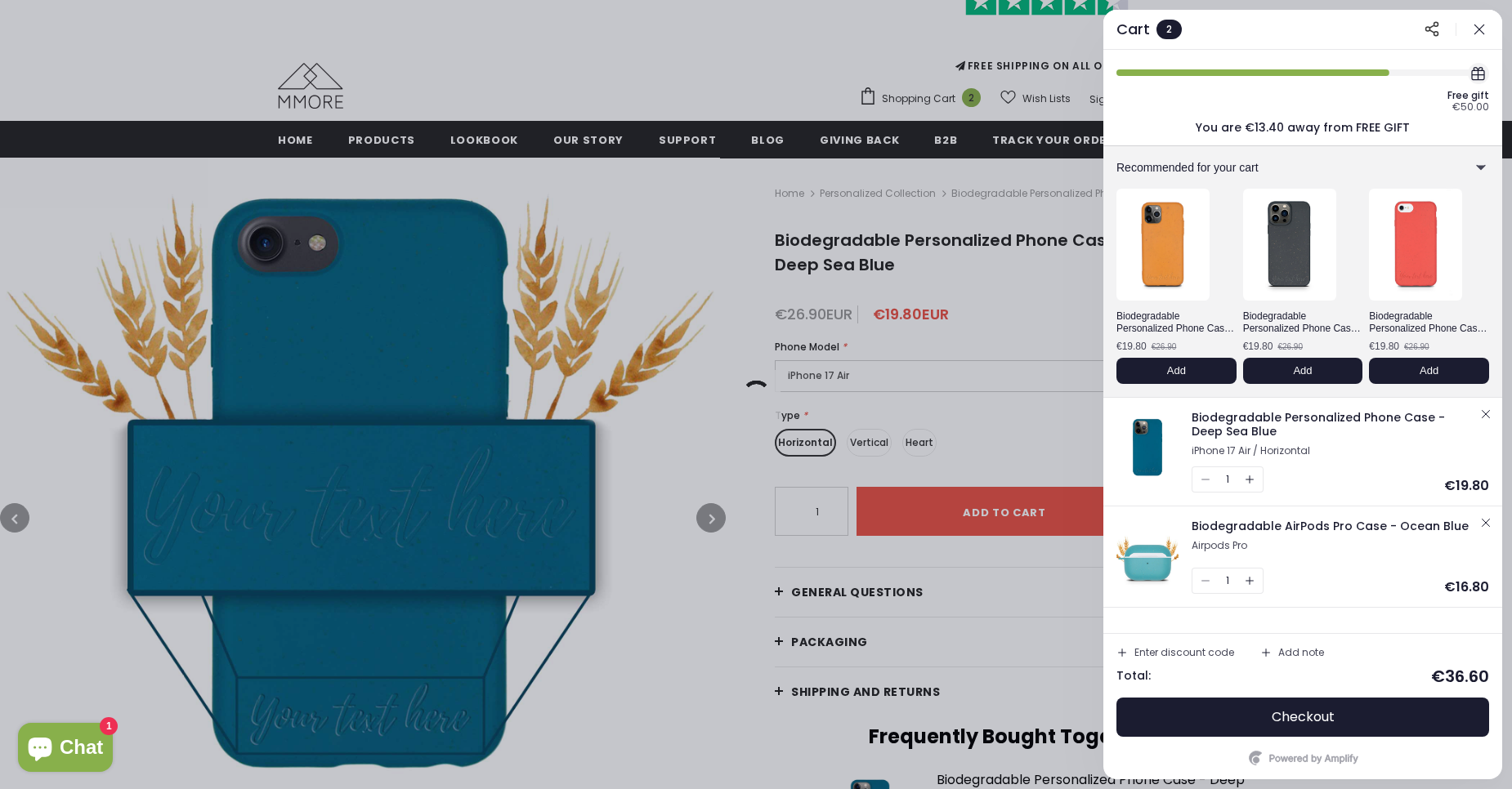
click at [1483, 521] on icon "button" at bounding box center [1485, 522] width 13 height 13
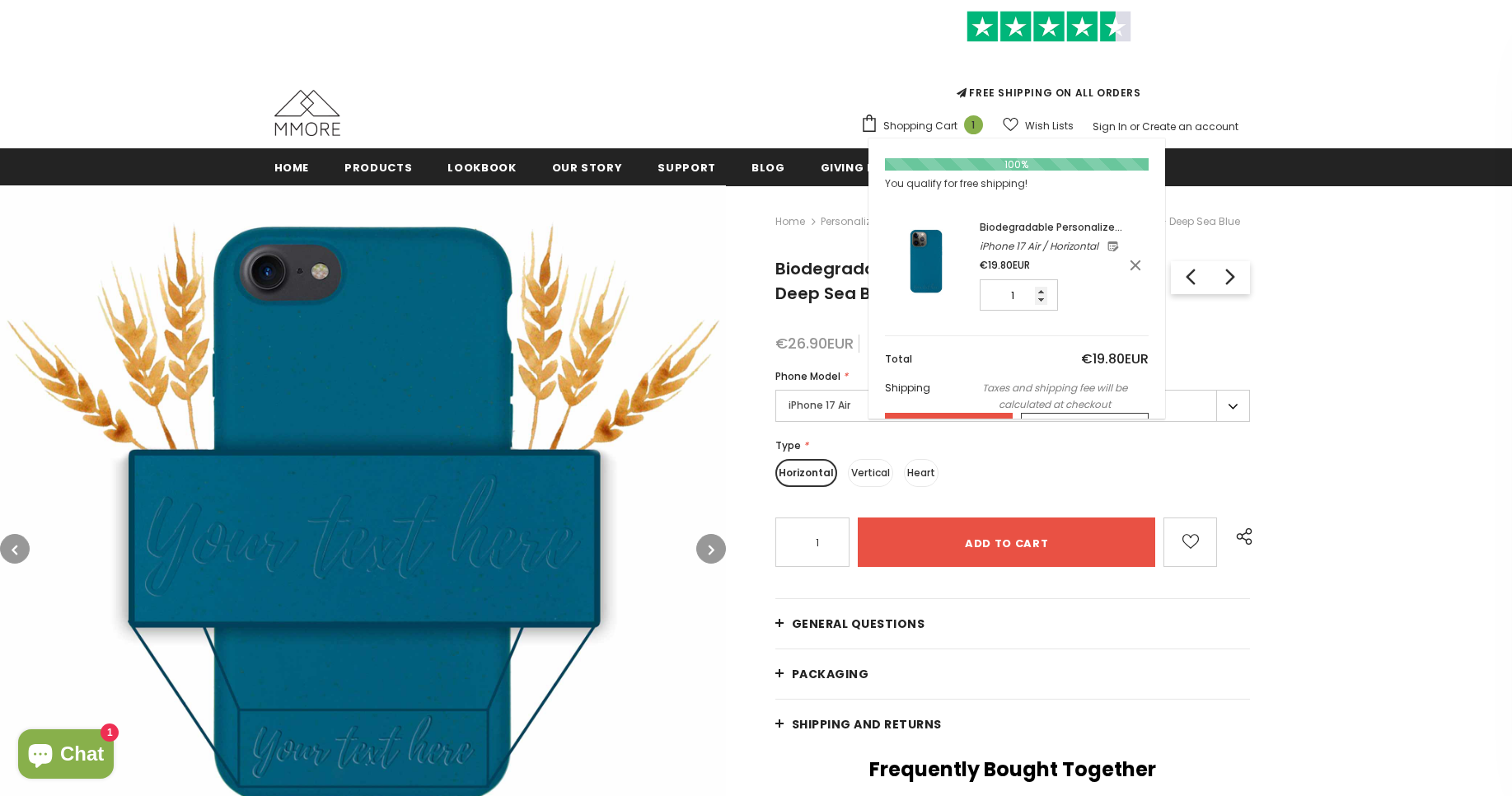
scroll to position [103, 0]
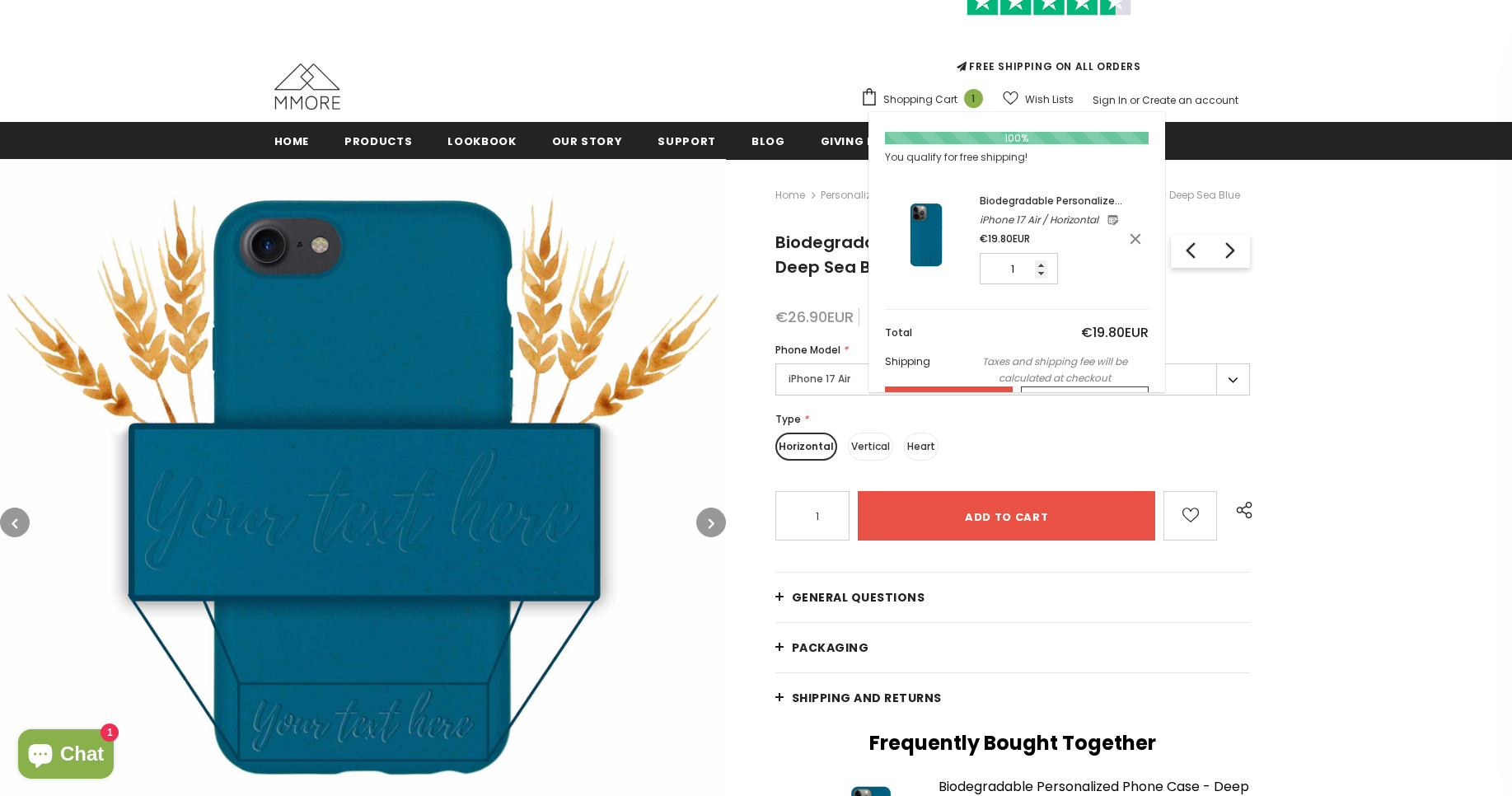
click at [940, 123] on div "Close Your bag 1 items Your cart is currently empty. Continue Shopping 100% You…" at bounding box center [1017, 252] width 297 height 280
click at [989, 402] on button "Check Out" at bounding box center [949, 403] width 128 height 29
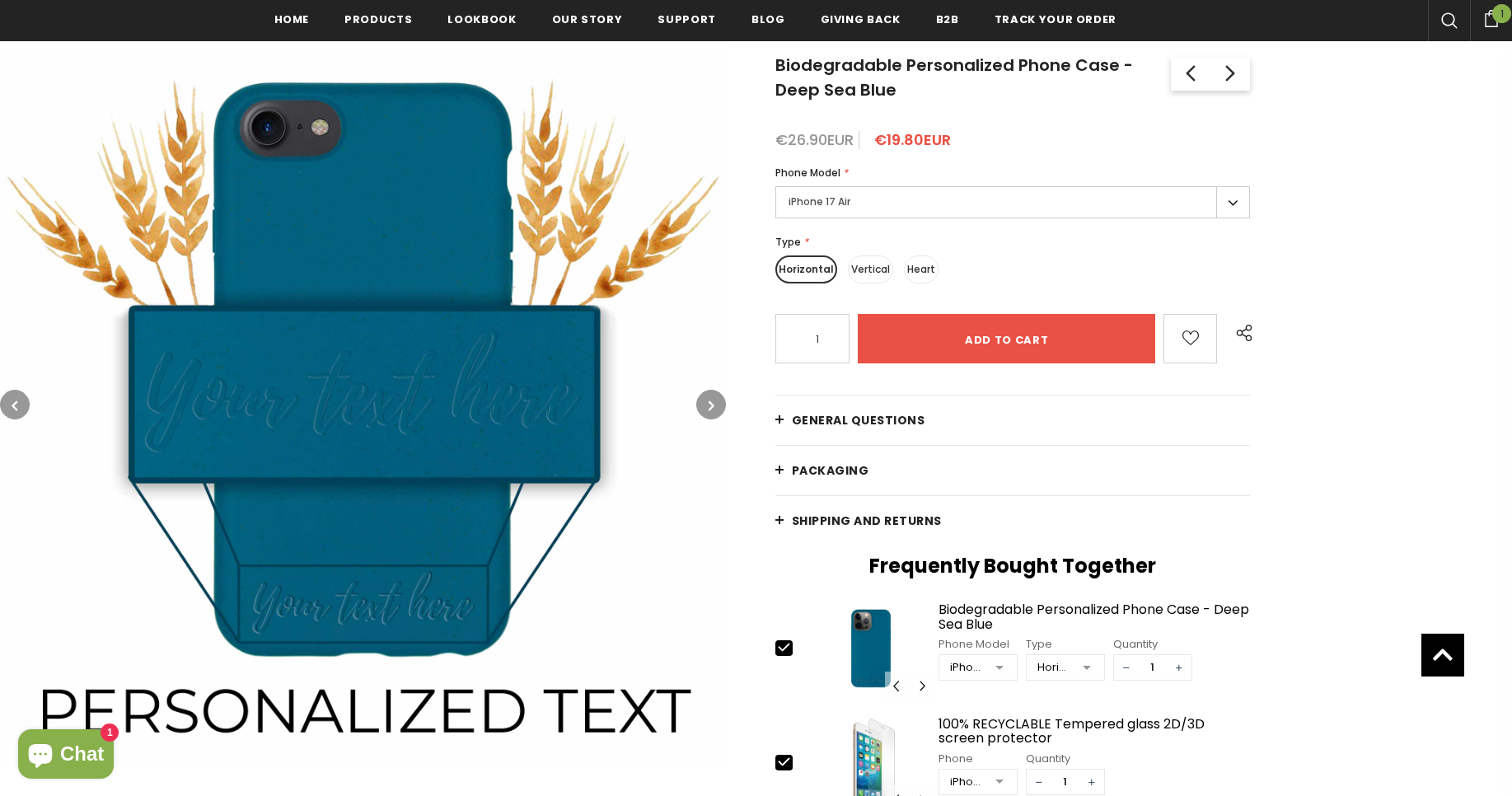
scroll to position [179, 0]
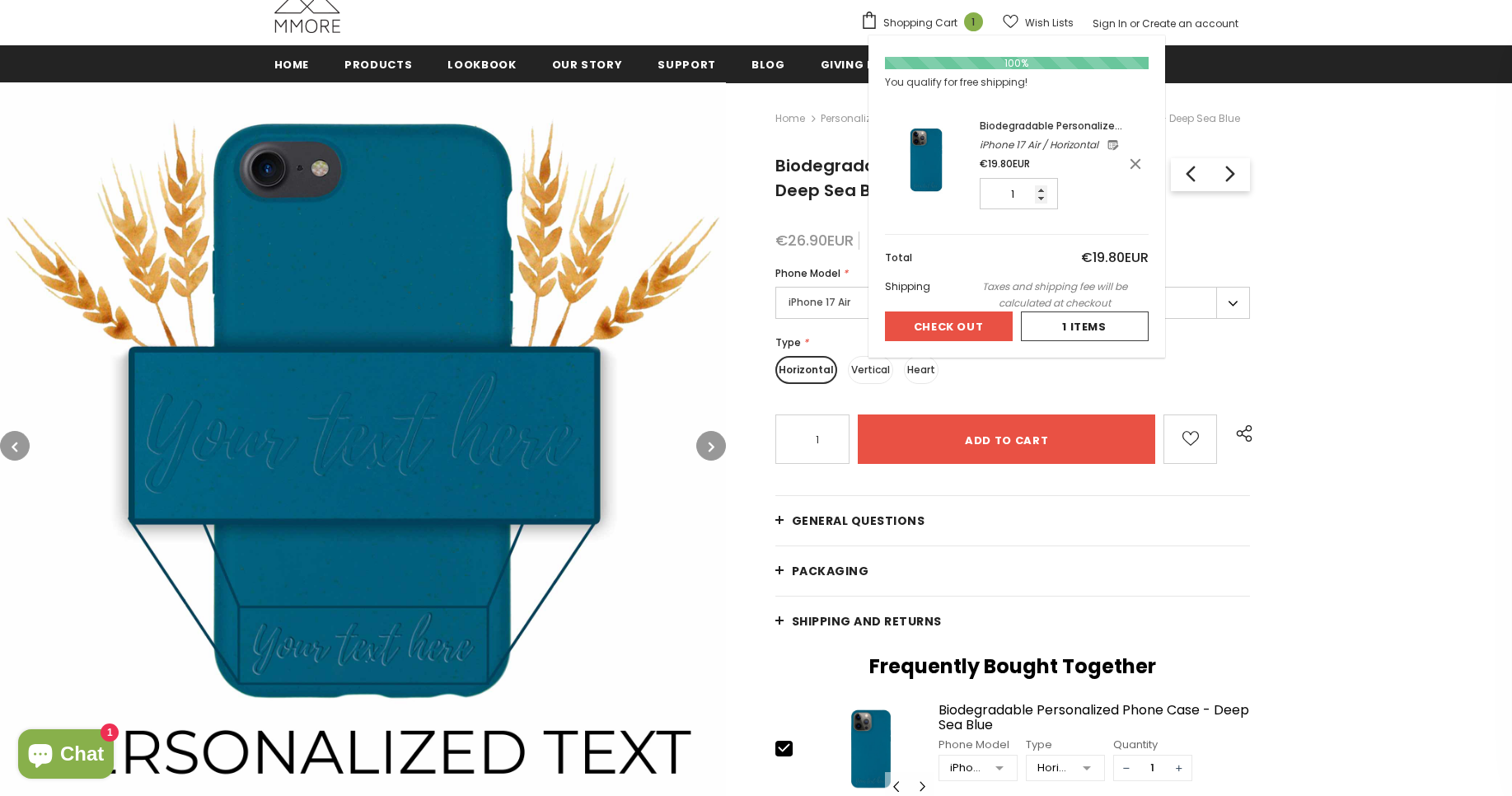
click at [944, 326] on button "Check Out" at bounding box center [949, 326] width 128 height 29
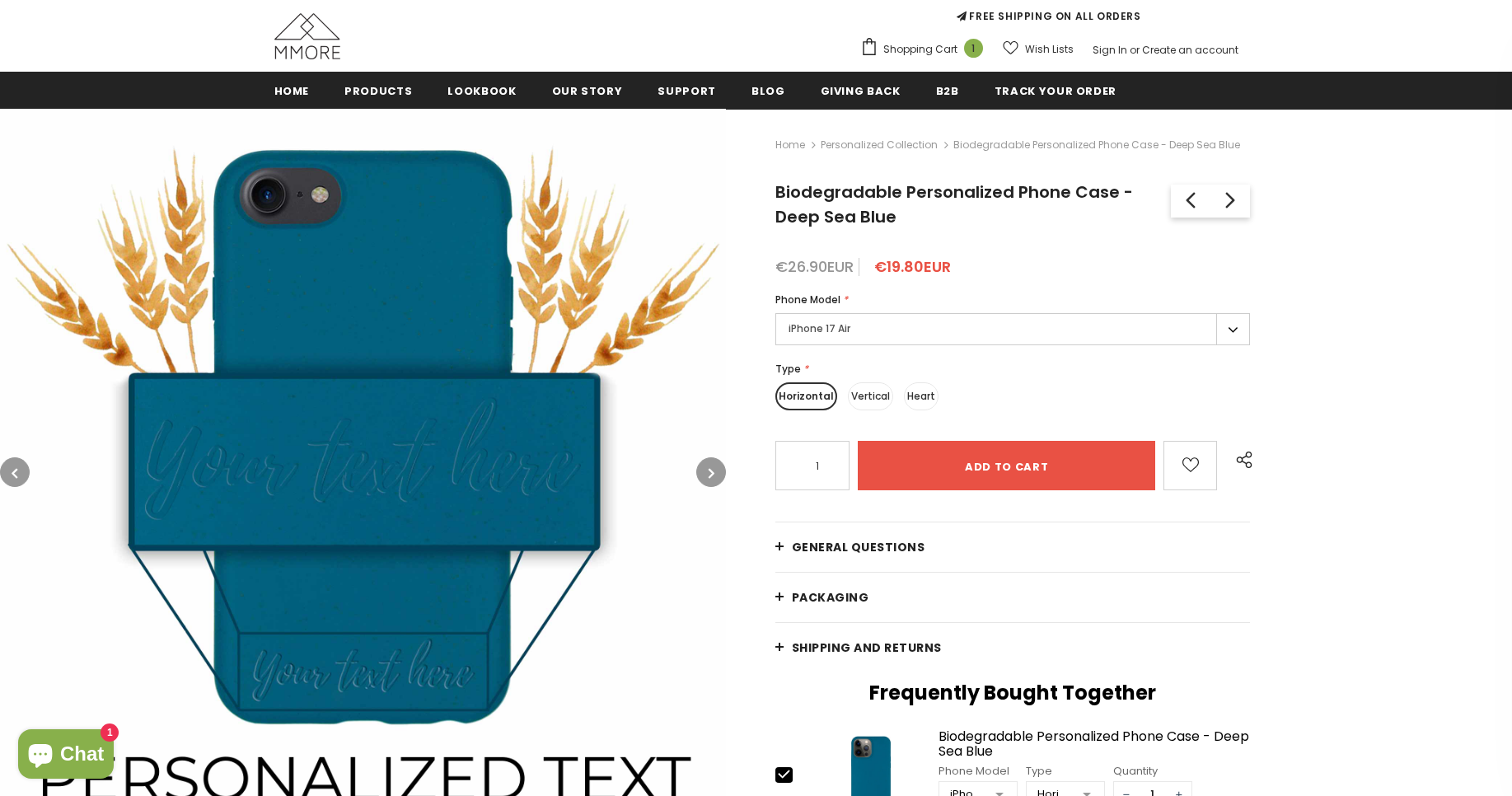
scroll to position [179, 0]
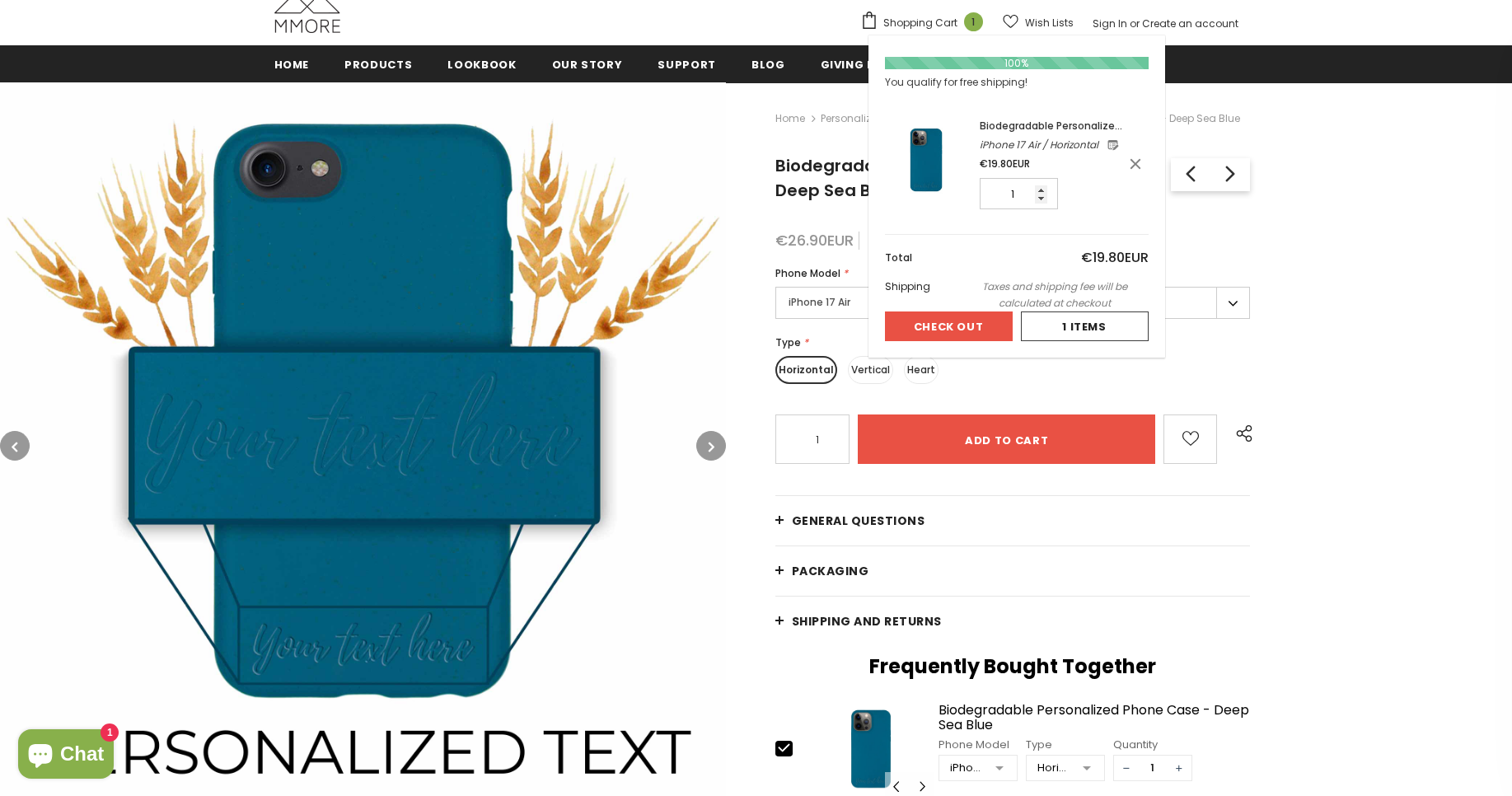
click at [935, 25] on span "Shopping Cart" at bounding box center [920, 22] width 74 height 16
click at [930, 19] on span "Shopping Cart" at bounding box center [920, 22] width 74 height 16
click at [878, 21] on icon at bounding box center [869, 20] width 18 height 17
click at [976, 23] on span "1" at bounding box center [974, 22] width 19 height 19
click at [1061, 134] on link "Biodegradable Personalized Phone Case - Deep Sea Blue" at bounding box center [1051, 126] width 143 height 16
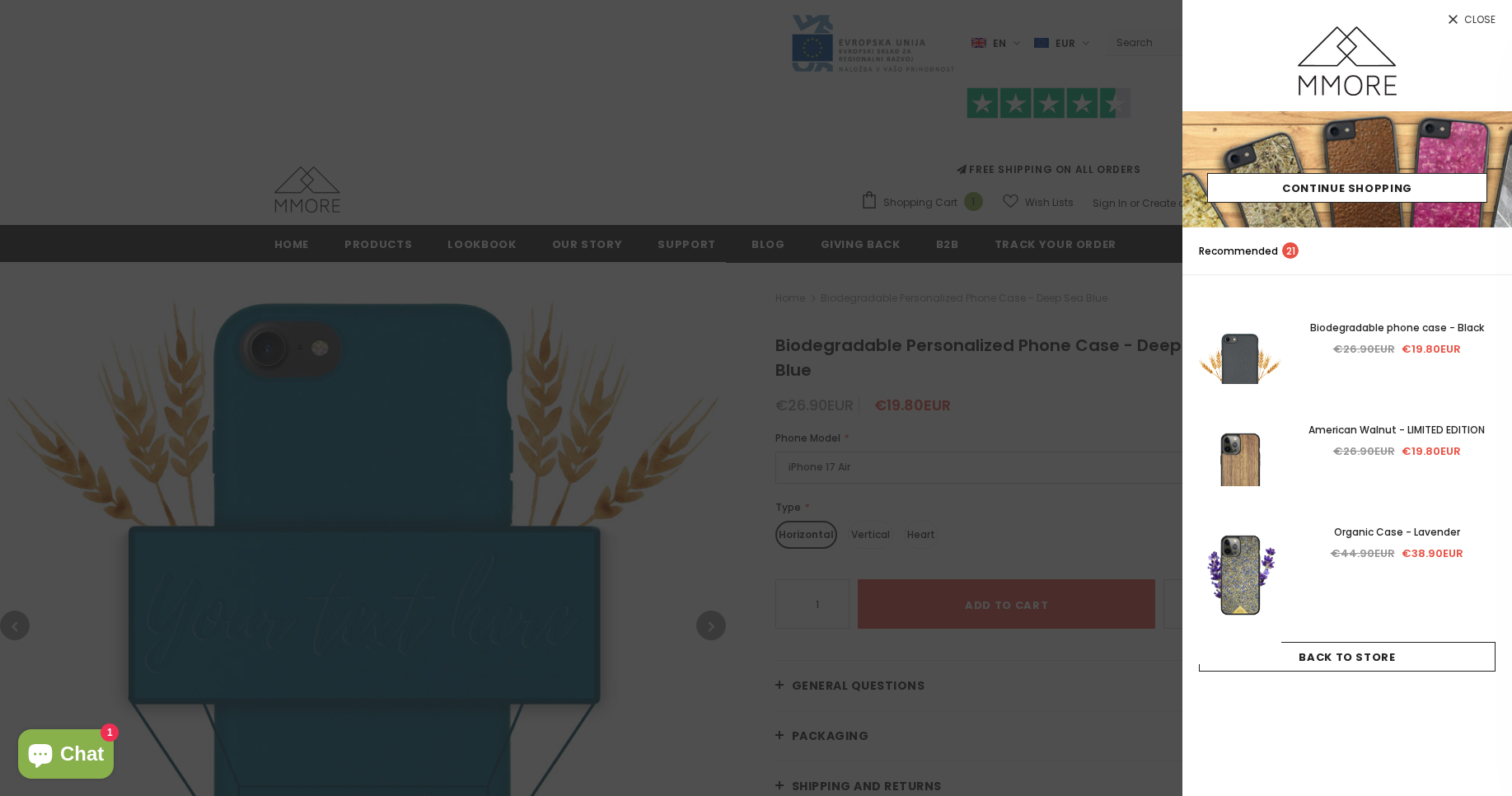
click at [1479, 23] on span "Close" at bounding box center [1480, 19] width 31 height 9
